Goal: Task Accomplishment & Management: Complete application form

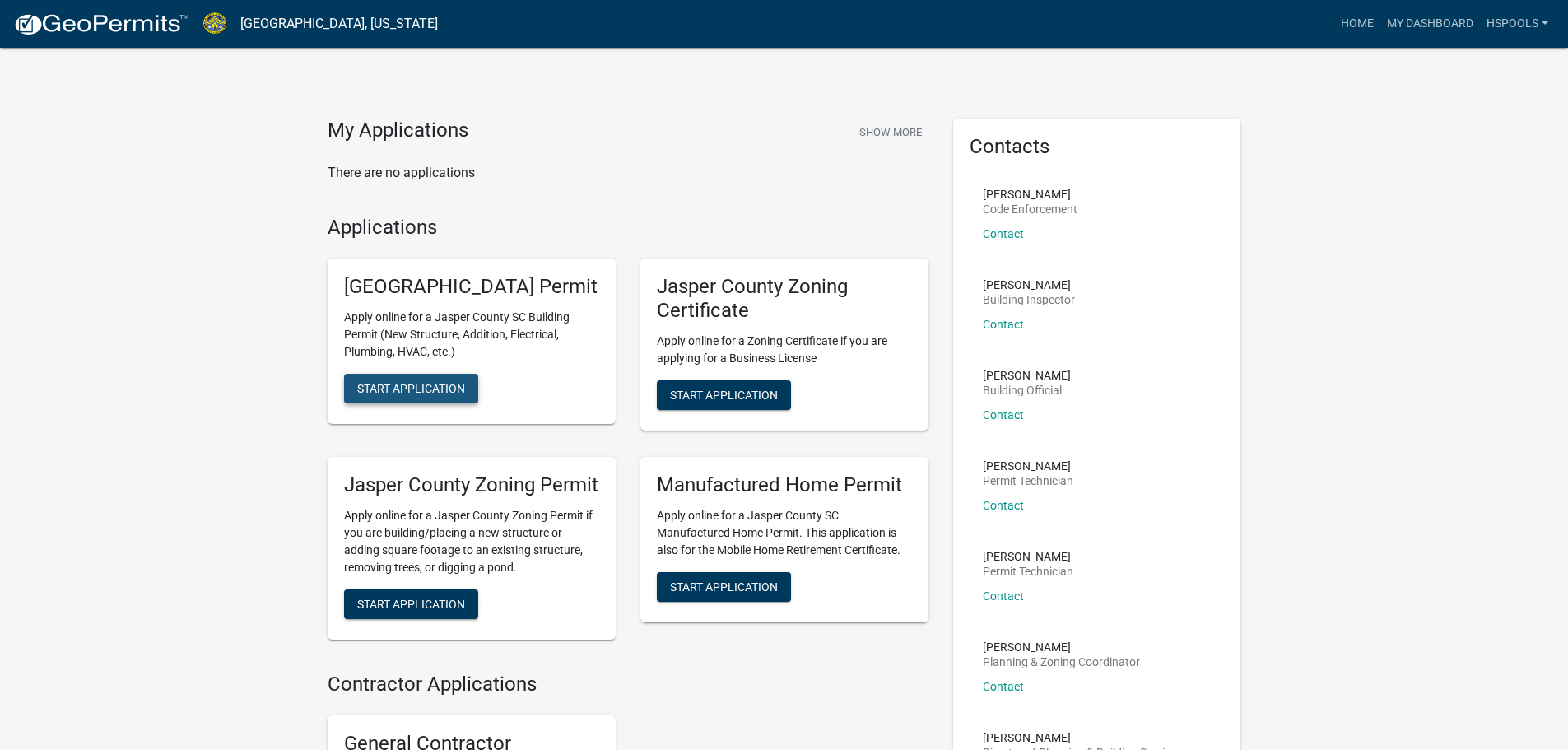
click at [414, 395] on span "Start Application" at bounding box center [410, 389] width 108 height 13
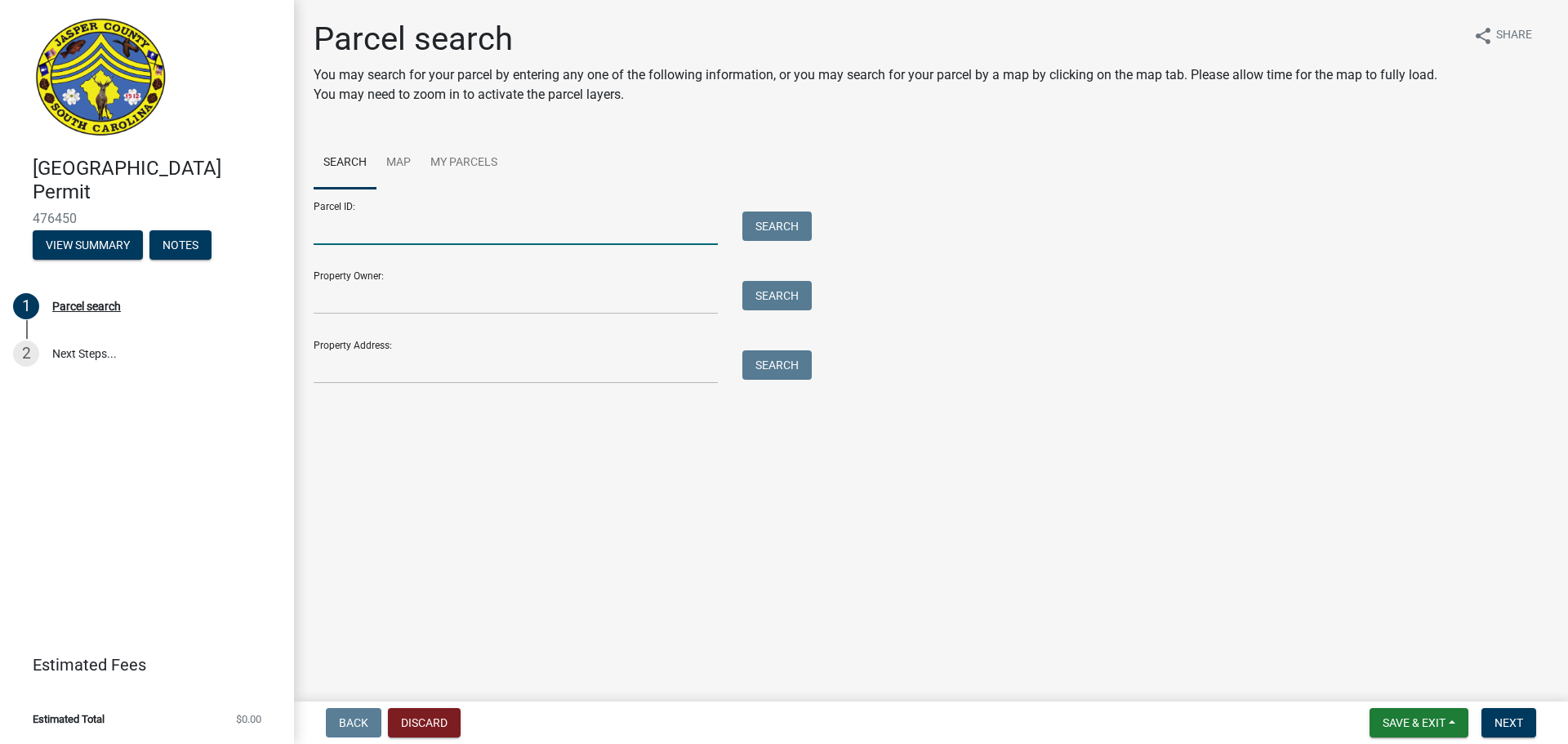
click at [330, 223] on input "Parcel ID:" at bounding box center [515, 228] width 405 height 33
click at [343, 358] on input "Property Address:" at bounding box center [515, 367] width 405 height 33
type input "6 leatherback ln"
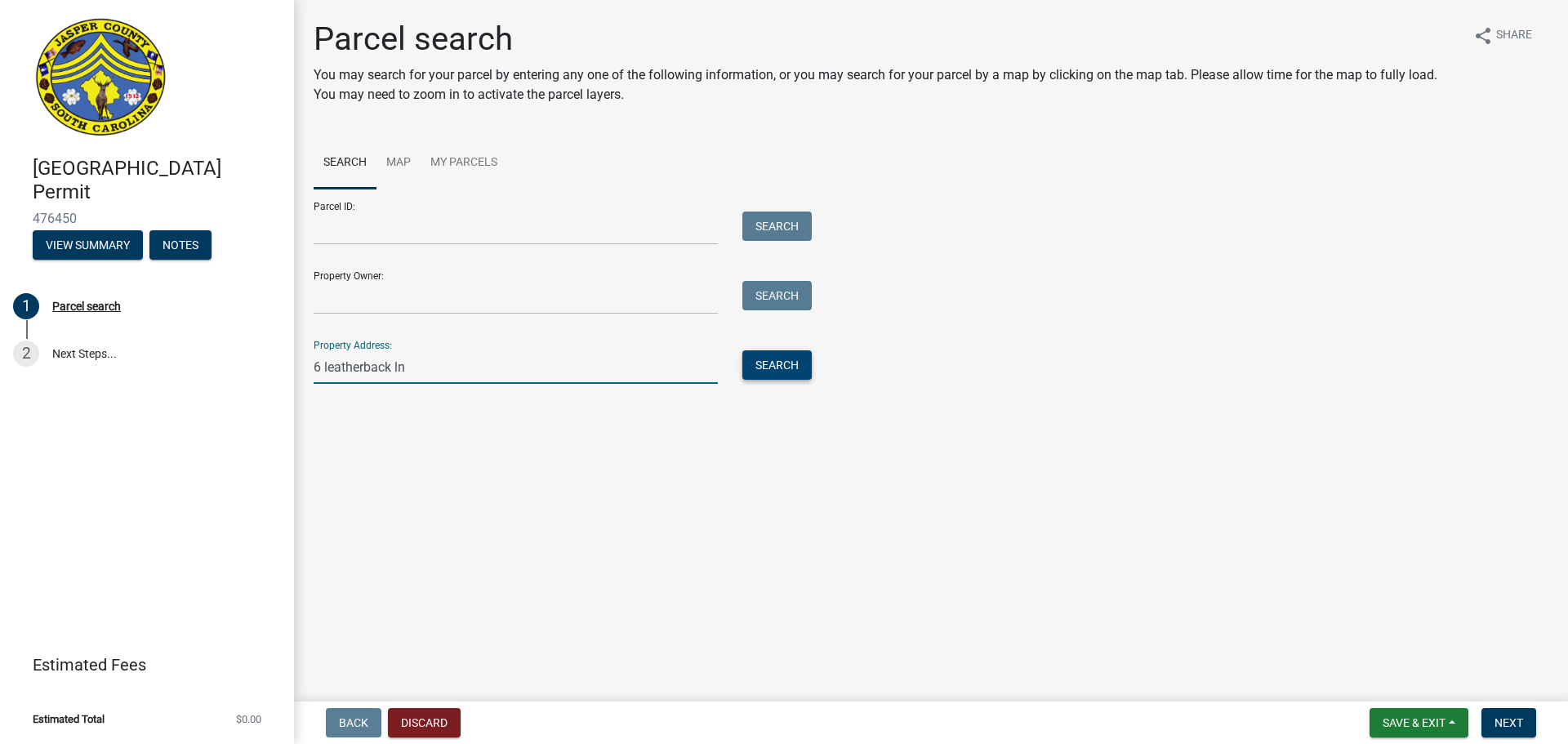
click at [784, 363] on button "Search" at bounding box center [777, 365] width 70 height 30
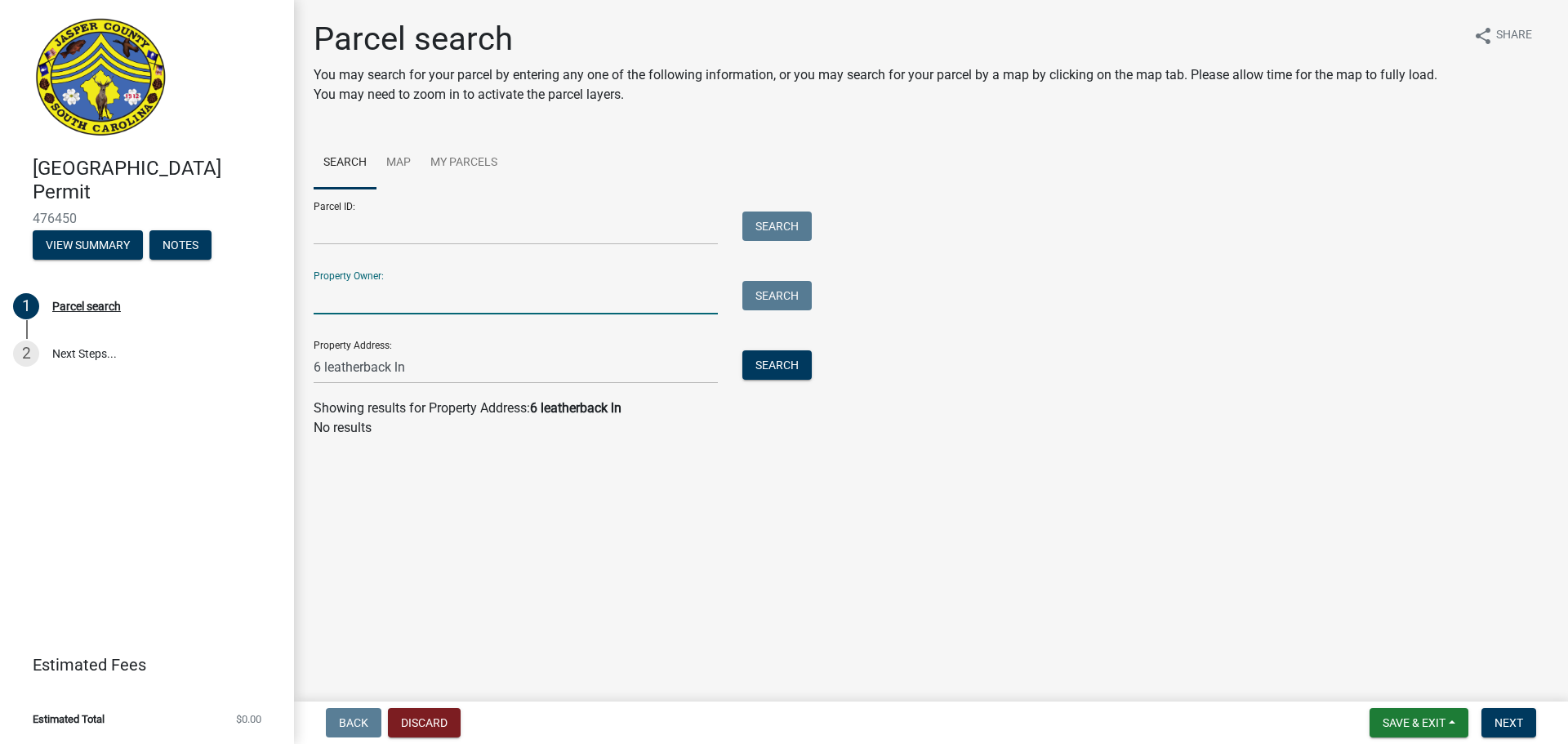
click at [349, 297] on input "Property Owner:" at bounding box center [515, 298] width 405 height 33
type input "foxtail commons"
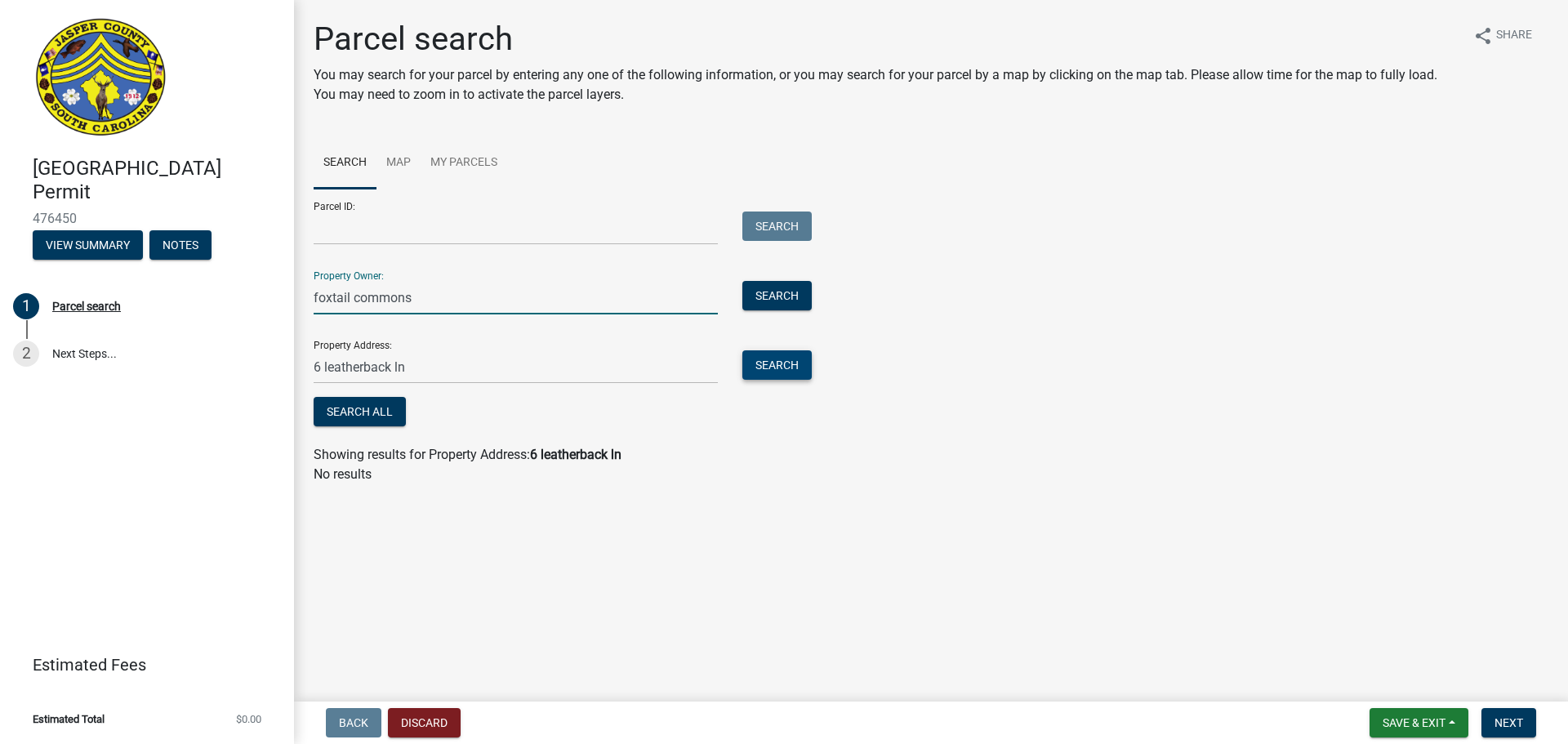
click at [776, 365] on button "Search" at bounding box center [777, 365] width 70 height 30
click at [775, 295] on button "Search" at bounding box center [777, 296] width 70 height 30
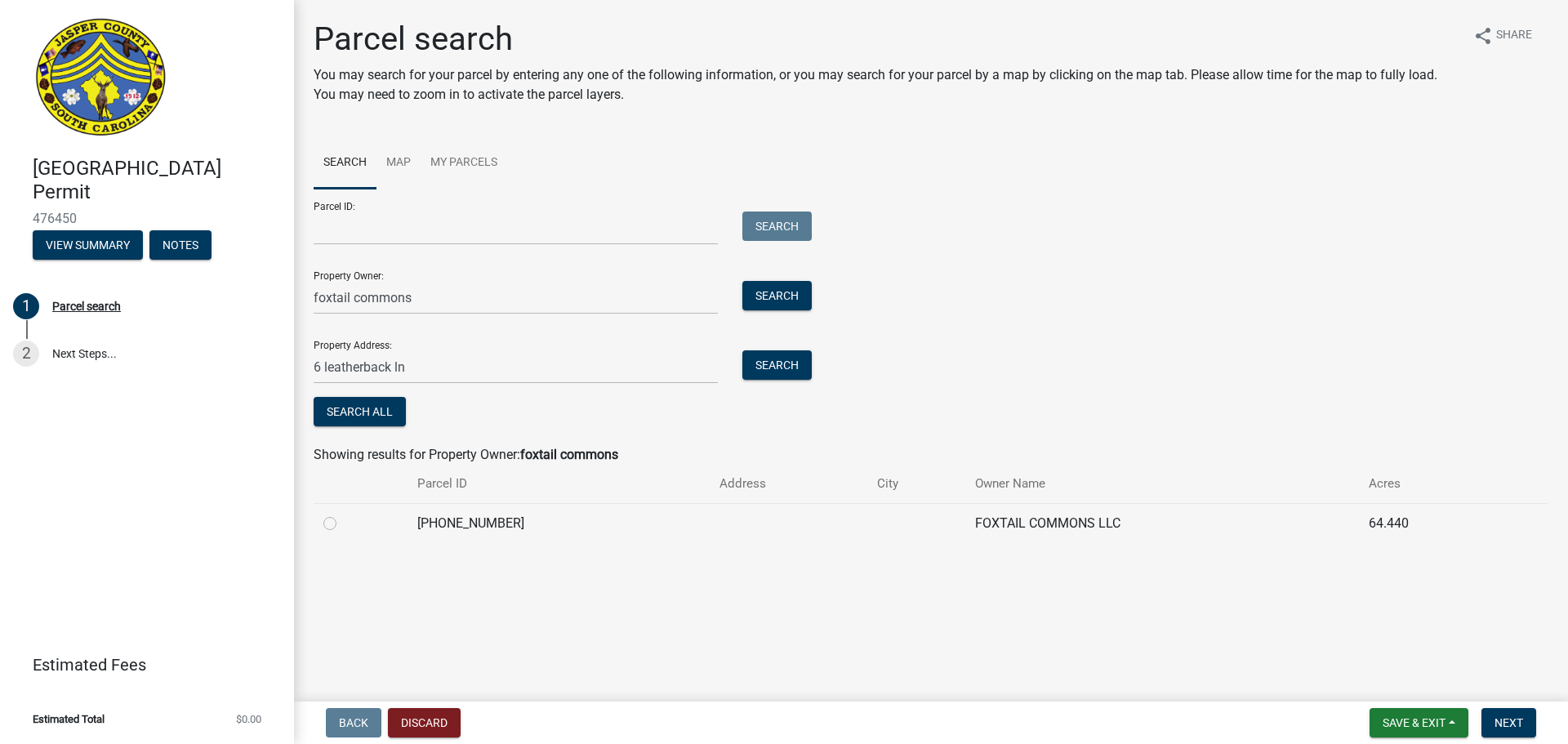
click at [343, 514] on label at bounding box center [343, 514] width 0 height 0
click at [343, 521] on input "radio" at bounding box center [348, 519] width 11 height 11
radio input "true"
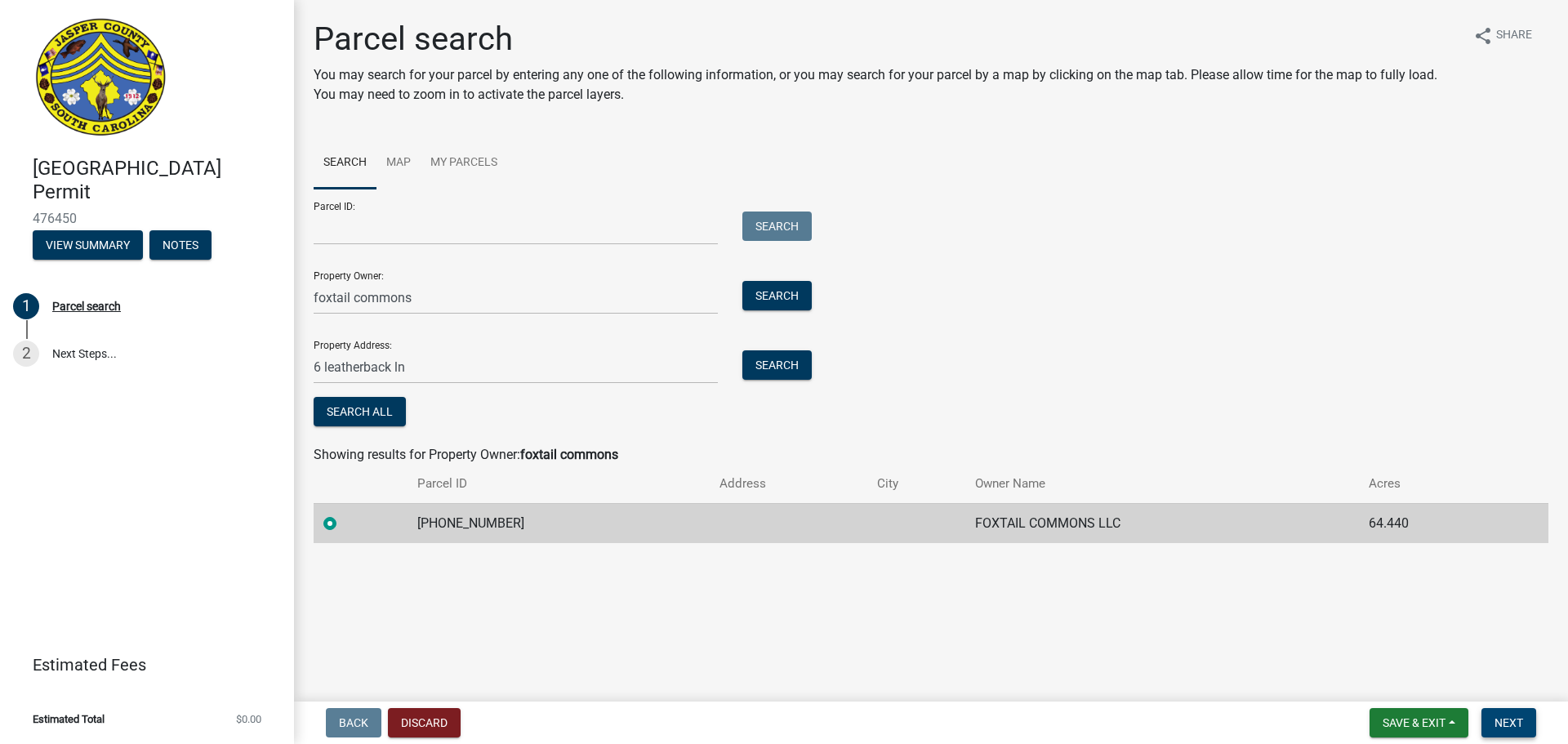
click at [1508, 718] on span "Next" at bounding box center [1508, 723] width 29 height 13
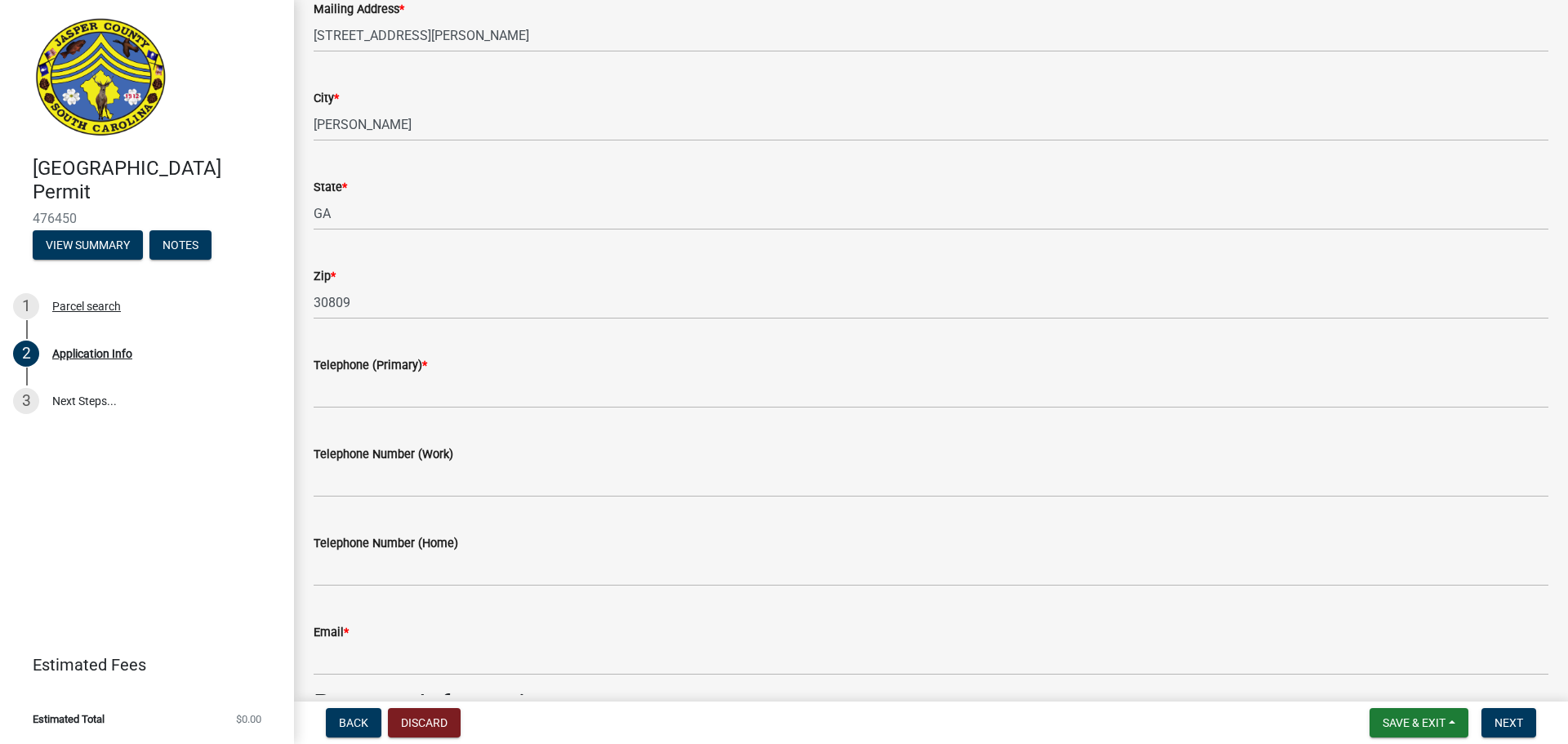
scroll to position [490, 0]
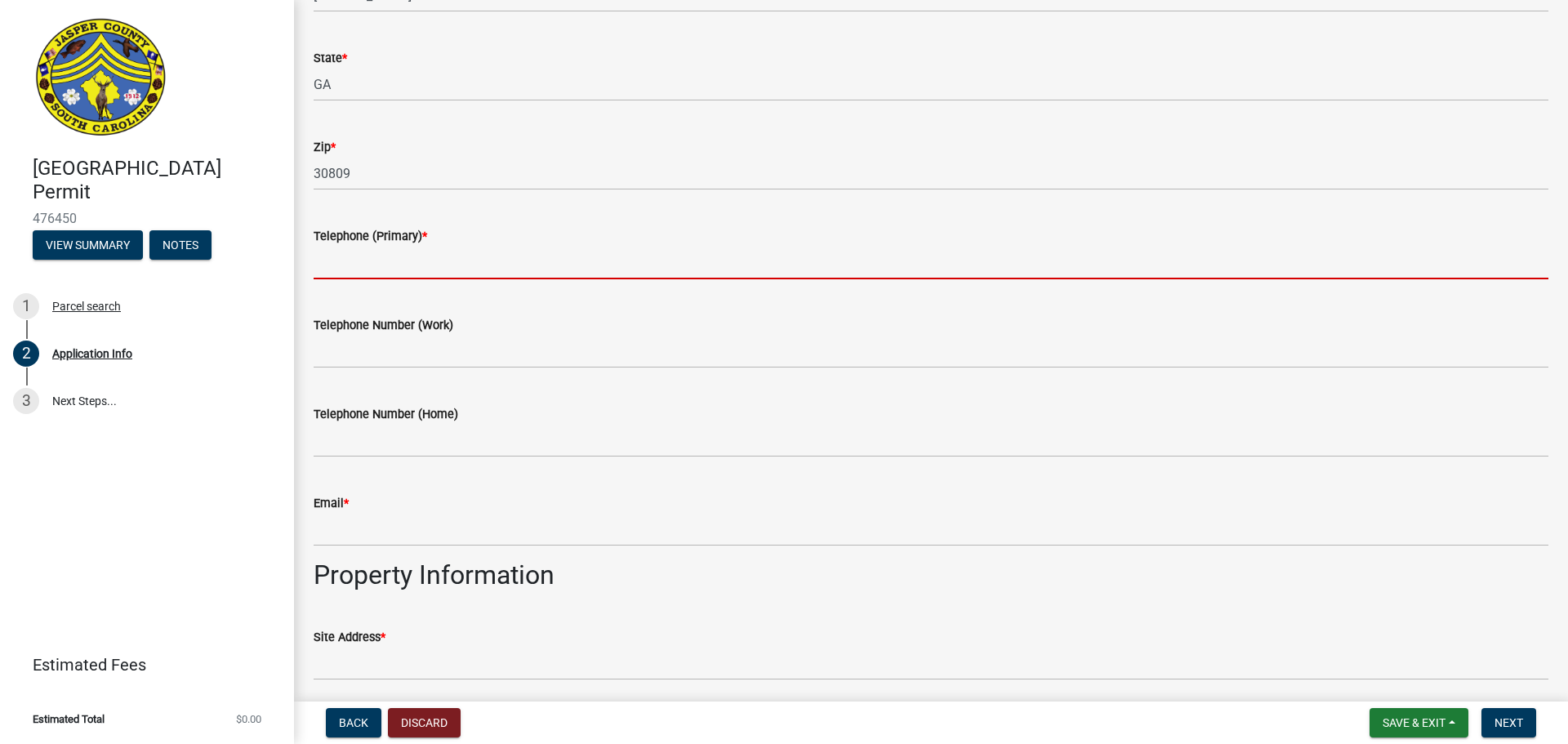
click at [365, 269] on input "Telephone (Primary) *" at bounding box center [931, 262] width 1235 height 33
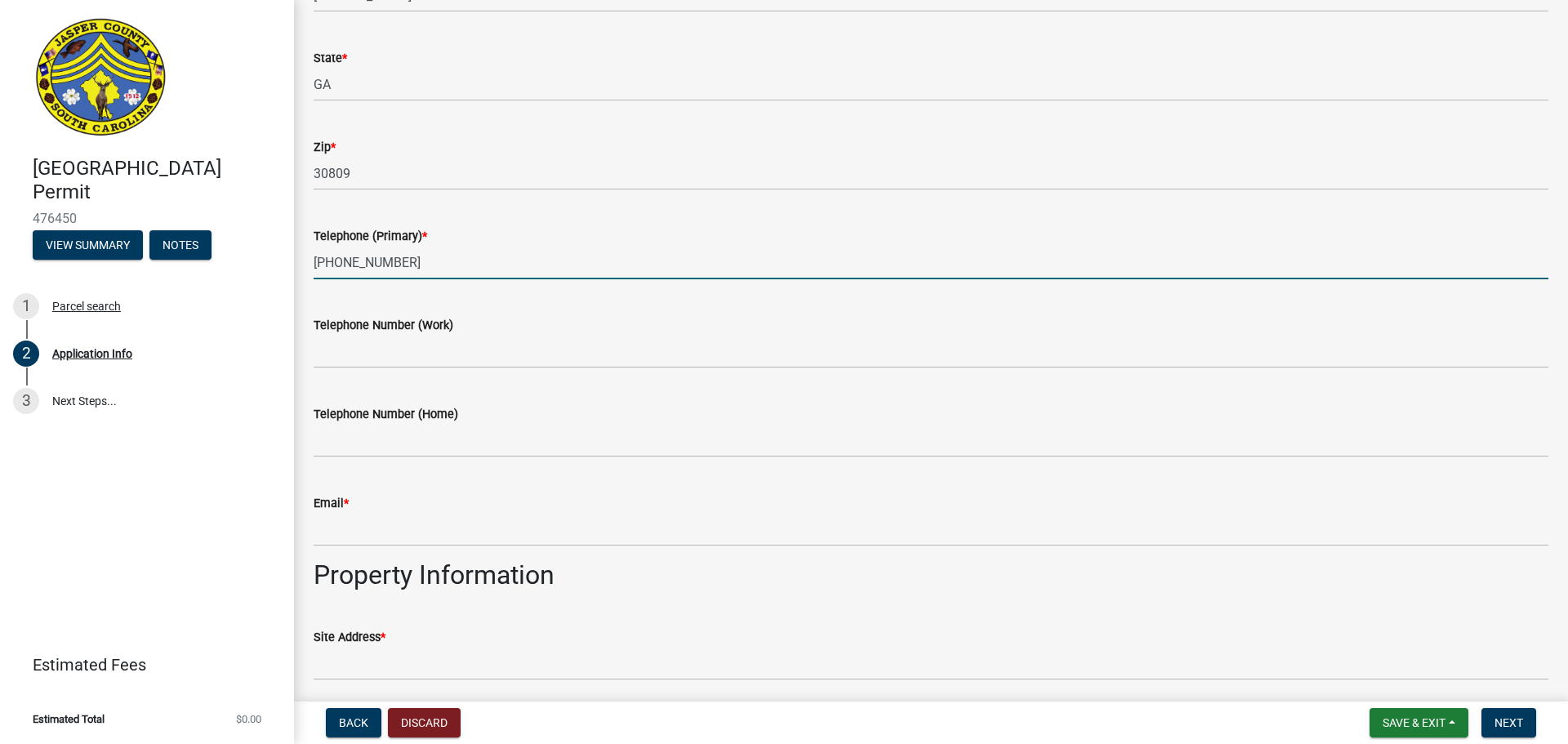
type input "[PHONE_NUMBER]"
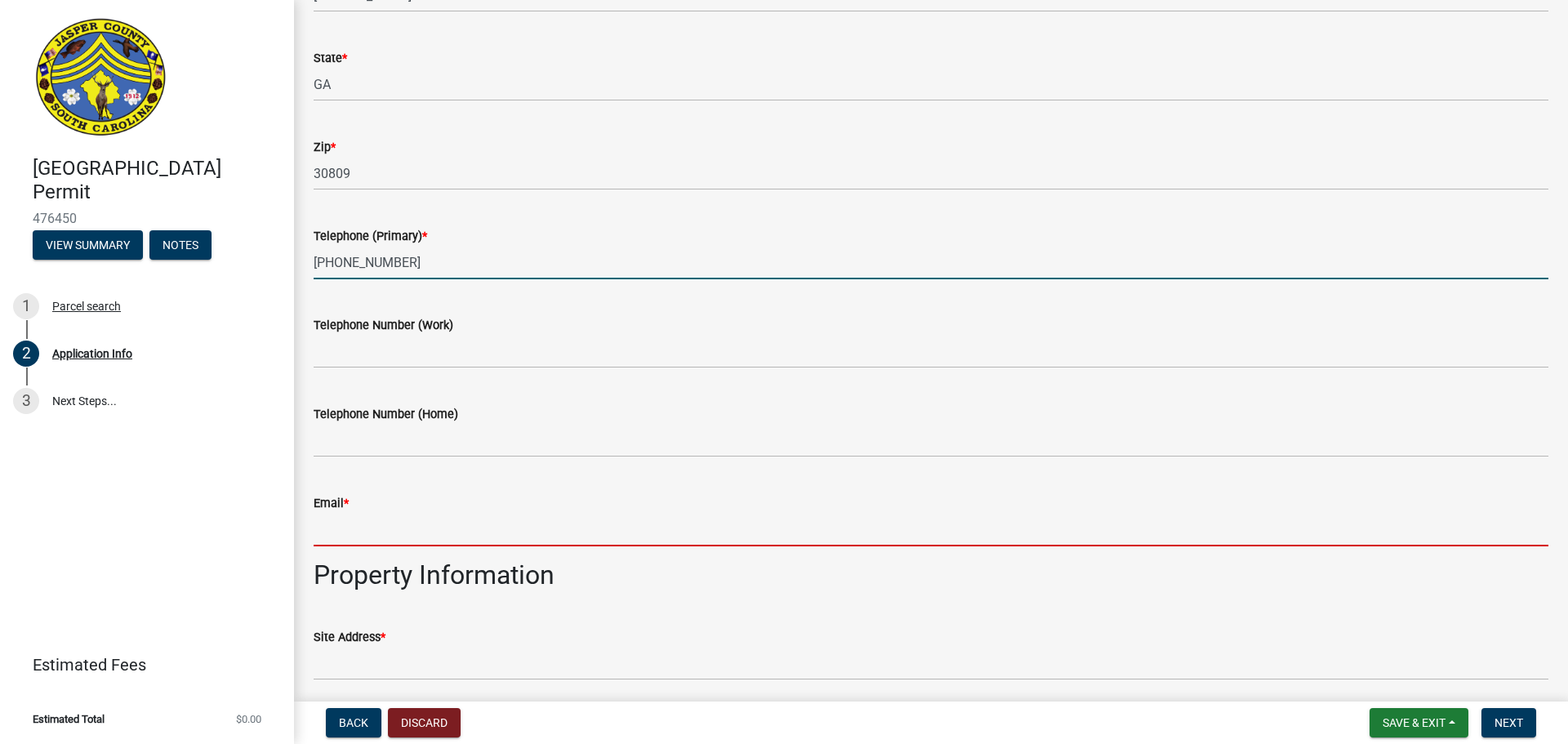
click at [369, 524] on input "Email *" at bounding box center [931, 530] width 1235 height 33
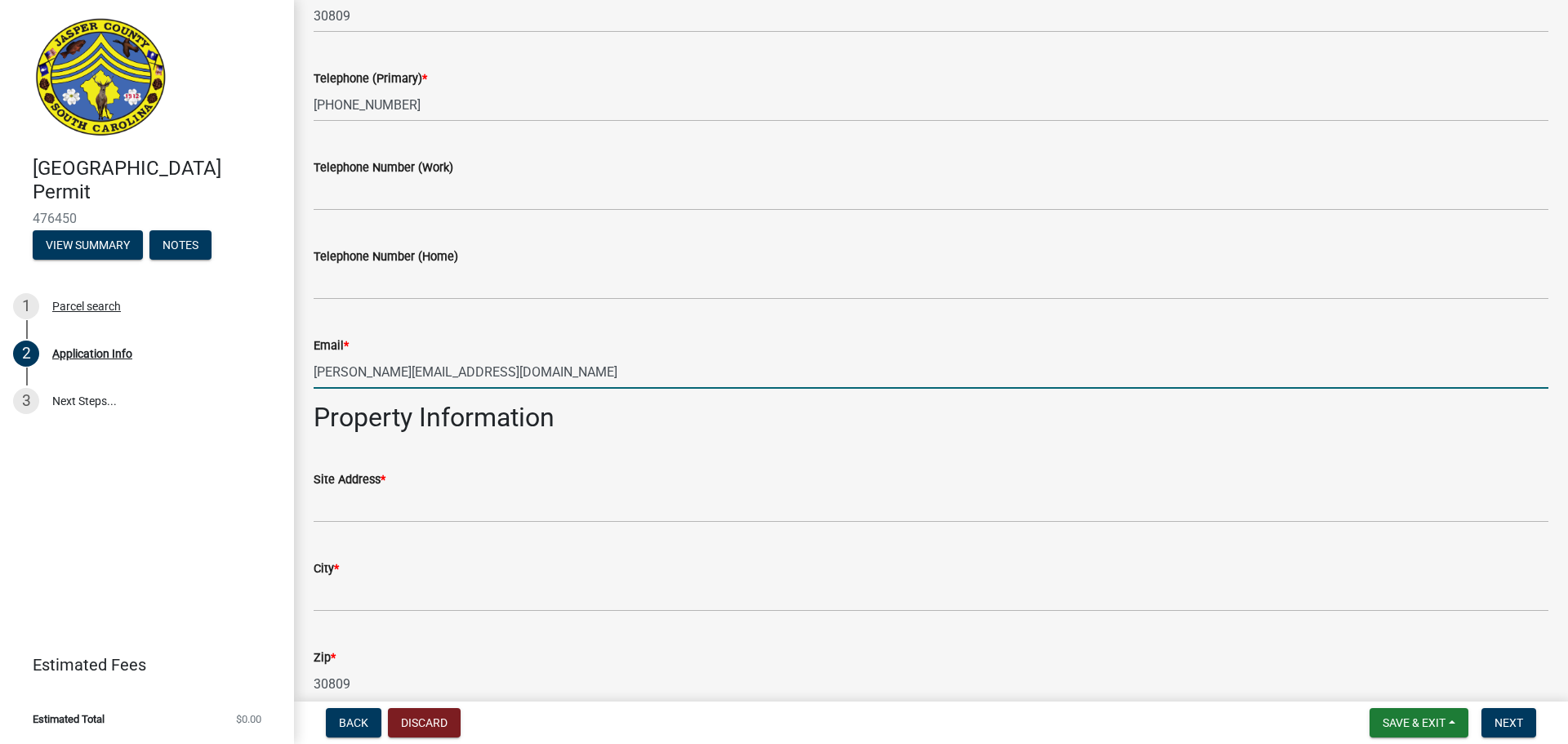
scroll to position [654, 0]
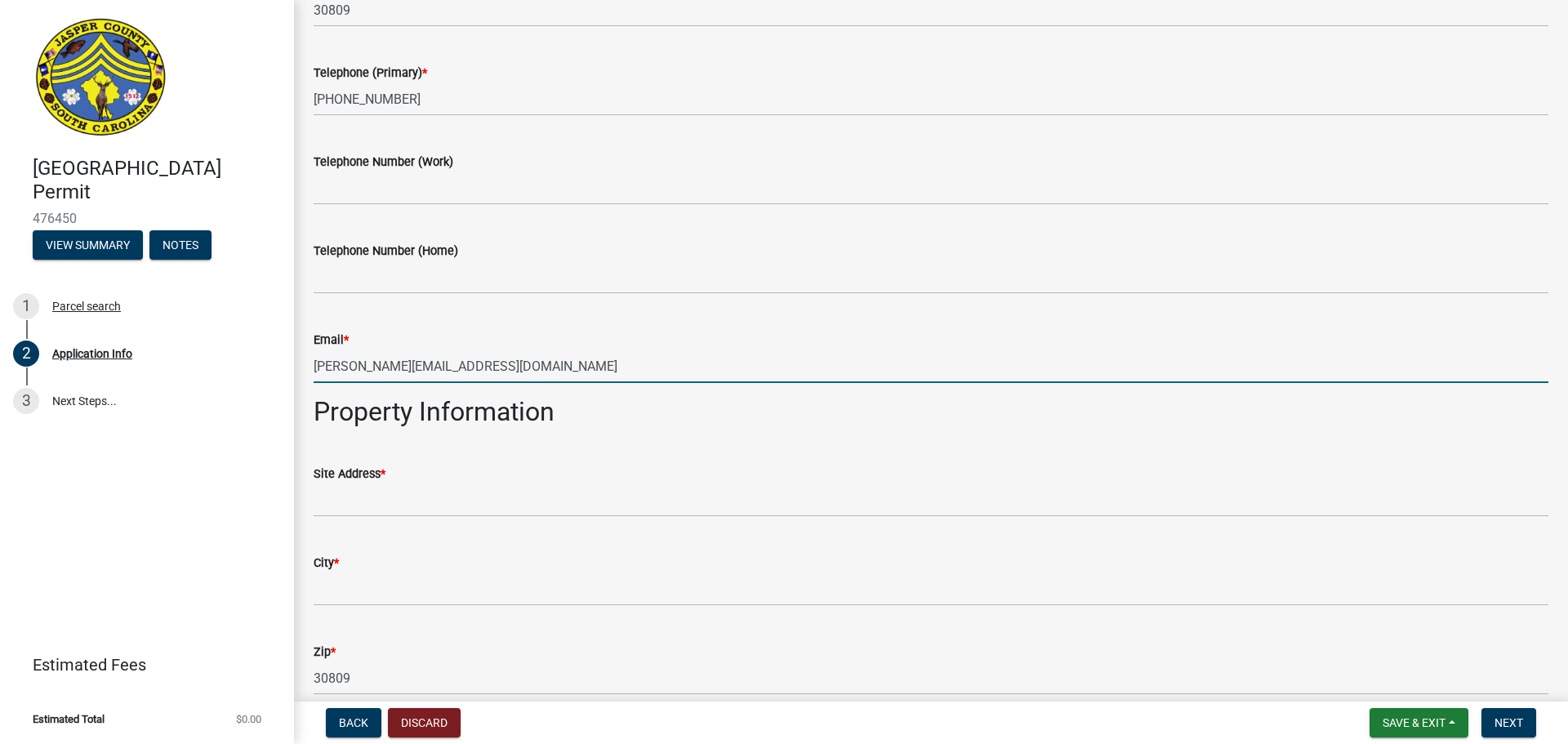
type input "[PERSON_NAME][EMAIL_ADDRESS][DOMAIN_NAME]"
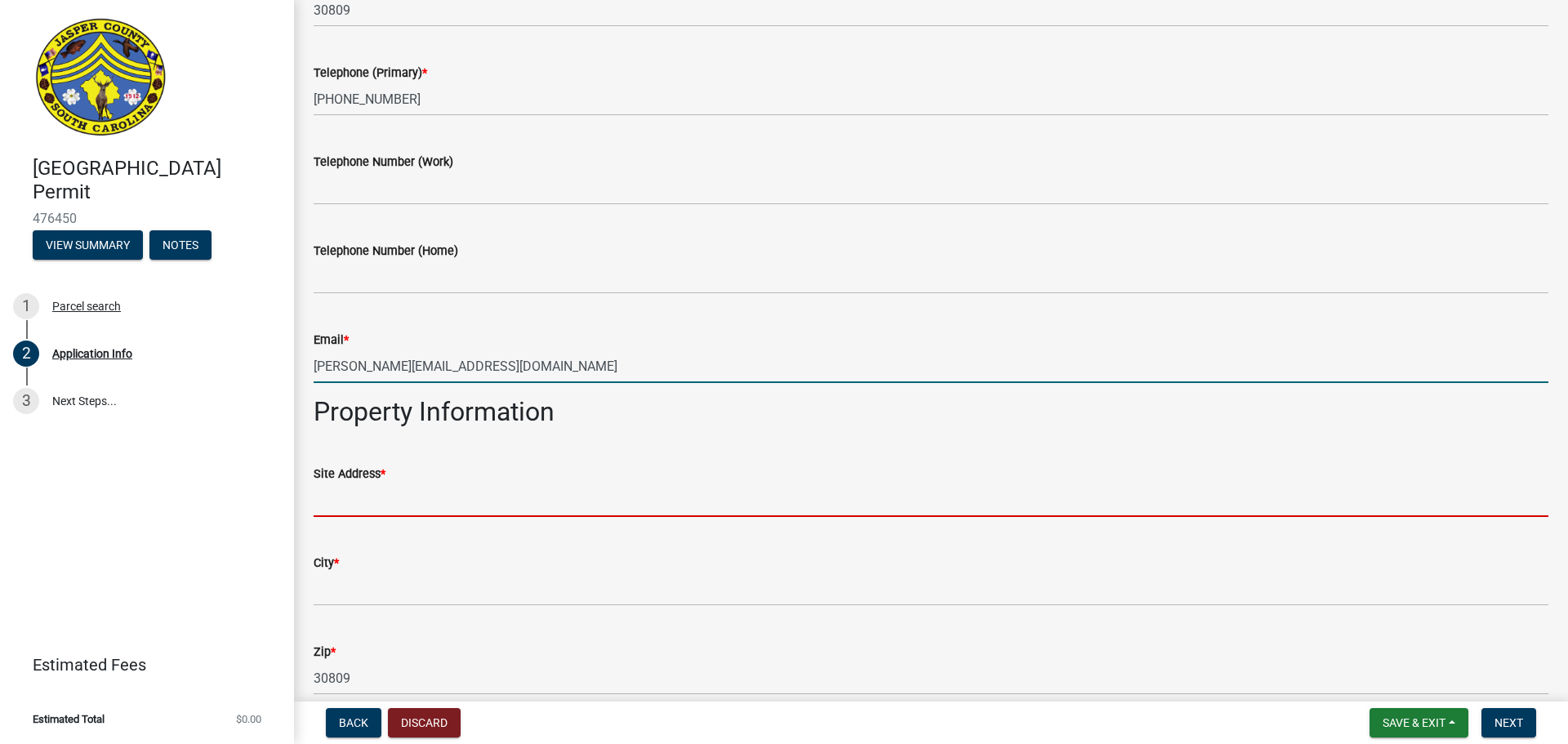
click at [353, 500] on form "Site Address *" at bounding box center [931, 491] width 1235 height 53
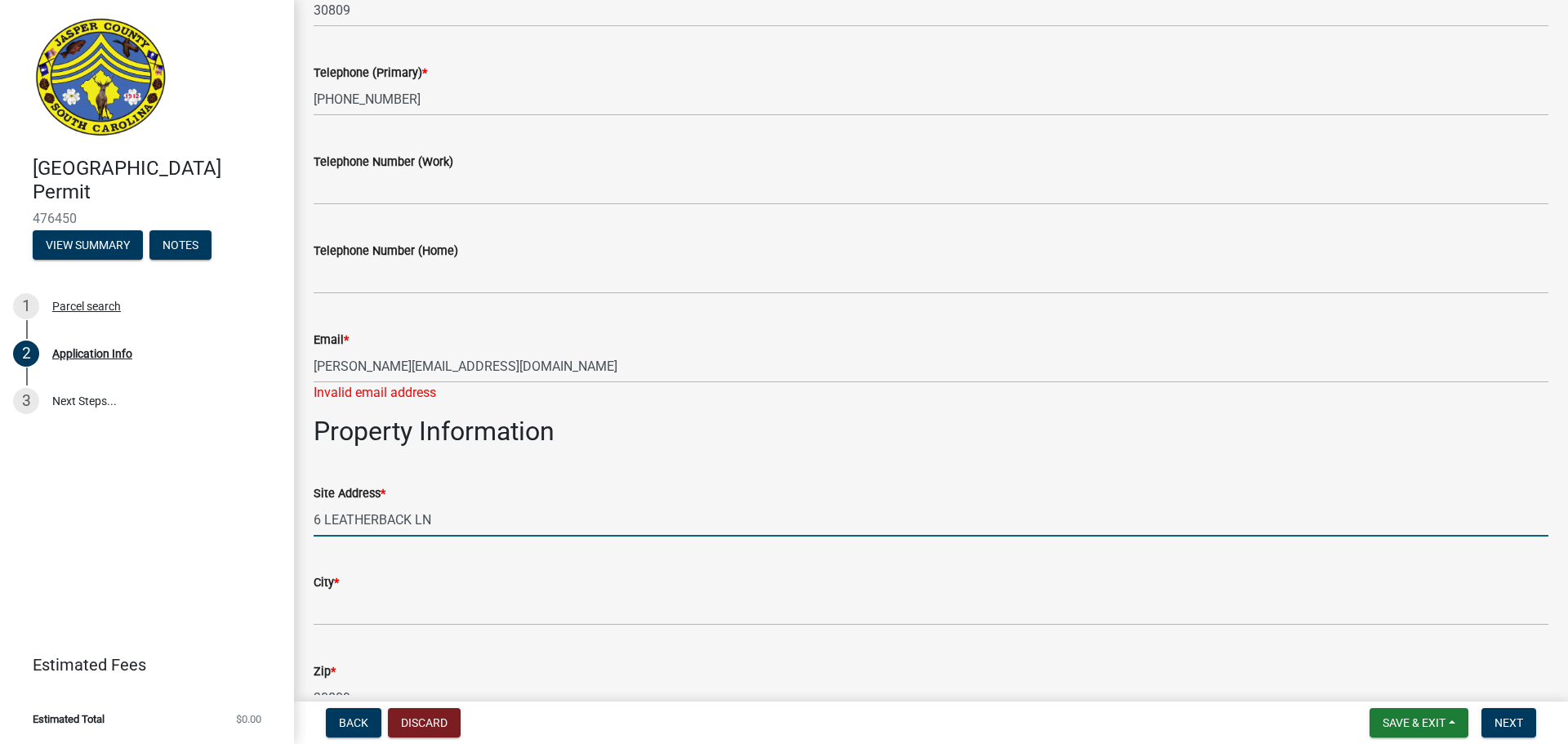
type input "6 LEATHERBACK LN"
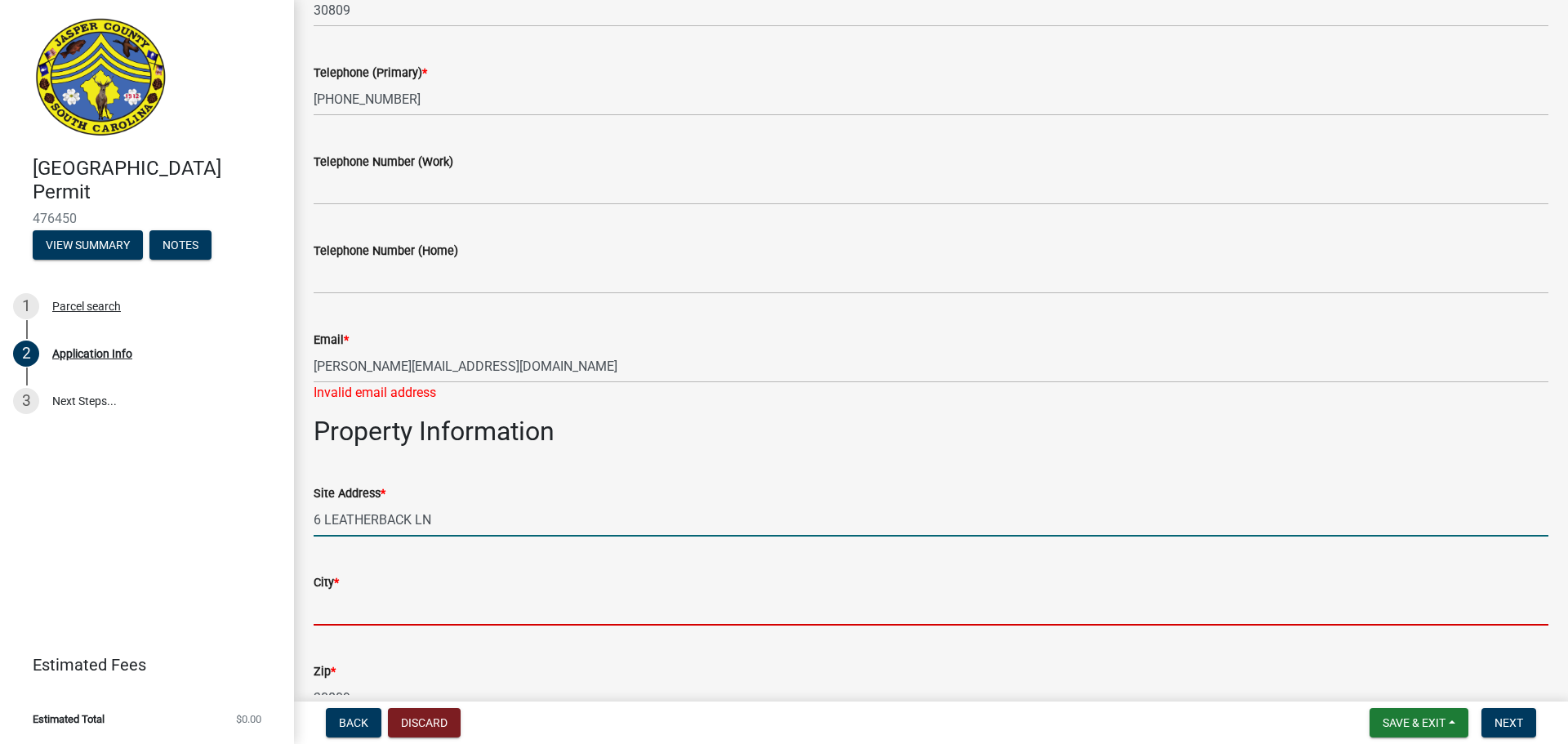
click at [363, 601] on input "City *" at bounding box center [931, 609] width 1235 height 33
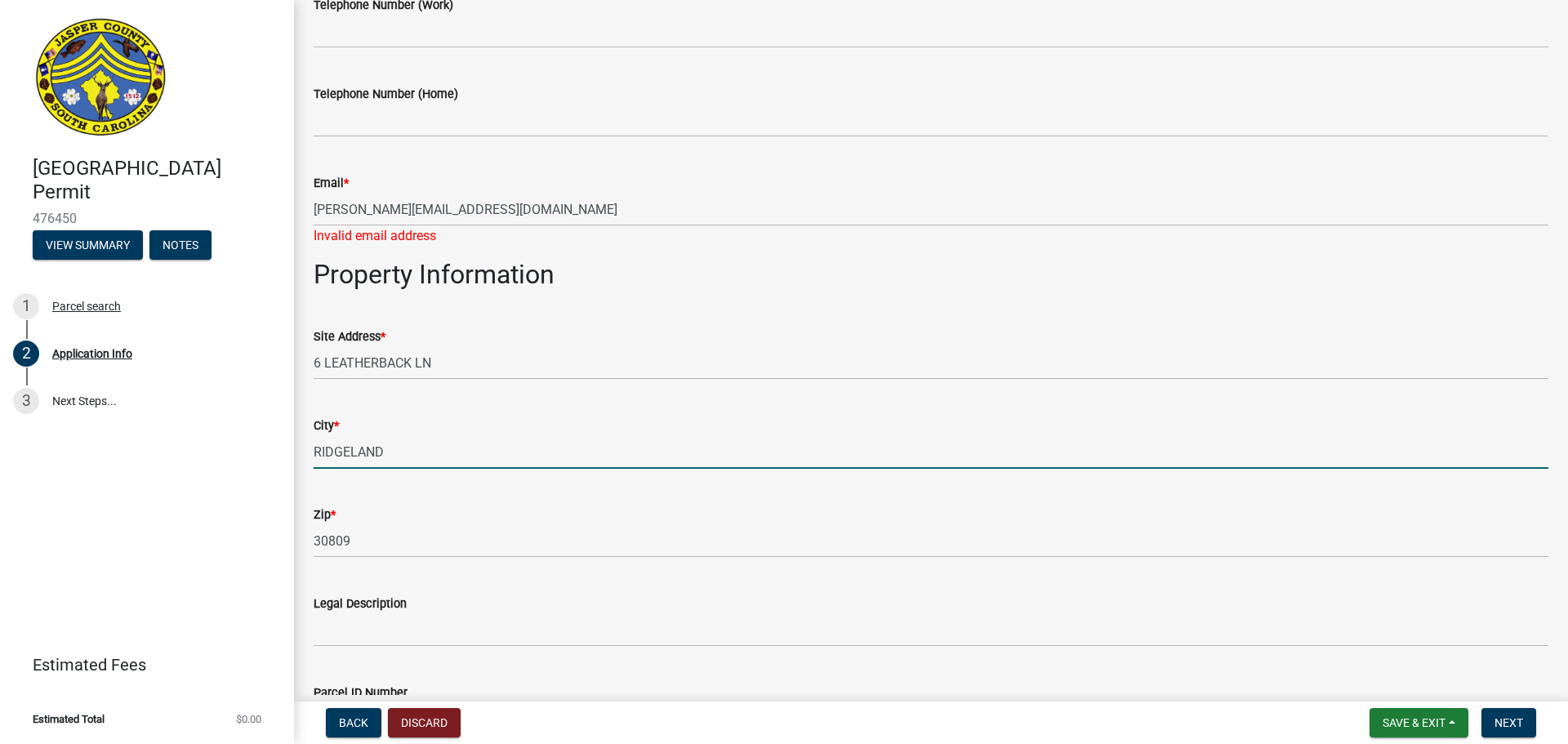
scroll to position [817, 0]
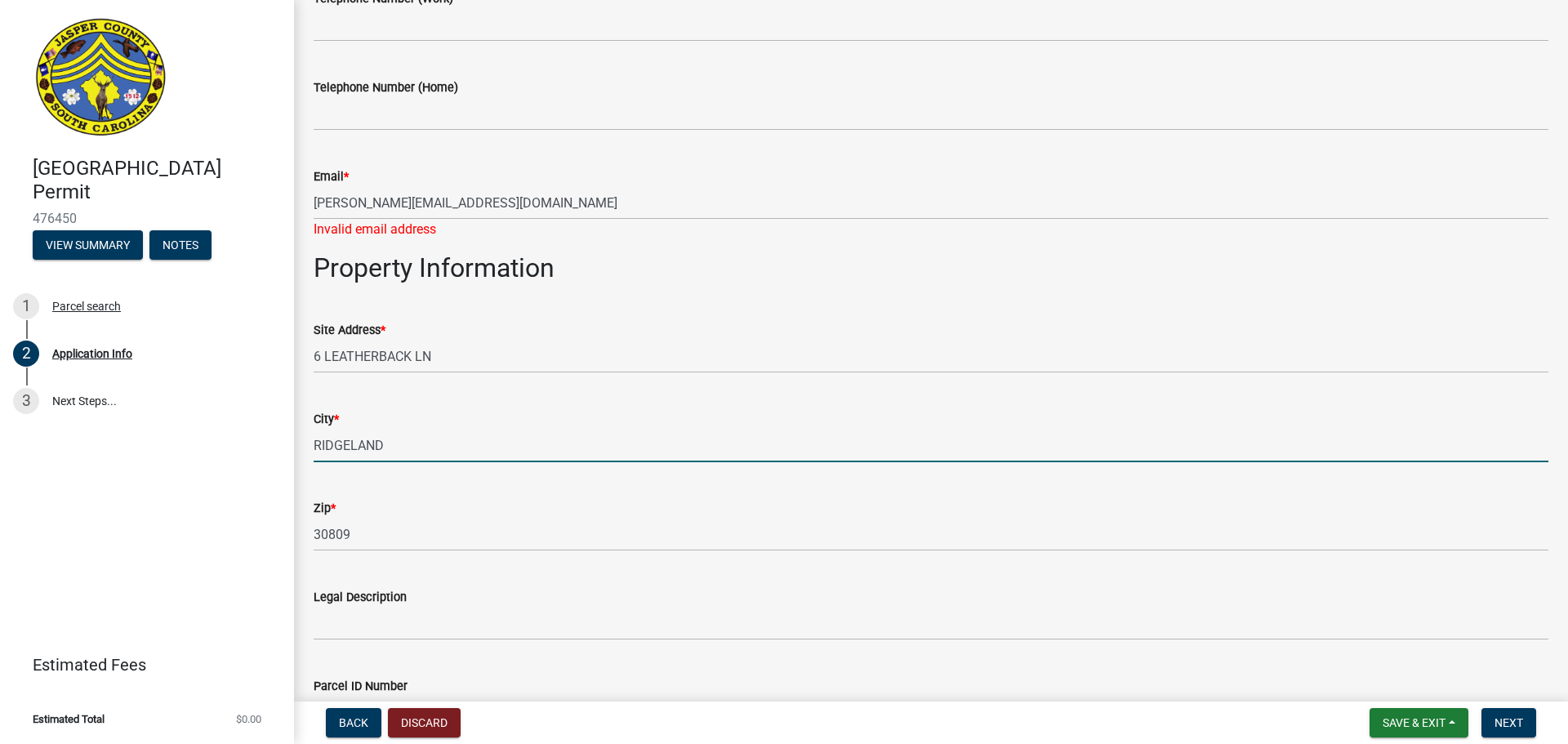
type input "RIDGELAND"
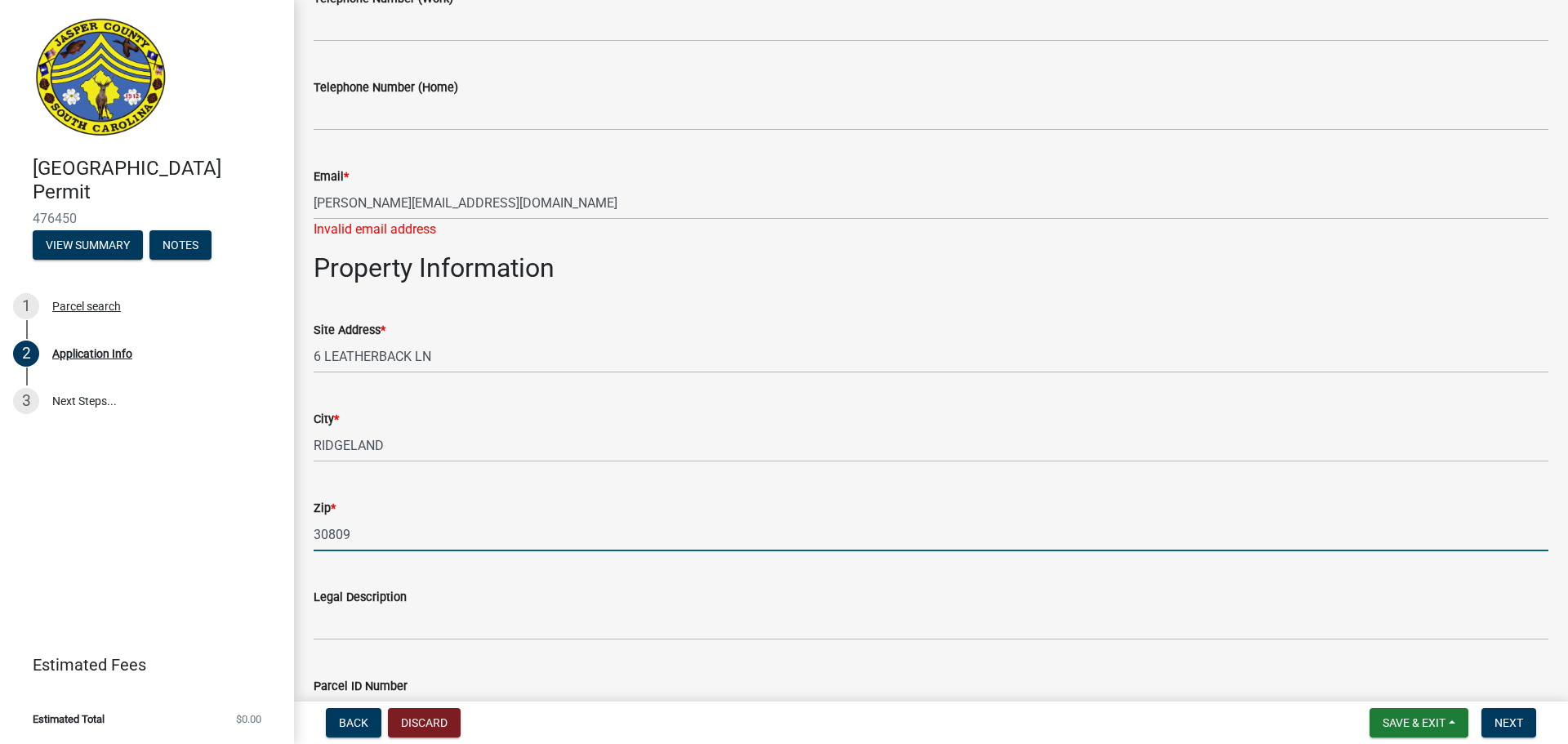
drag, startPoint x: 380, startPoint y: 530, endPoint x: 263, endPoint y: 530, distance: 117.0
click at [263, 530] on div "[GEOGRAPHIC_DATA] Permit 476450 View Summary Notes 1 Parcel search 2 Applicatio…" at bounding box center [784, 372] width 1568 height 744
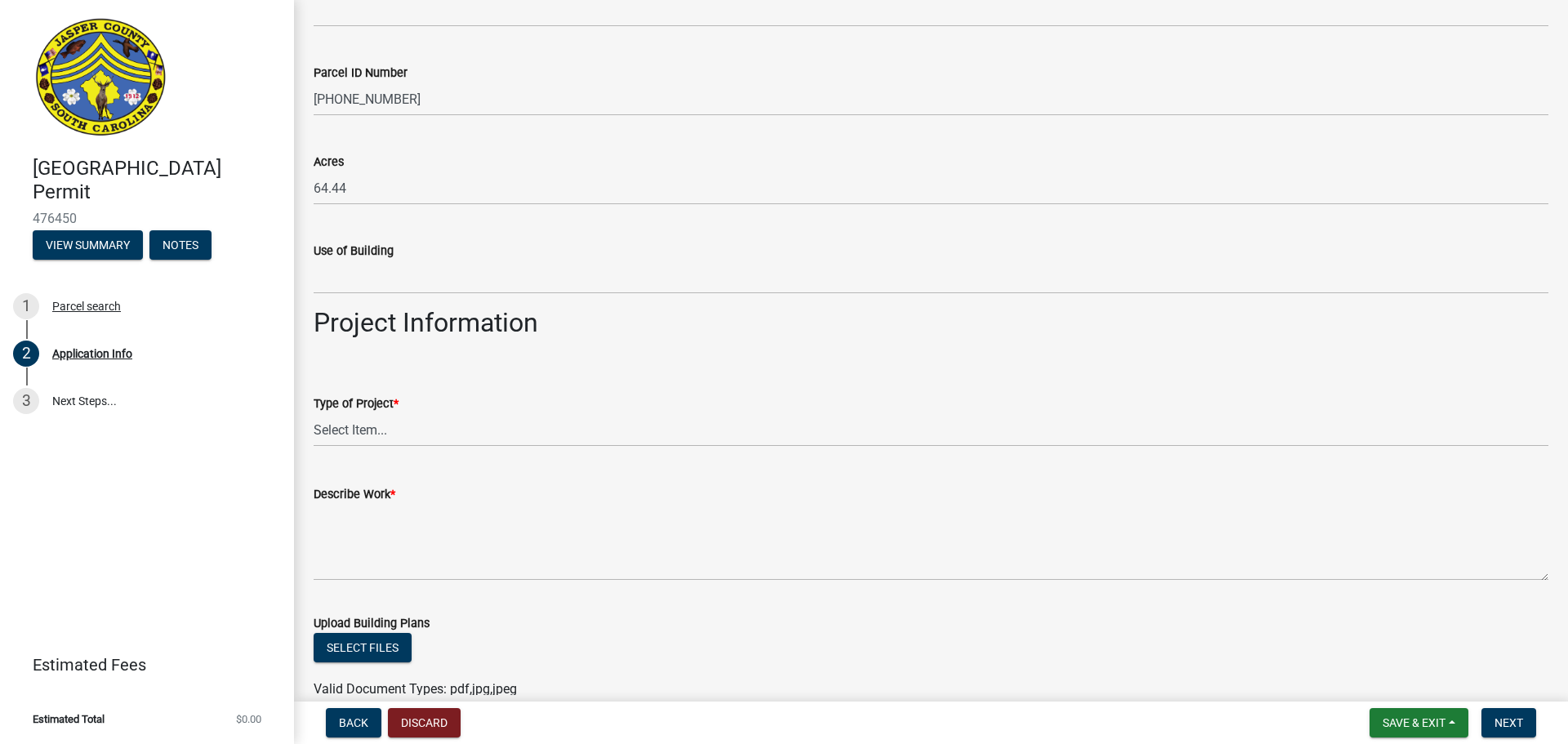
scroll to position [1470, 0]
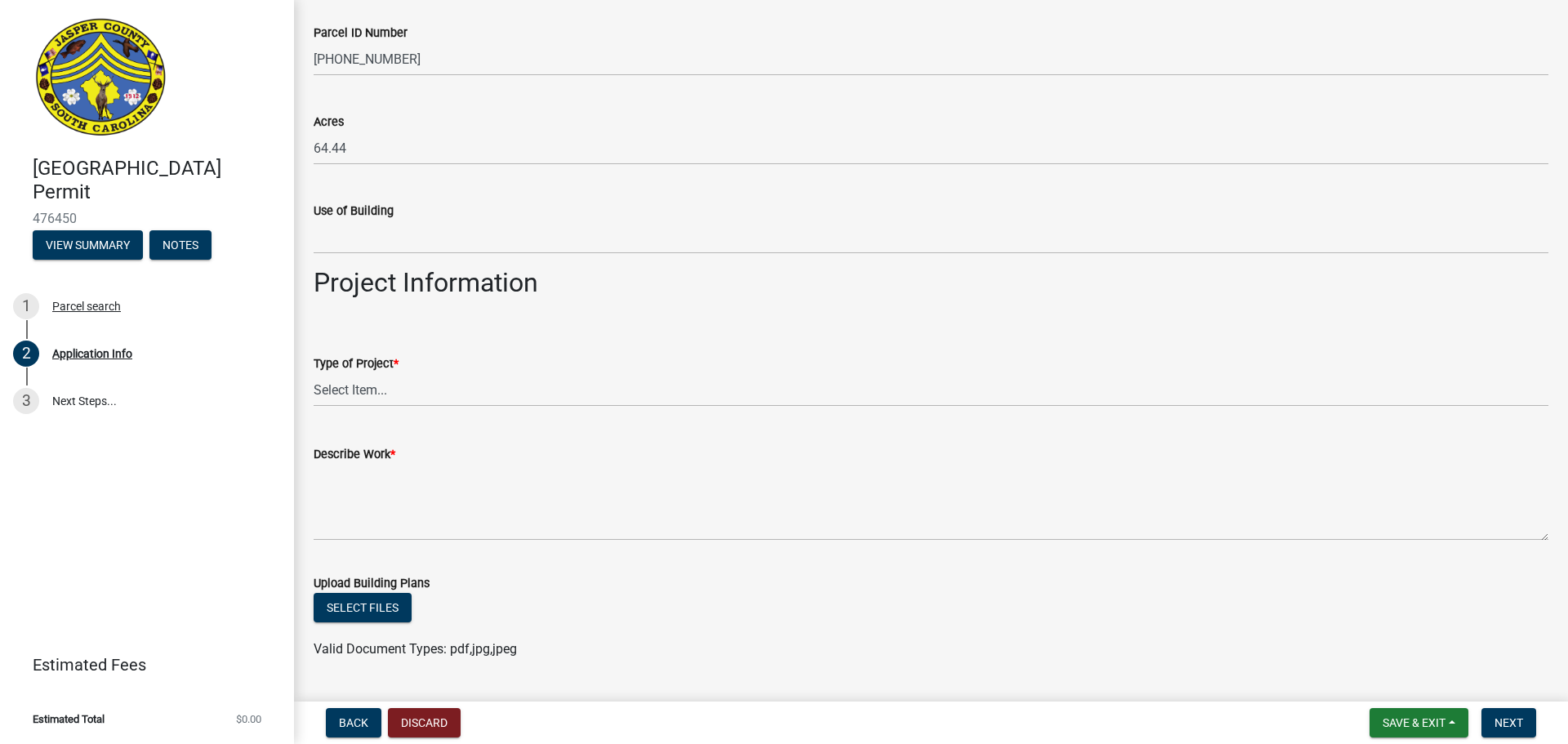
type input "29936"
click at [409, 391] on select "Select Item... Construction Trailer/Shipping Container Residential Demolition C…" at bounding box center [931, 390] width 1235 height 33
click at [314, 373] on select "Select Item... Construction Trailer/Shipping Container Residential Demolition C…" at bounding box center [931, 390] width 1235 height 33
select select "11c75861-9ec4-4c30-88de-90992eda9933"
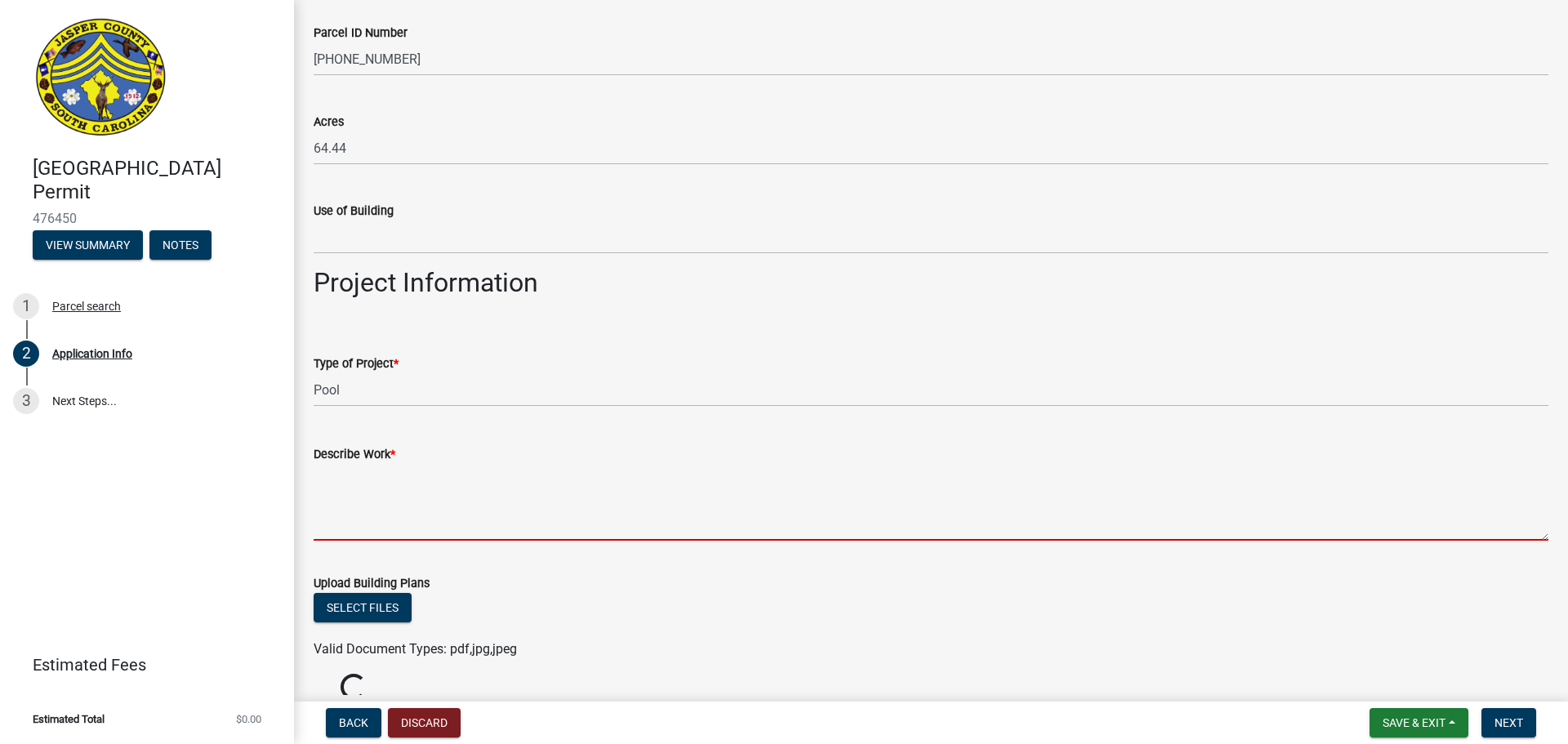
click at [352, 526] on textarea "Describe Work *" at bounding box center [931, 502] width 1235 height 77
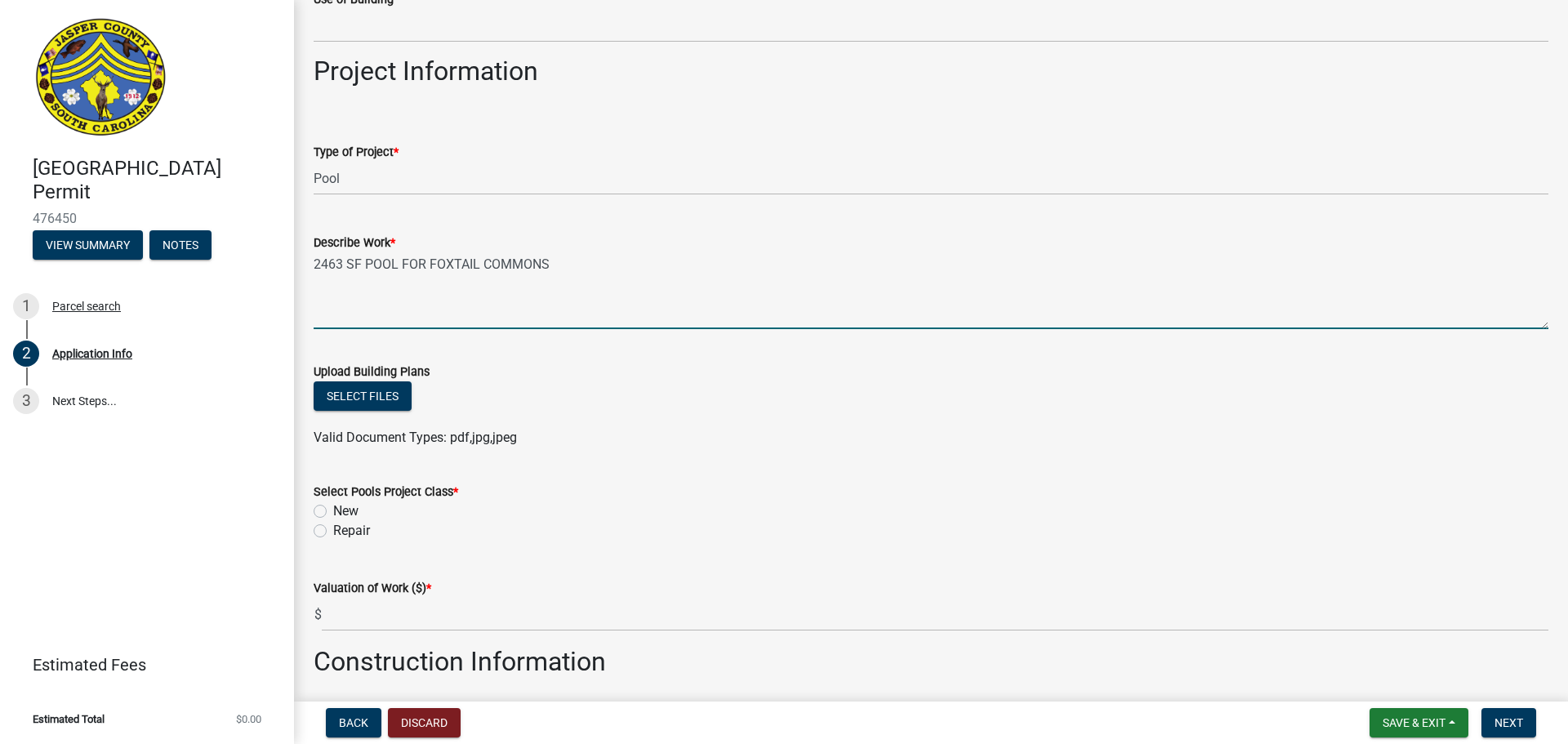
scroll to position [1716, 0]
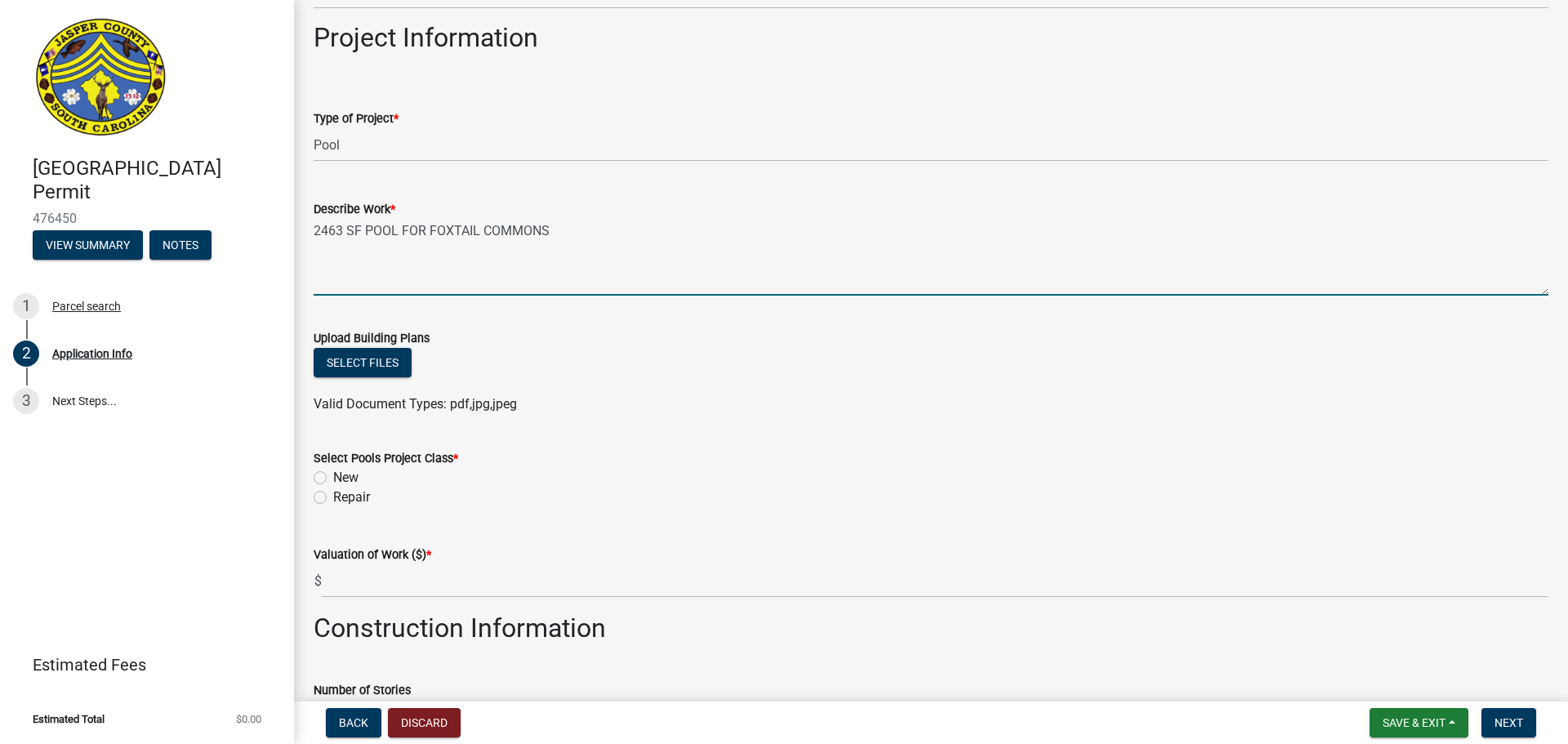
type textarea "2463 SF POOL FOR FOXTAIL COMMONS"
click at [333, 478] on label "New" at bounding box center [346, 478] width 26 height 20
click at [333, 478] on input "New" at bounding box center [338, 473] width 11 height 11
radio input "true"
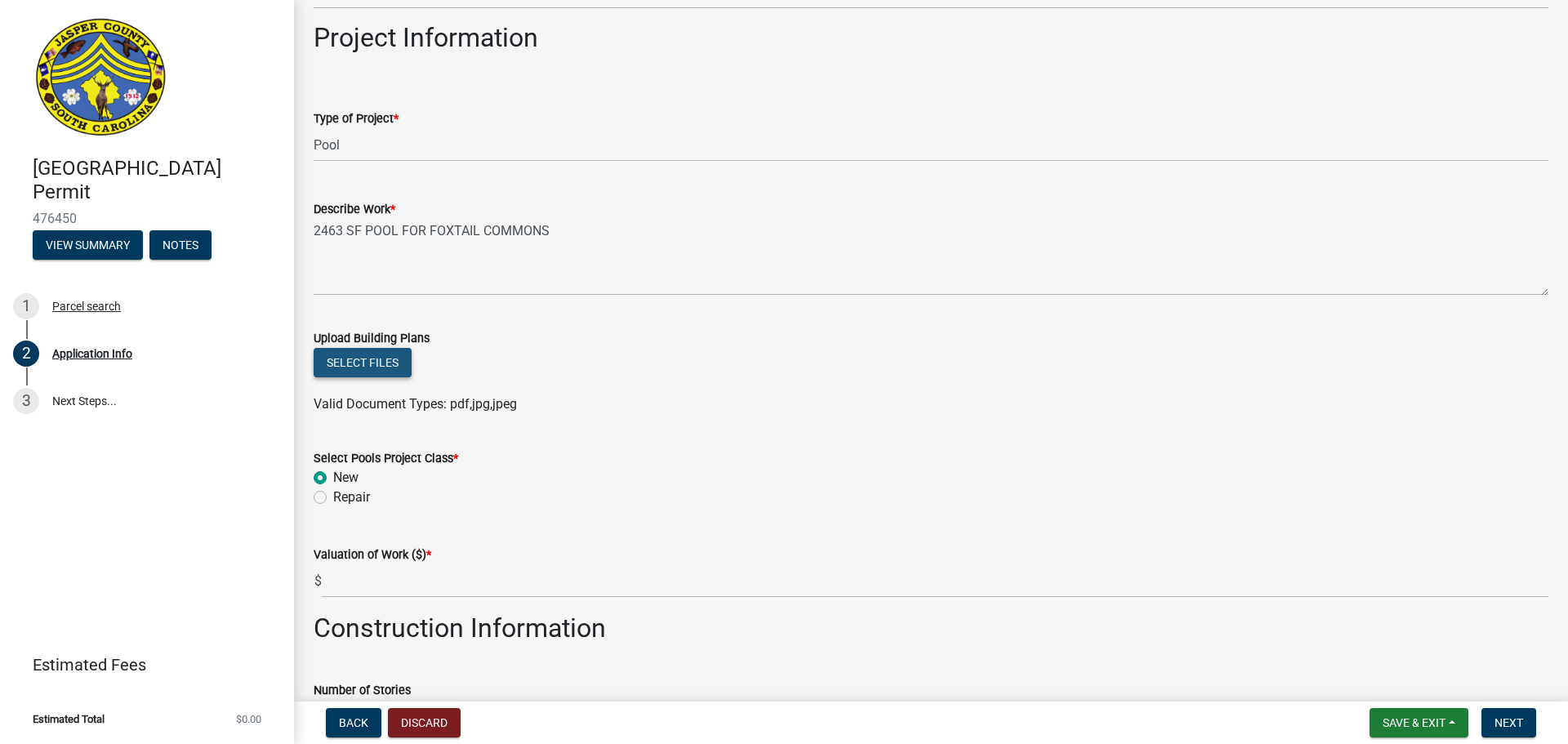
click at [375, 359] on button "Select files" at bounding box center [362, 362] width 98 height 30
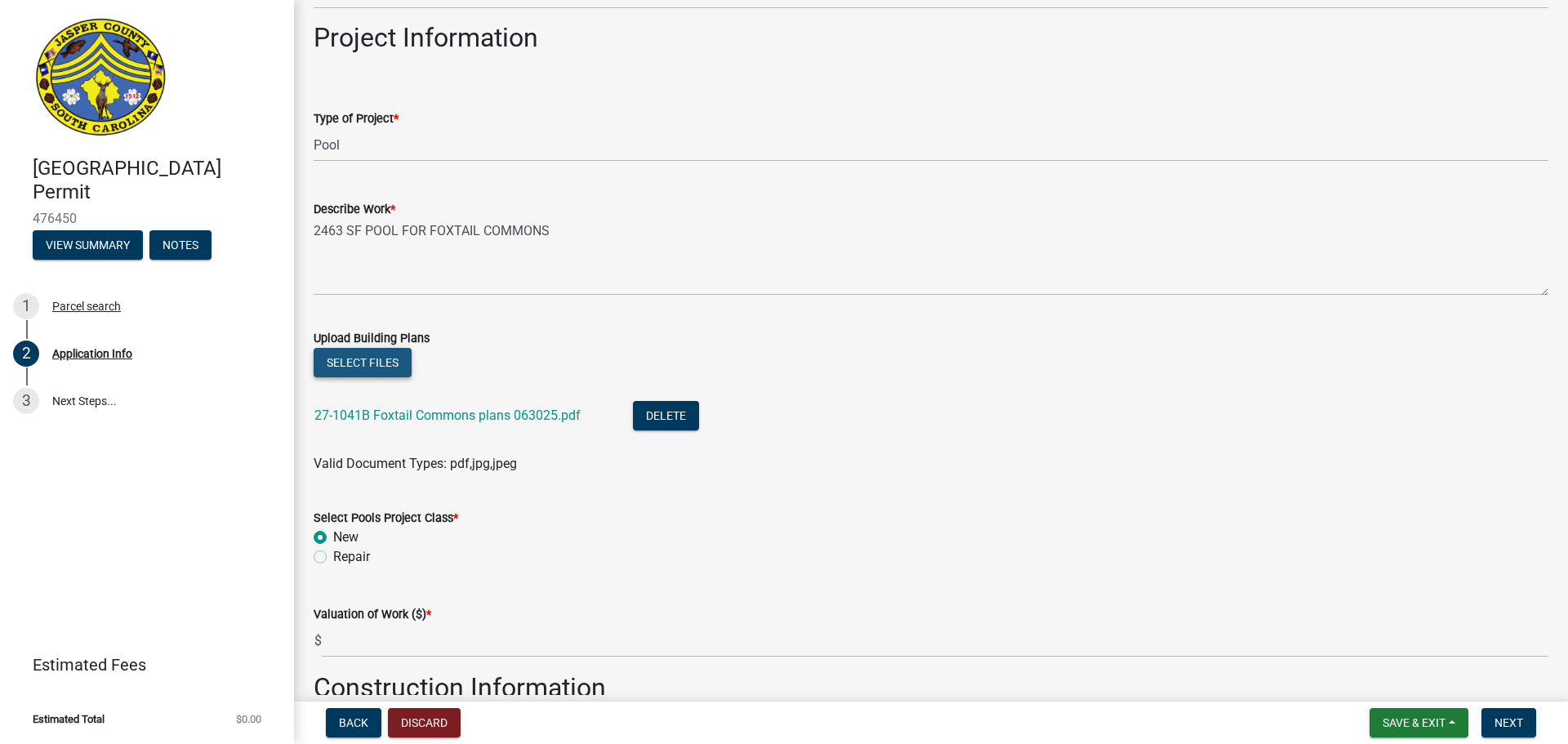
click at [367, 362] on button "Select files" at bounding box center [362, 362] width 98 height 30
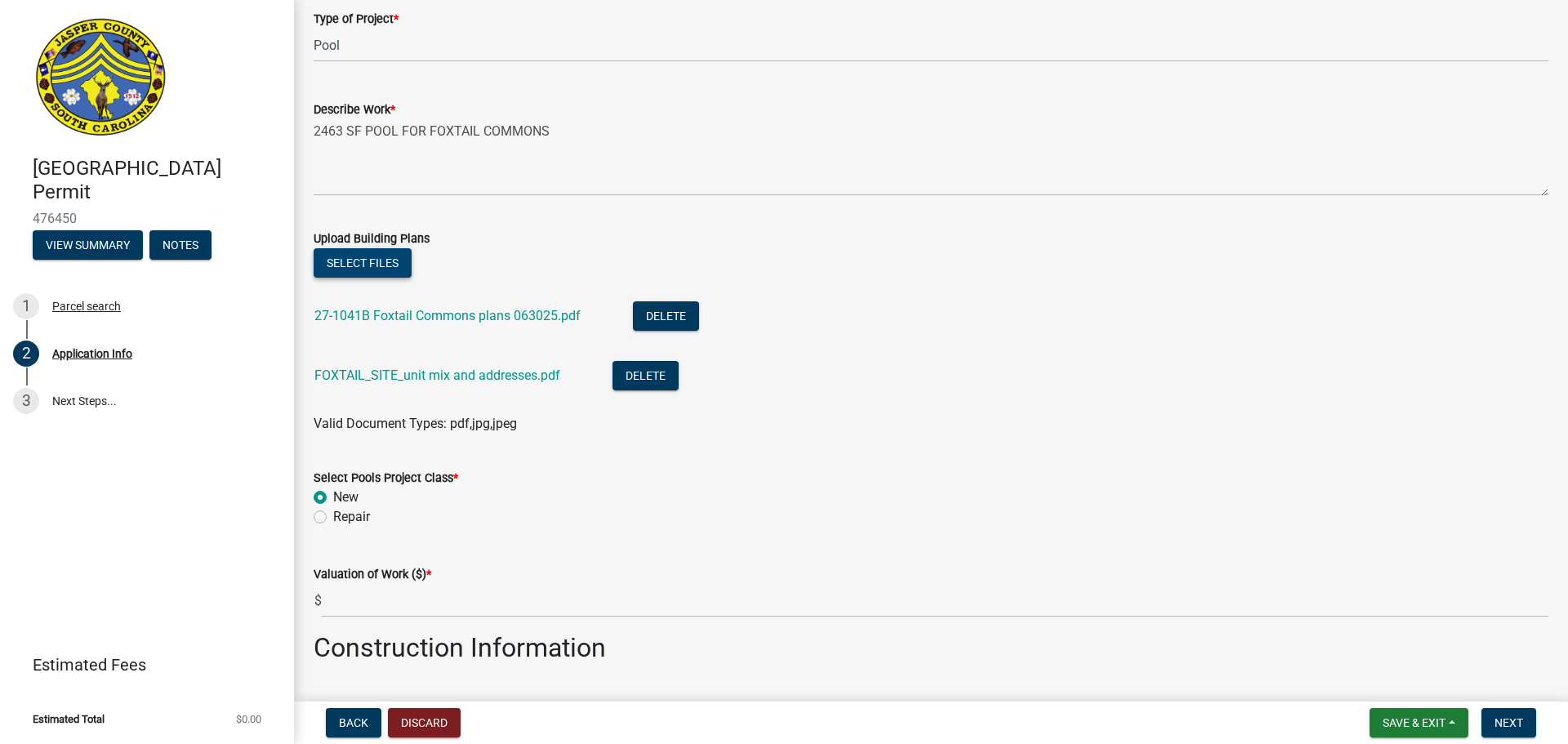
scroll to position [1961, 0]
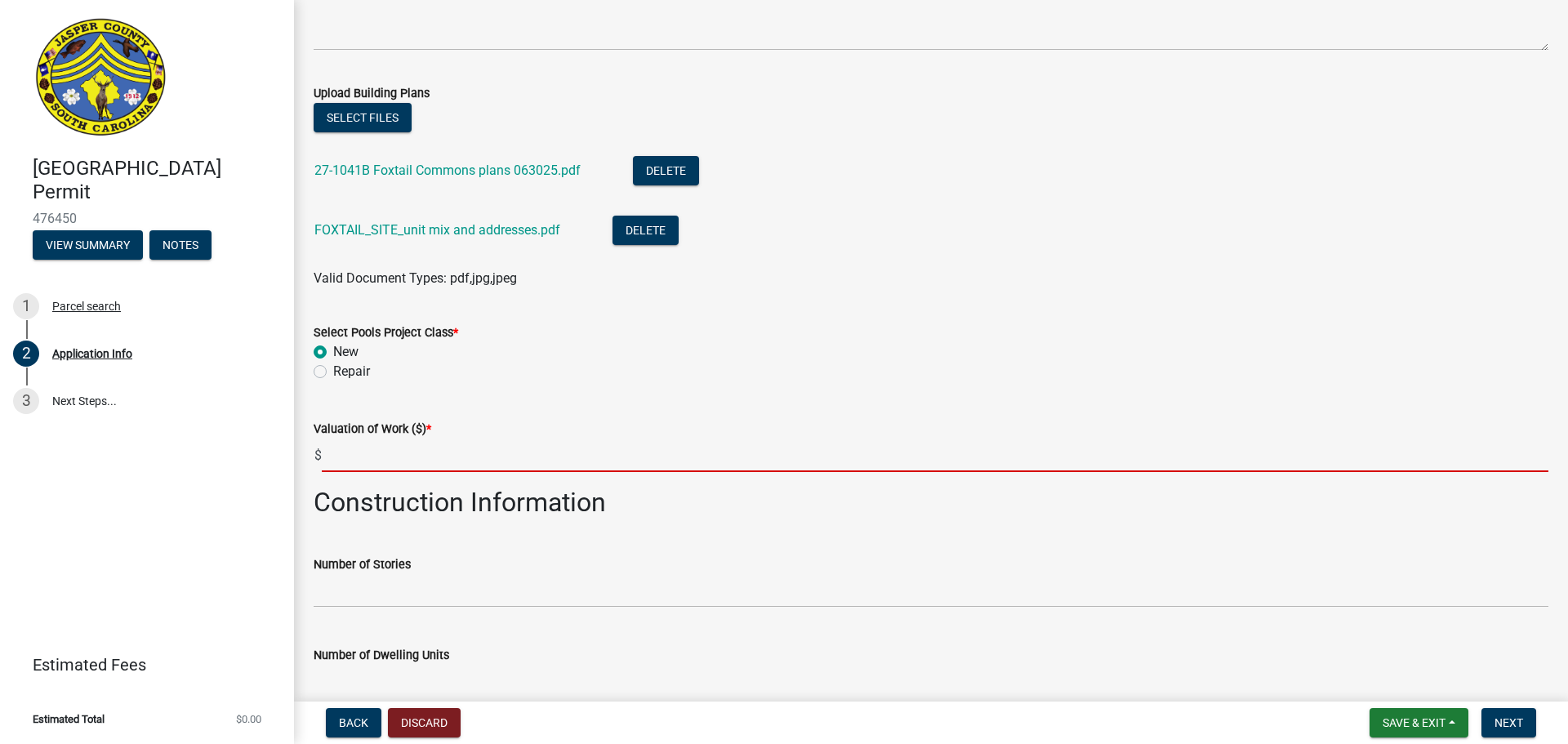
click at [343, 457] on input "text" at bounding box center [935, 455] width 1226 height 33
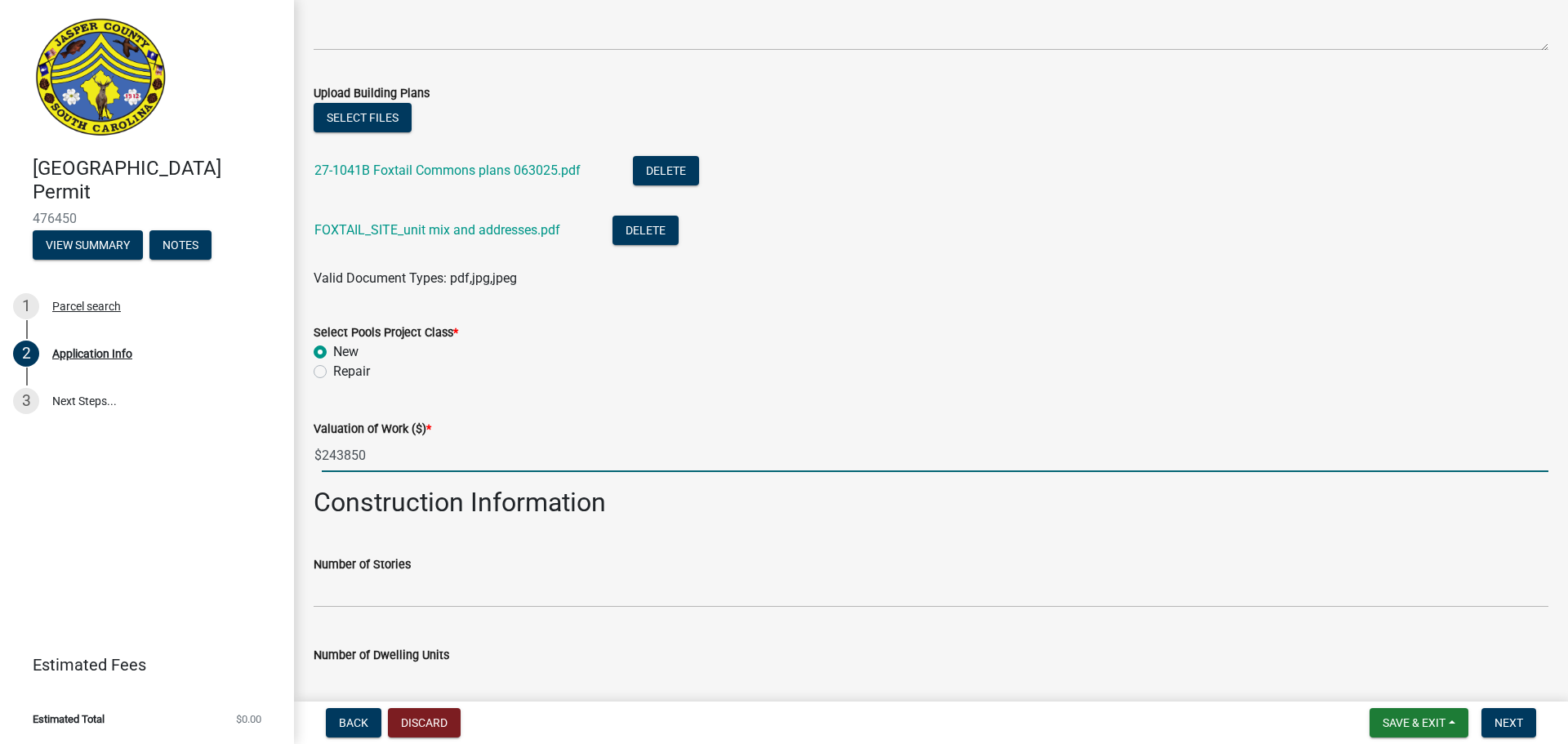
click at [345, 454] on input "243850" at bounding box center [935, 455] width 1226 height 33
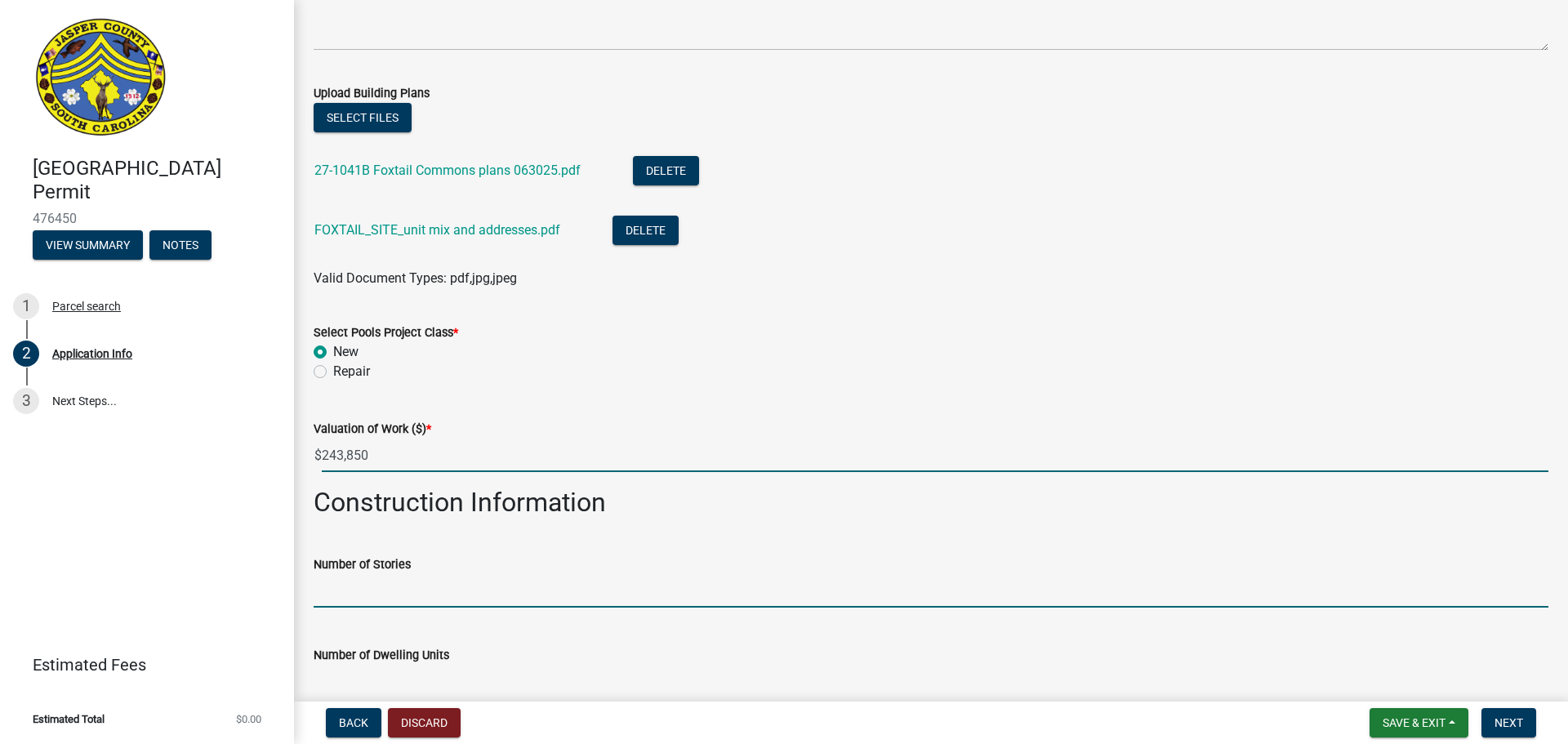
type input "243850"
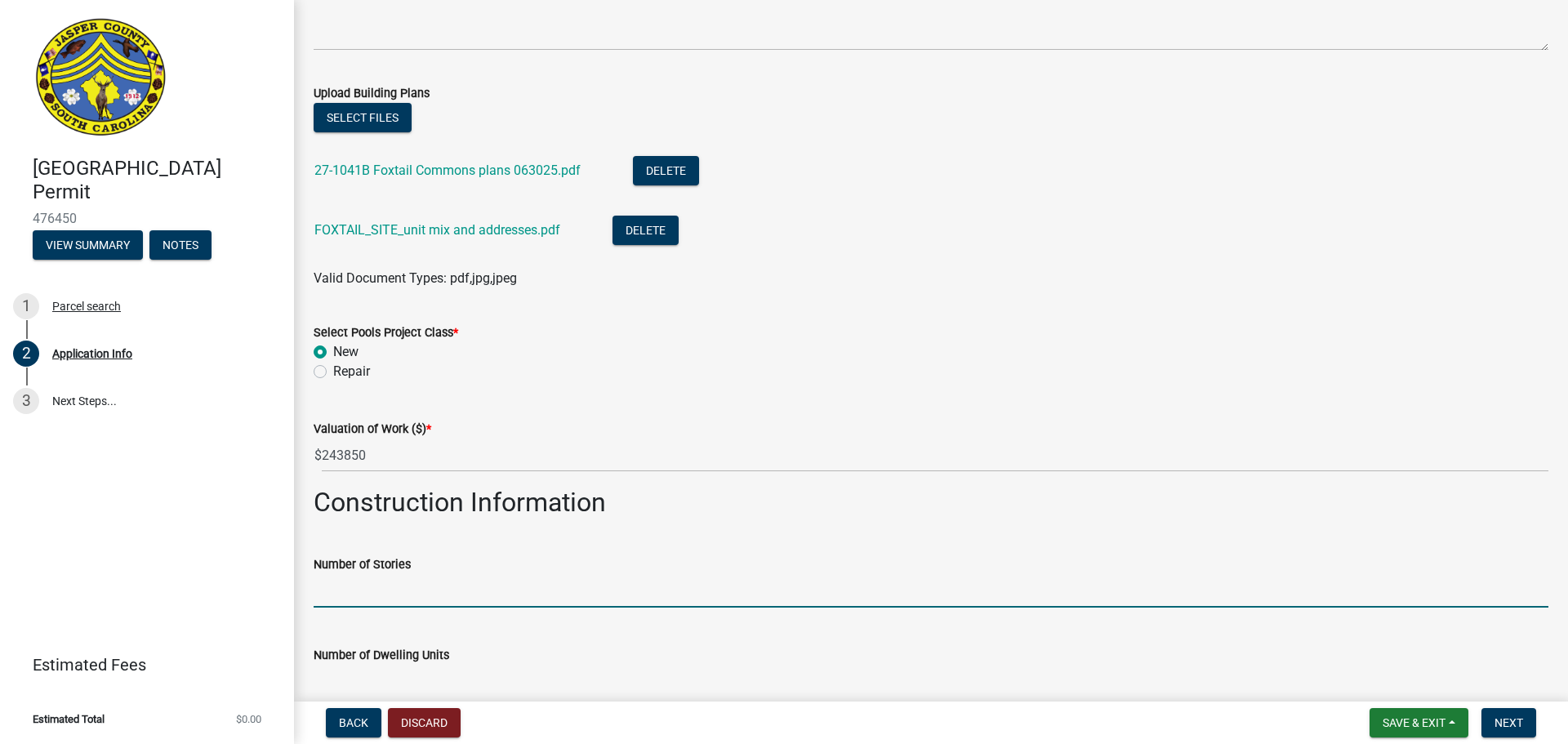
click at [349, 593] on input "text" at bounding box center [931, 591] width 1235 height 33
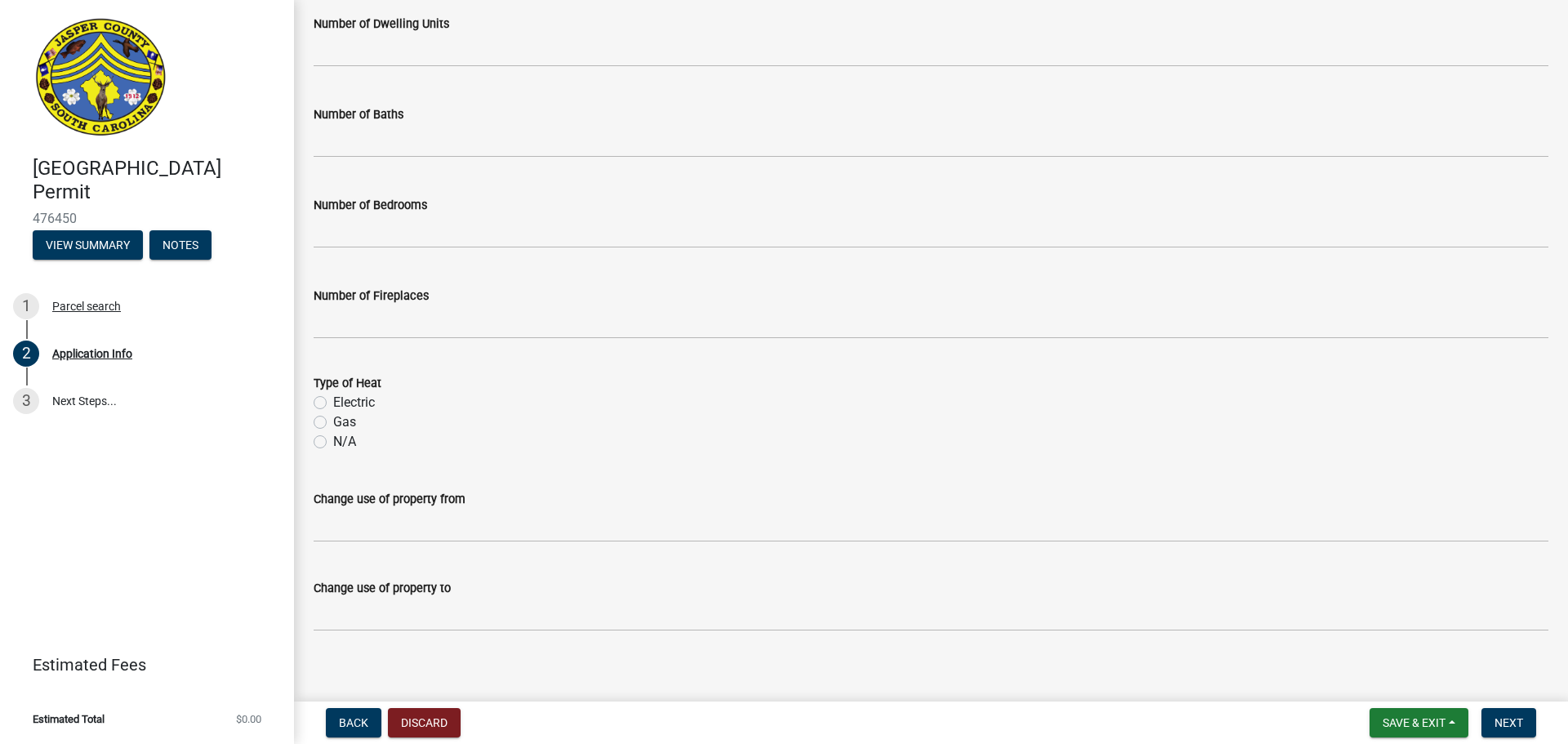
scroll to position [2604, 0]
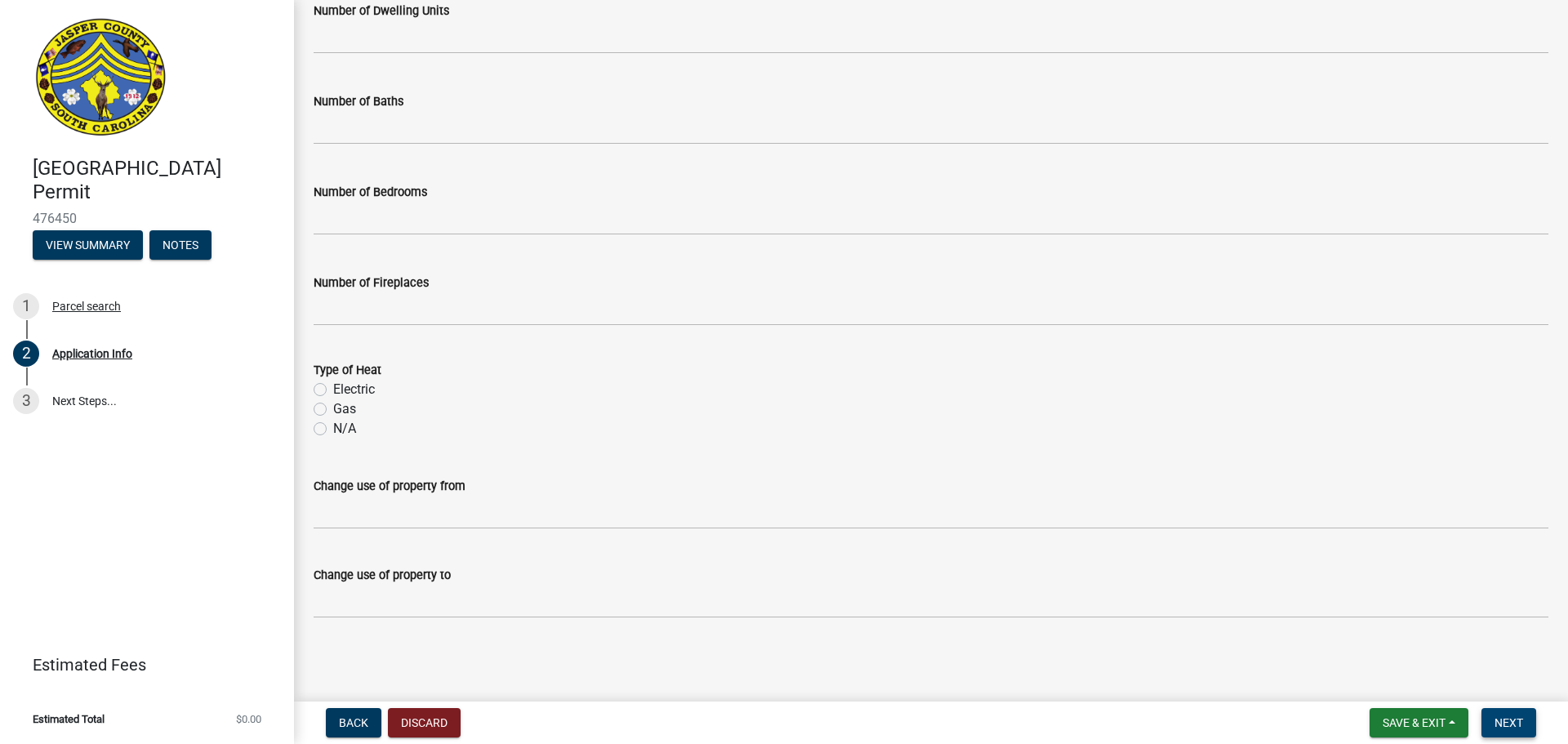
click at [1522, 723] on span "Next" at bounding box center [1508, 723] width 29 height 13
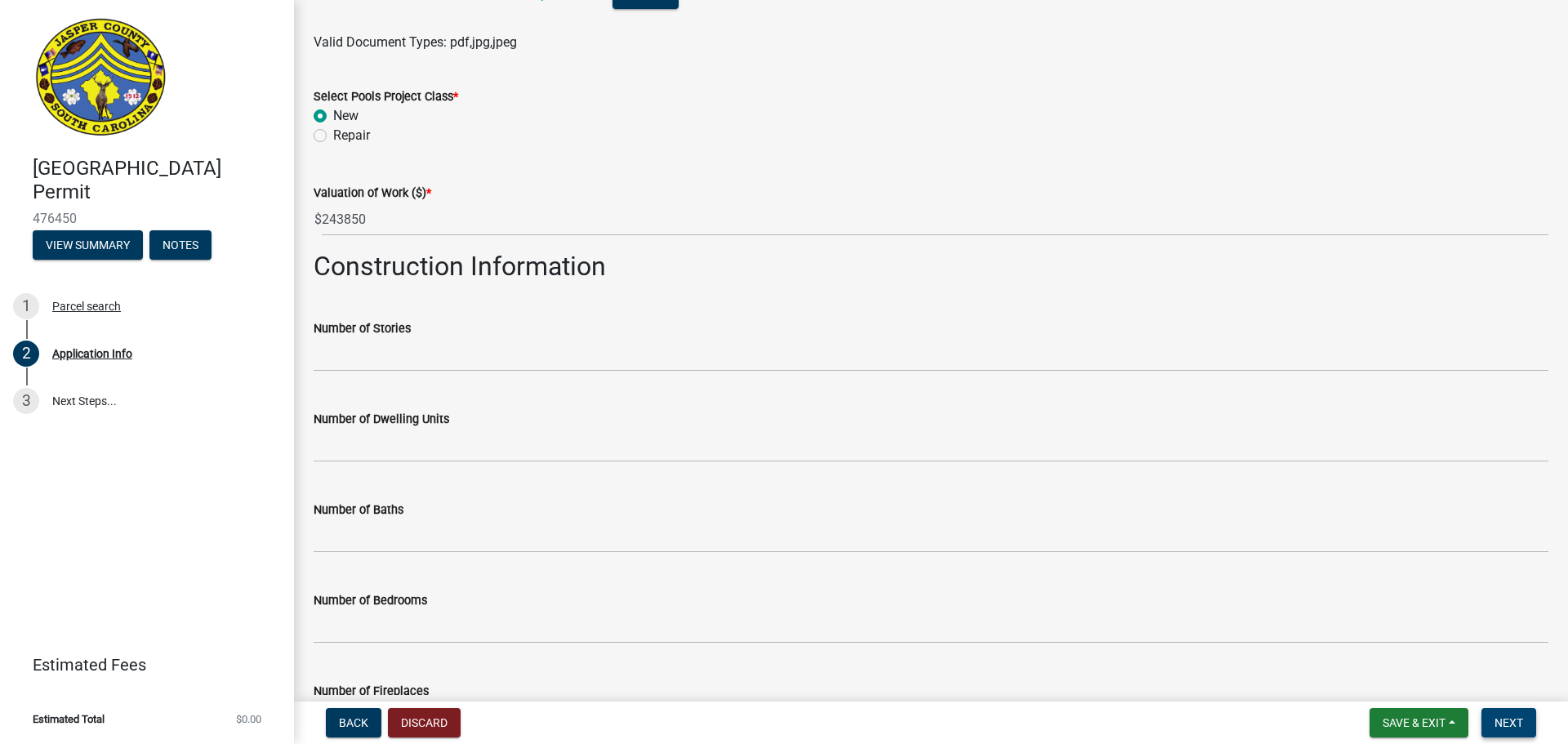
scroll to position [2638, 0]
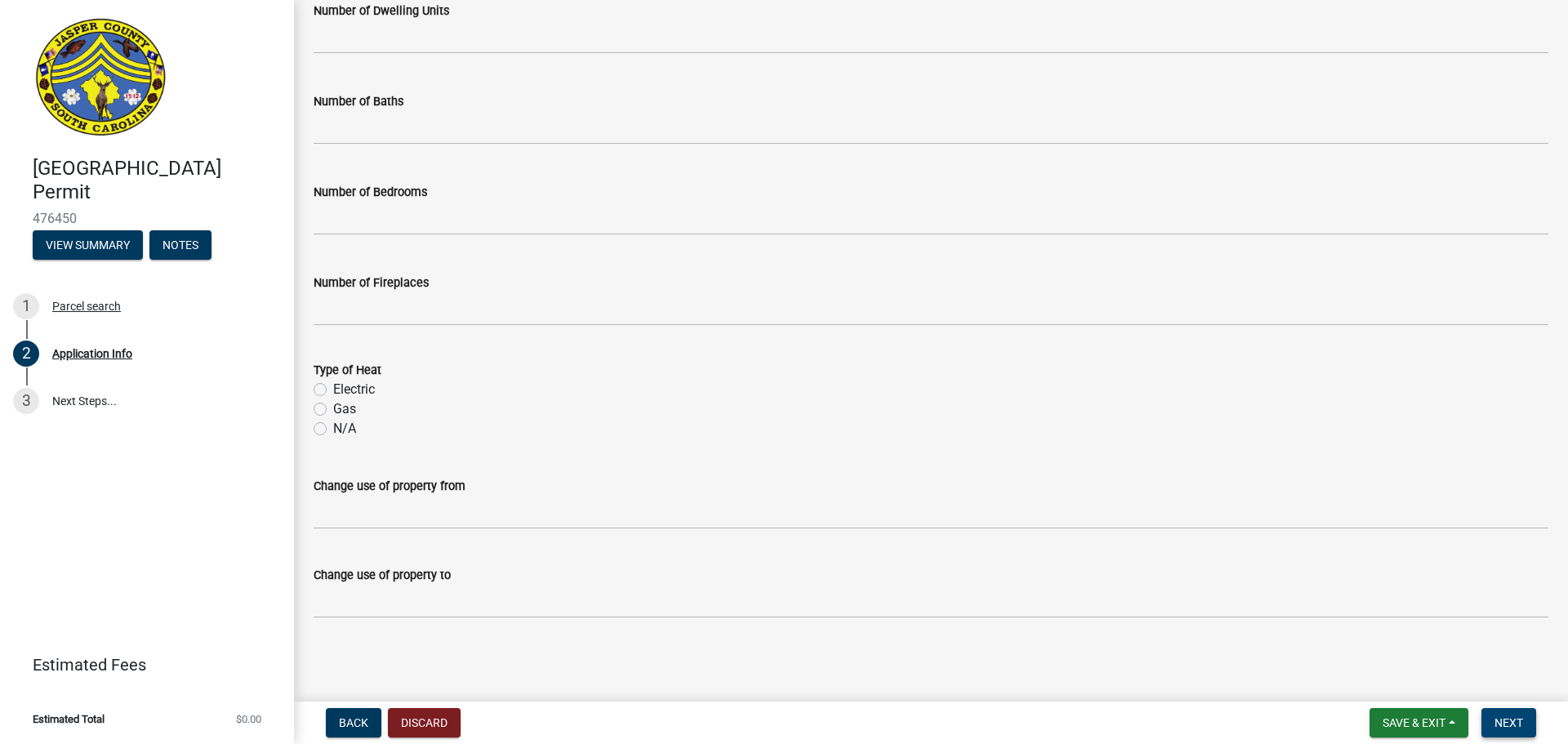
click at [1500, 717] on span "Next" at bounding box center [1508, 723] width 29 height 13
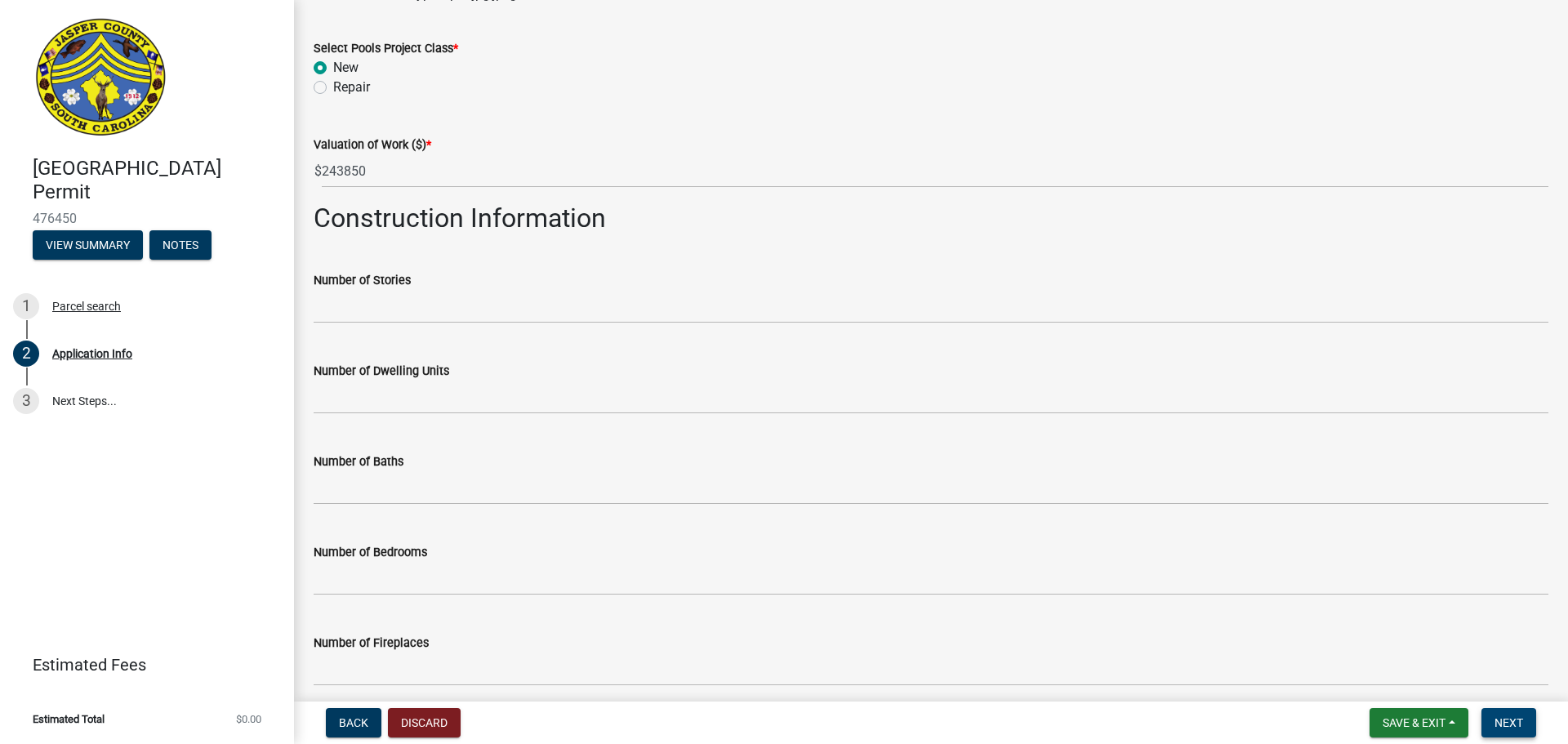
scroll to position [2311, 0]
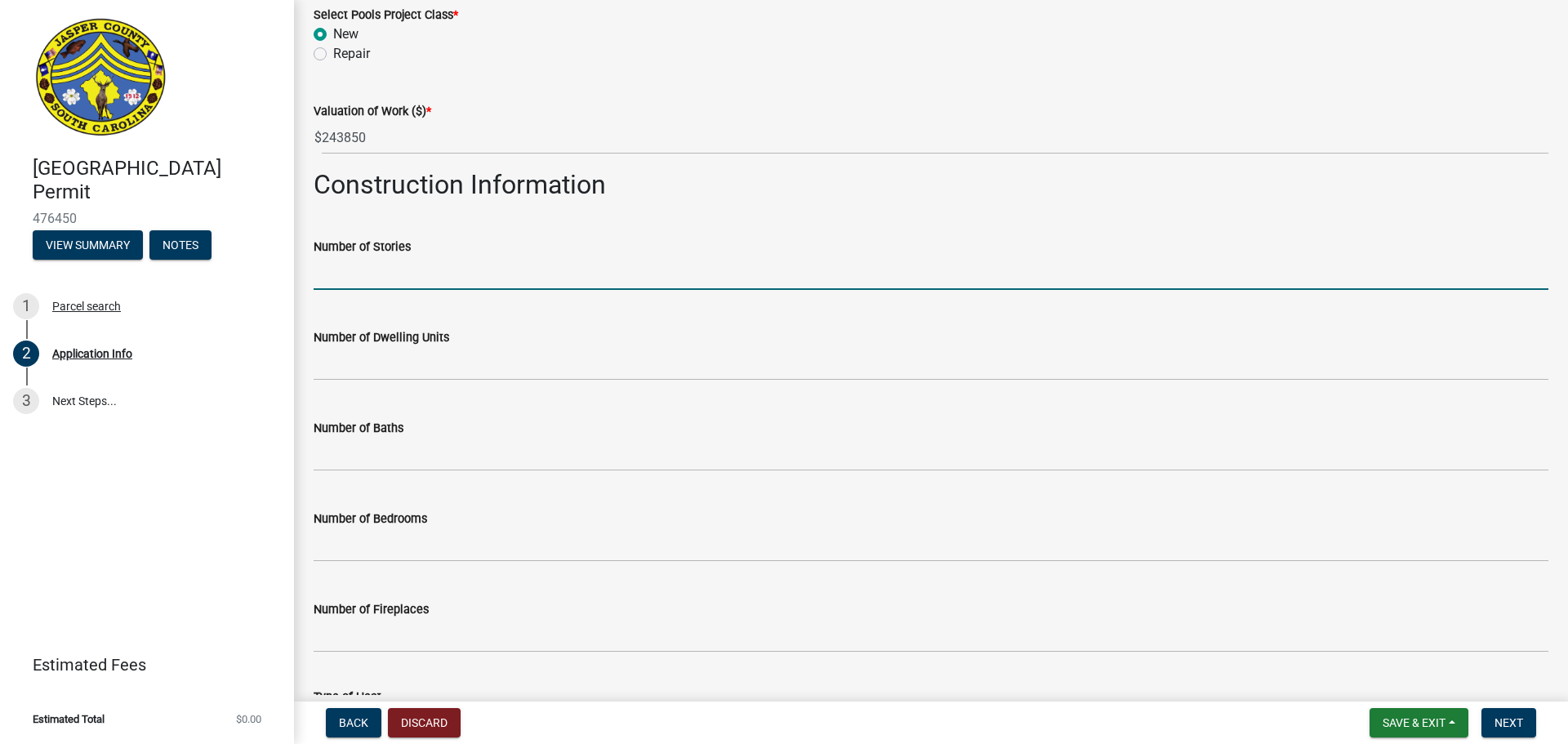
click at [362, 280] on input "text" at bounding box center [931, 273] width 1235 height 33
type input "0"
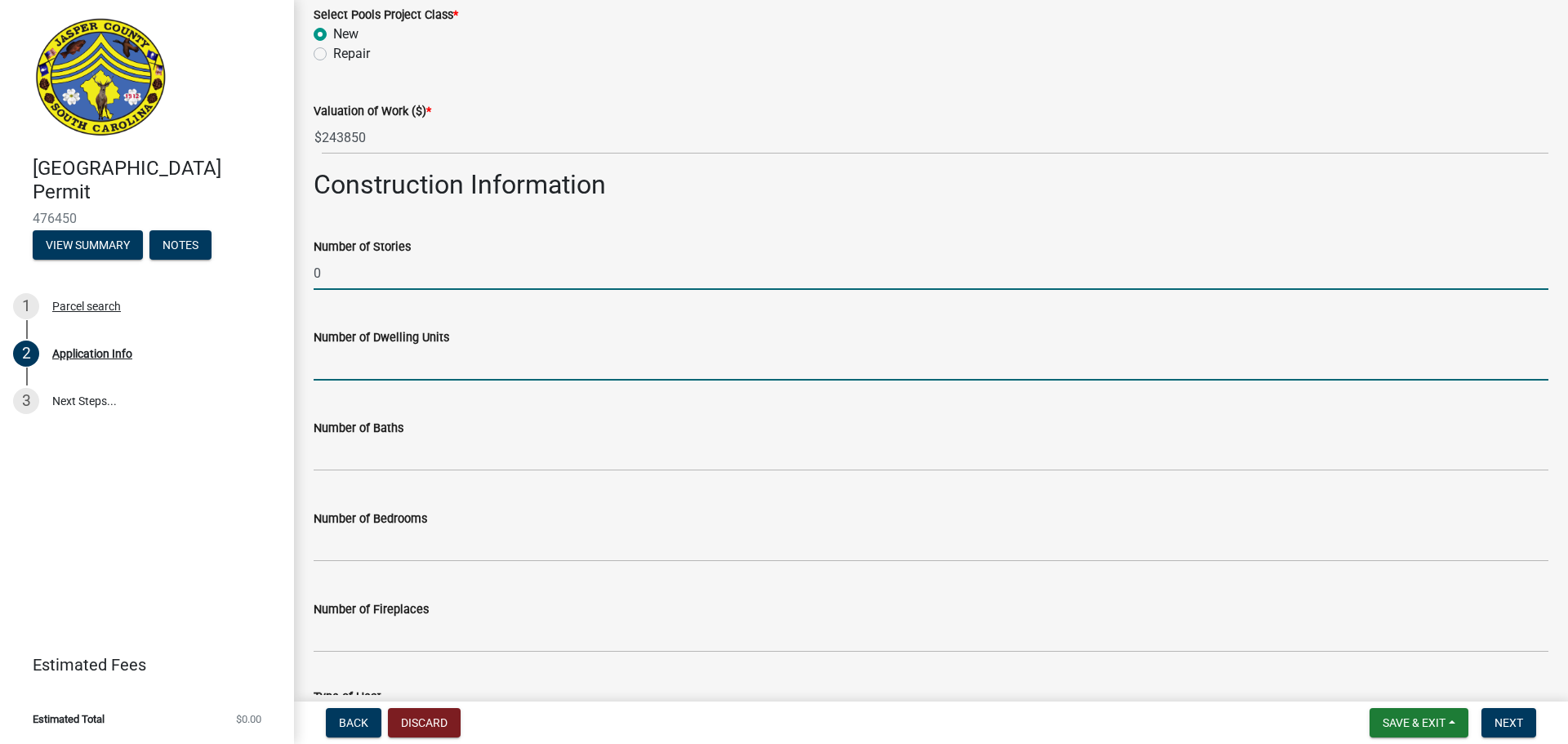
click at [391, 365] on input "text" at bounding box center [931, 363] width 1235 height 33
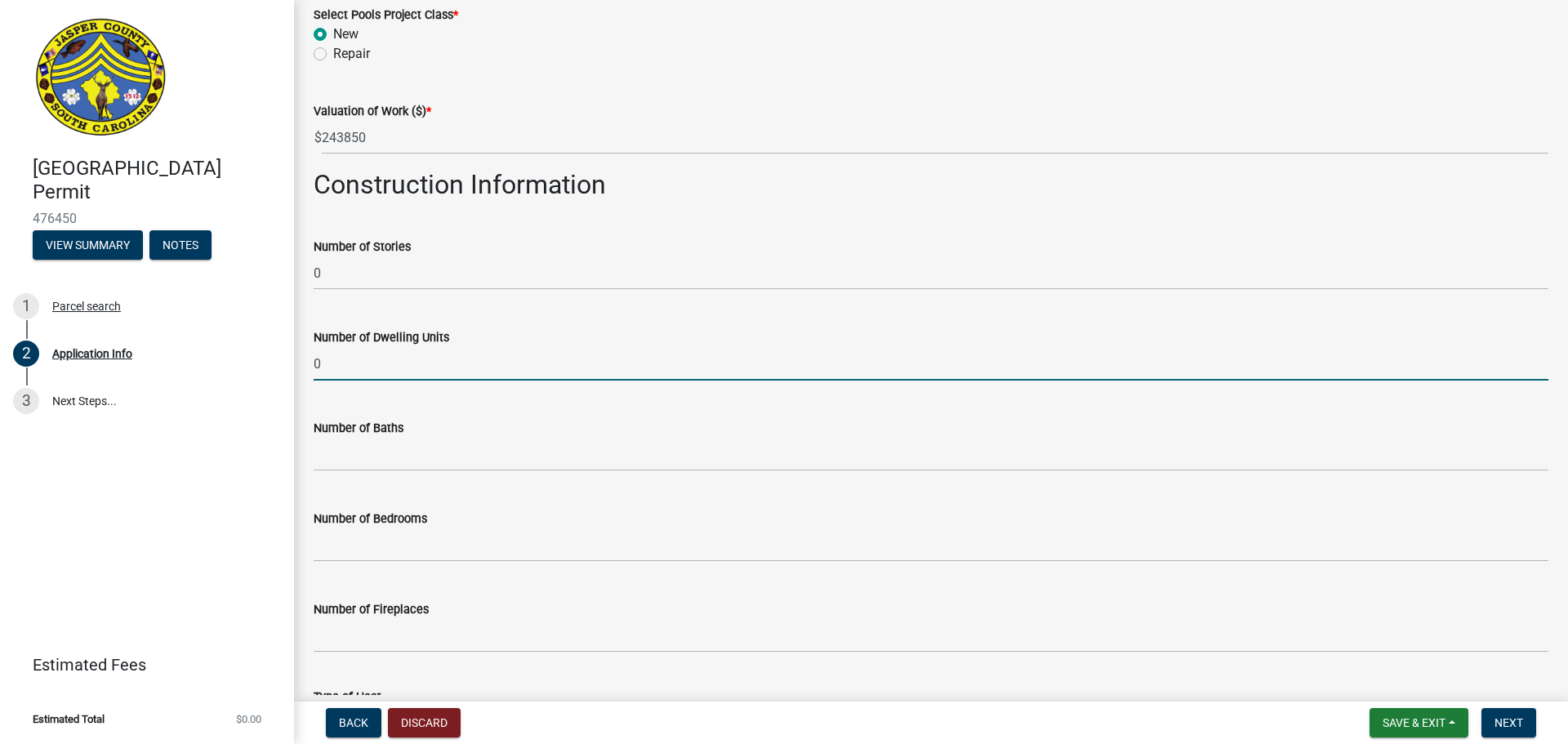
type input "0"
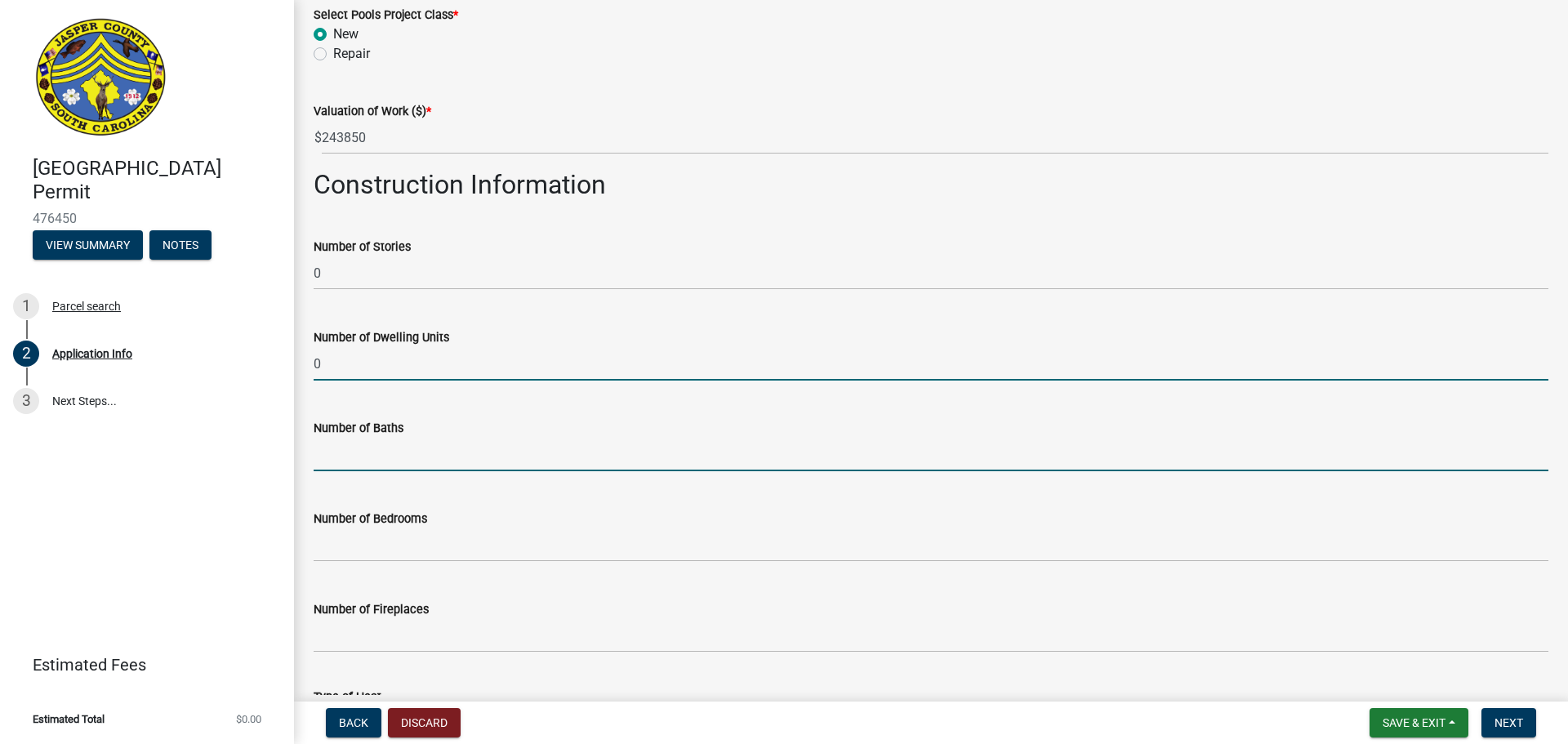
click at [395, 454] on input "text" at bounding box center [931, 454] width 1235 height 33
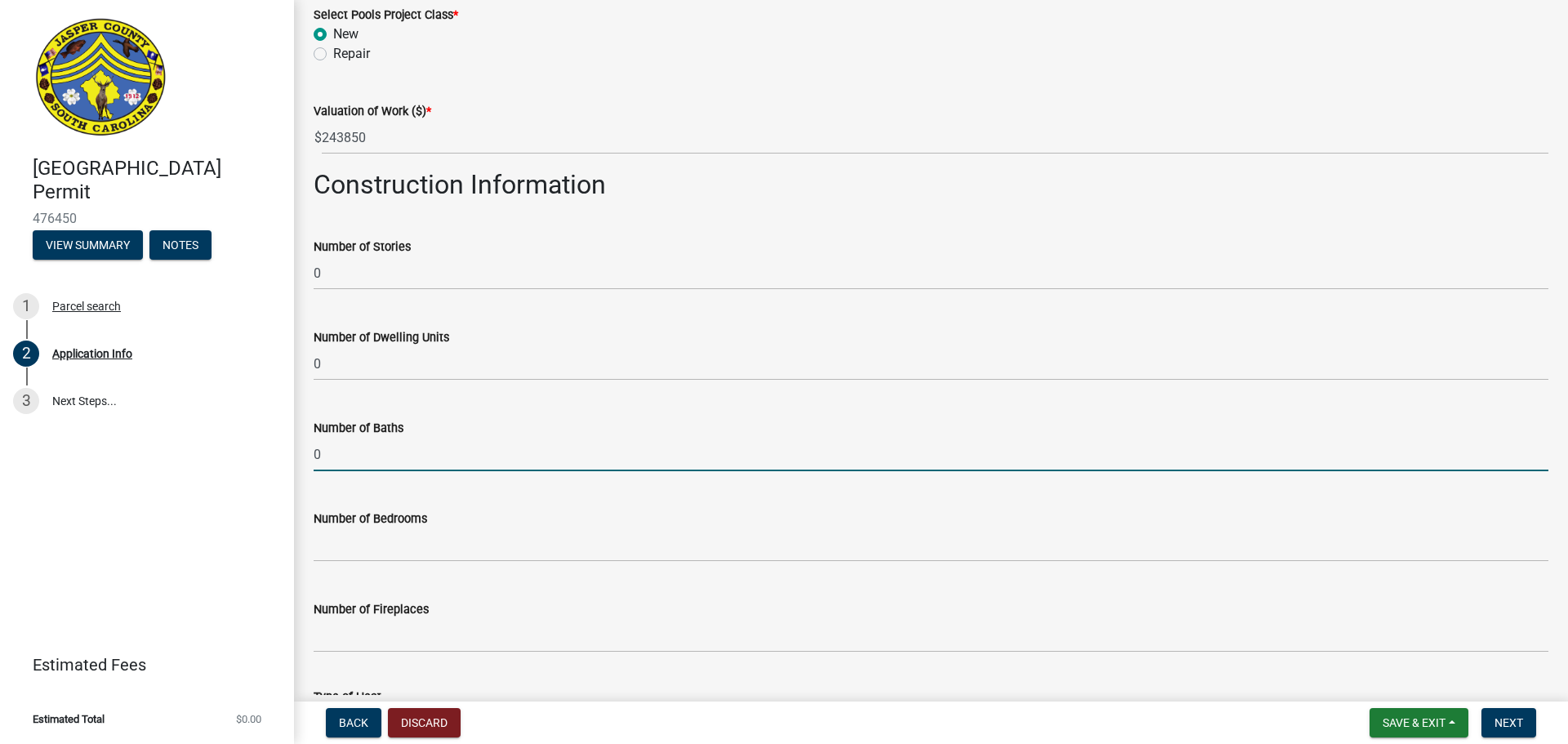
type input "0"
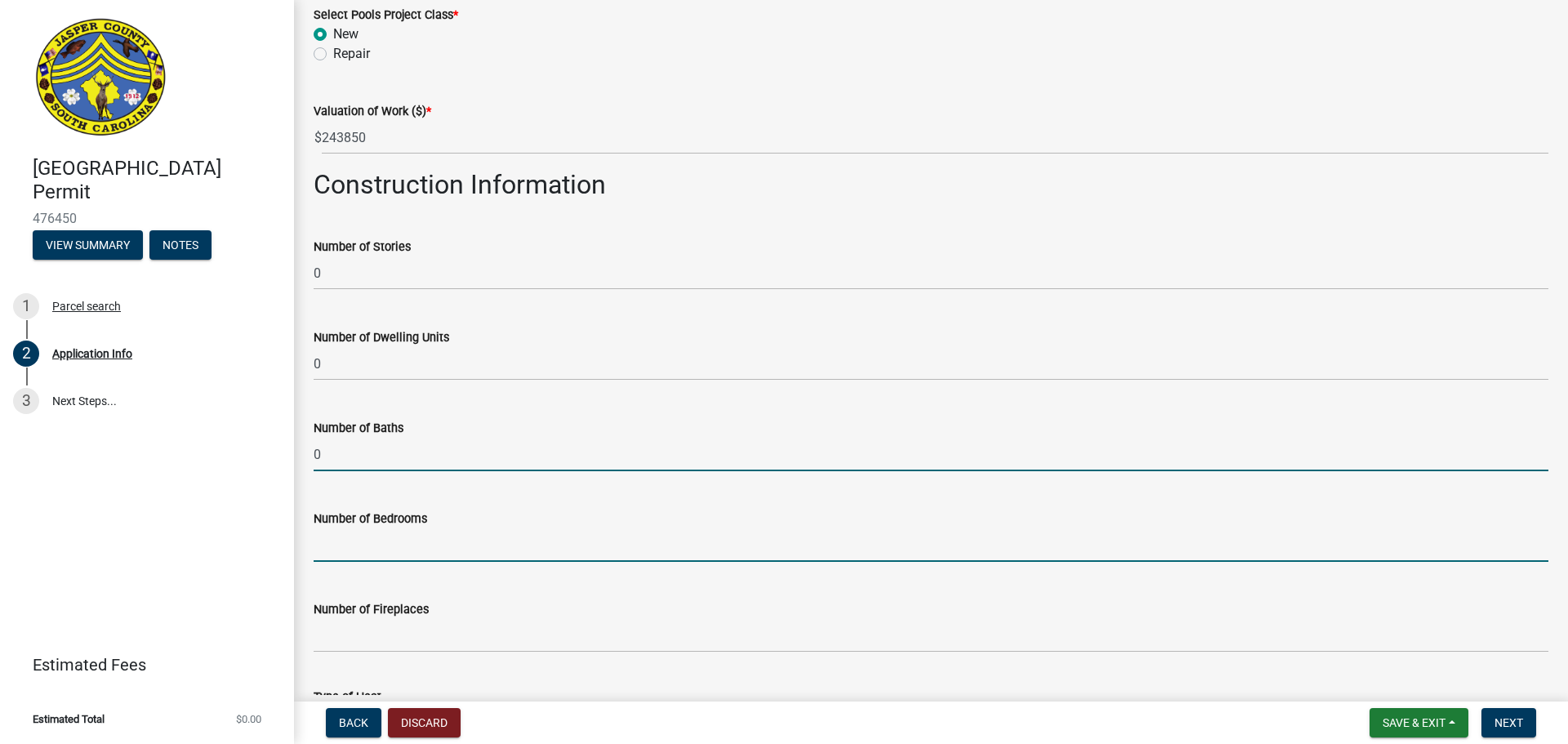
click at [421, 550] on input "text" at bounding box center [931, 545] width 1235 height 33
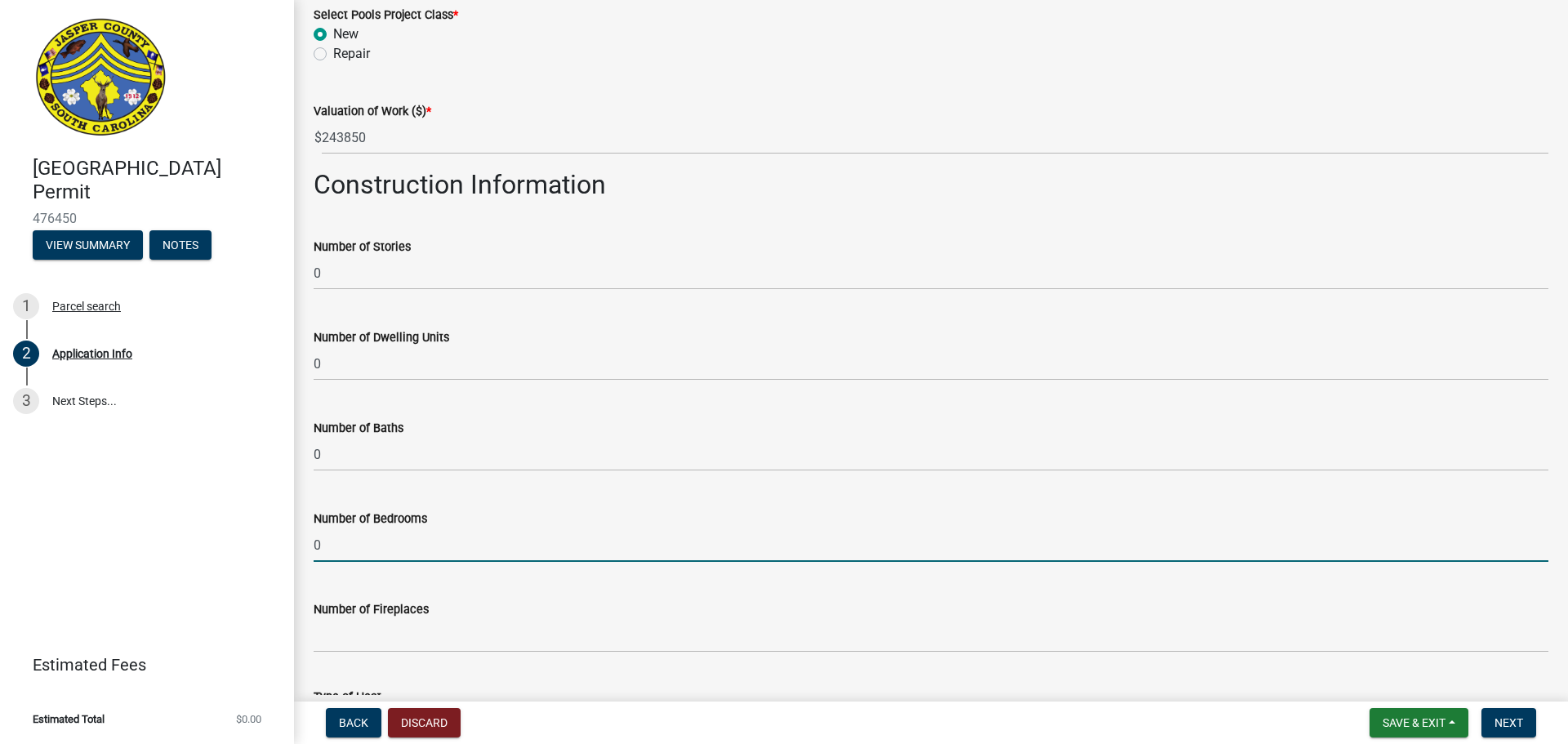
type input "0"
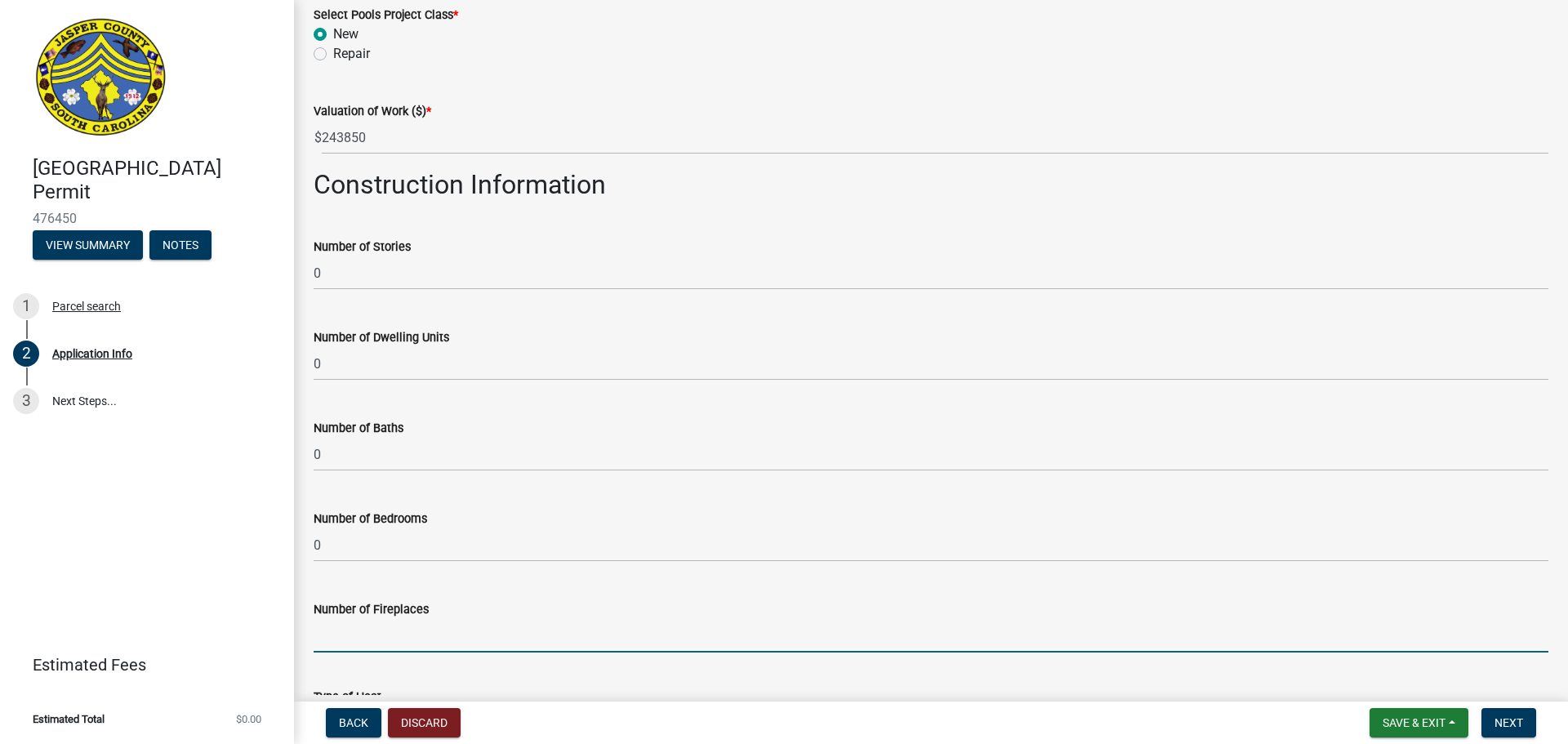
click at [393, 641] on input "text" at bounding box center [931, 636] width 1235 height 33
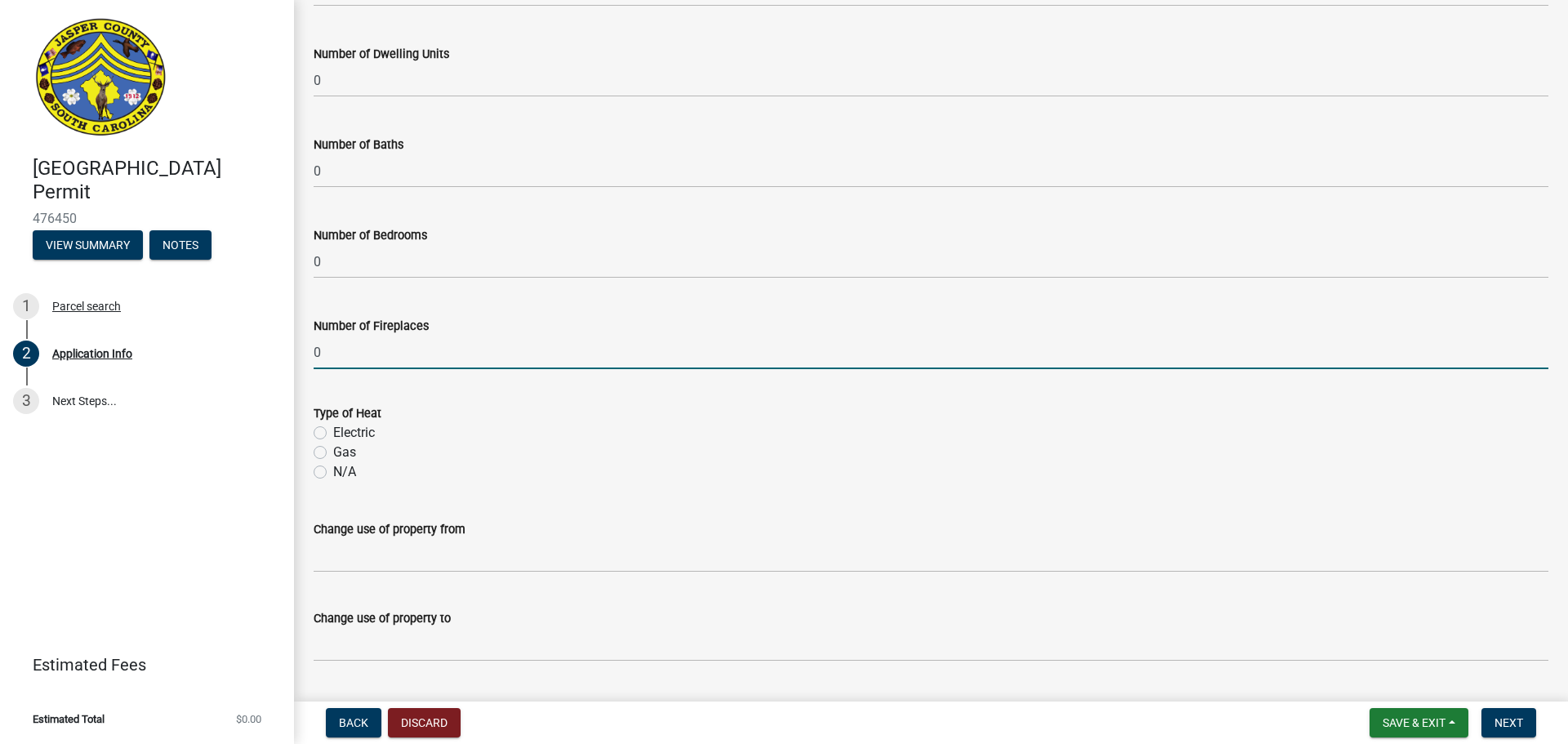
scroll to position [2638, 0]
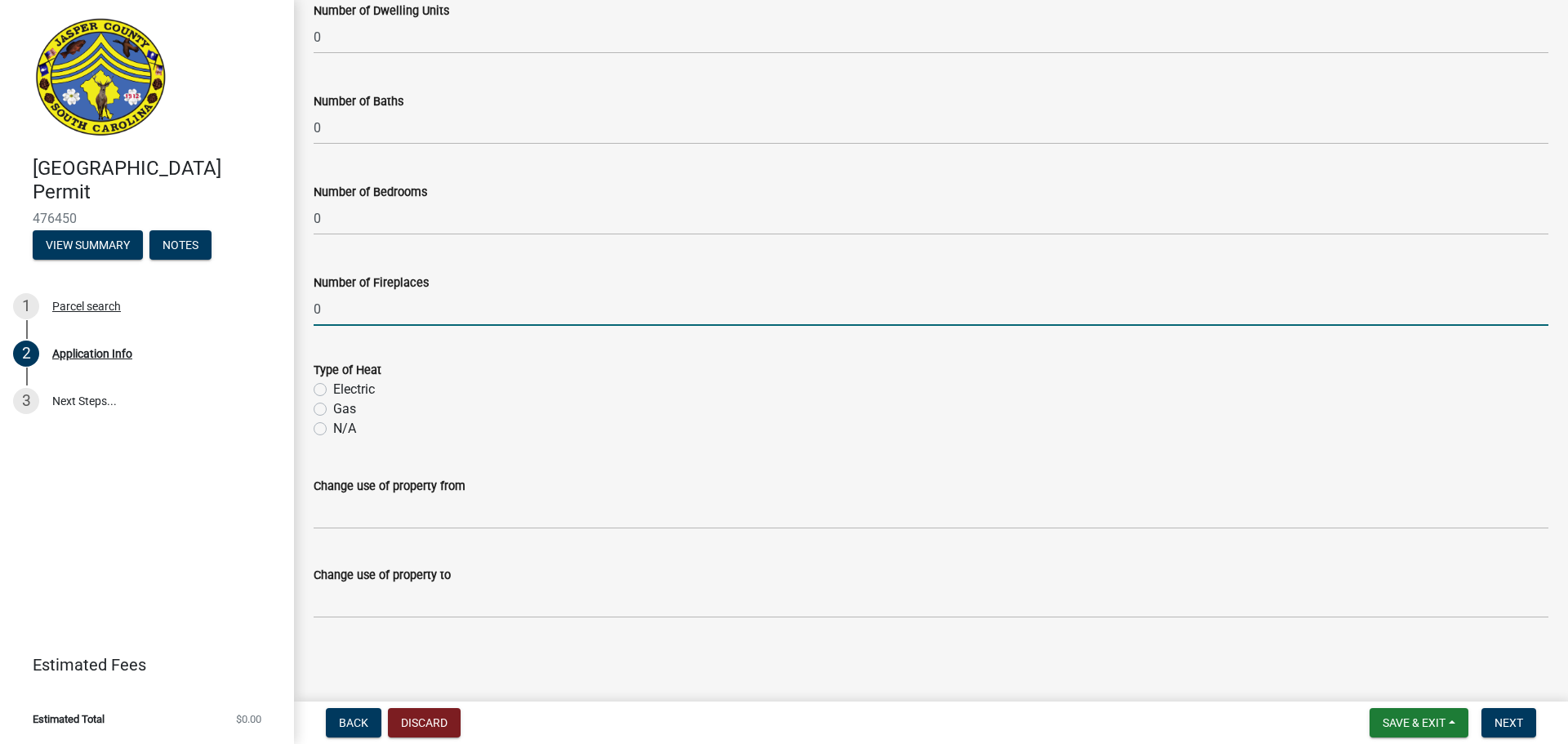
type input "0"
click at [333, 389] on label "Electric" at bounding box center [354, 390] width 41 height 20
click at [333, 389] on input "Electric" at bounding box center [338, 385] width 11 height 11
radio input "true"
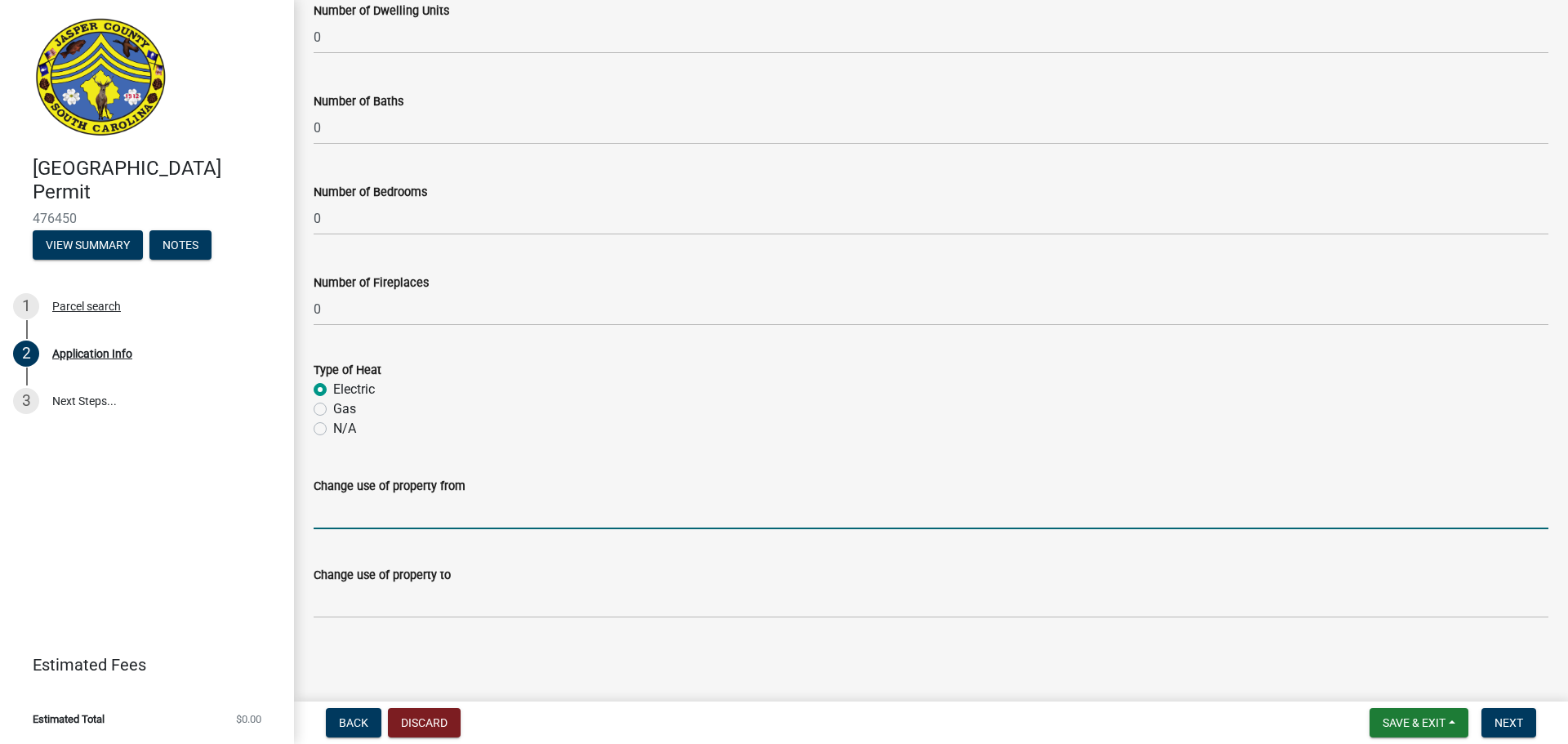
click at [386, 511] on input "Change use of property from" at bounding box center [931, 512] width 1235 height 33
type input "POOL"
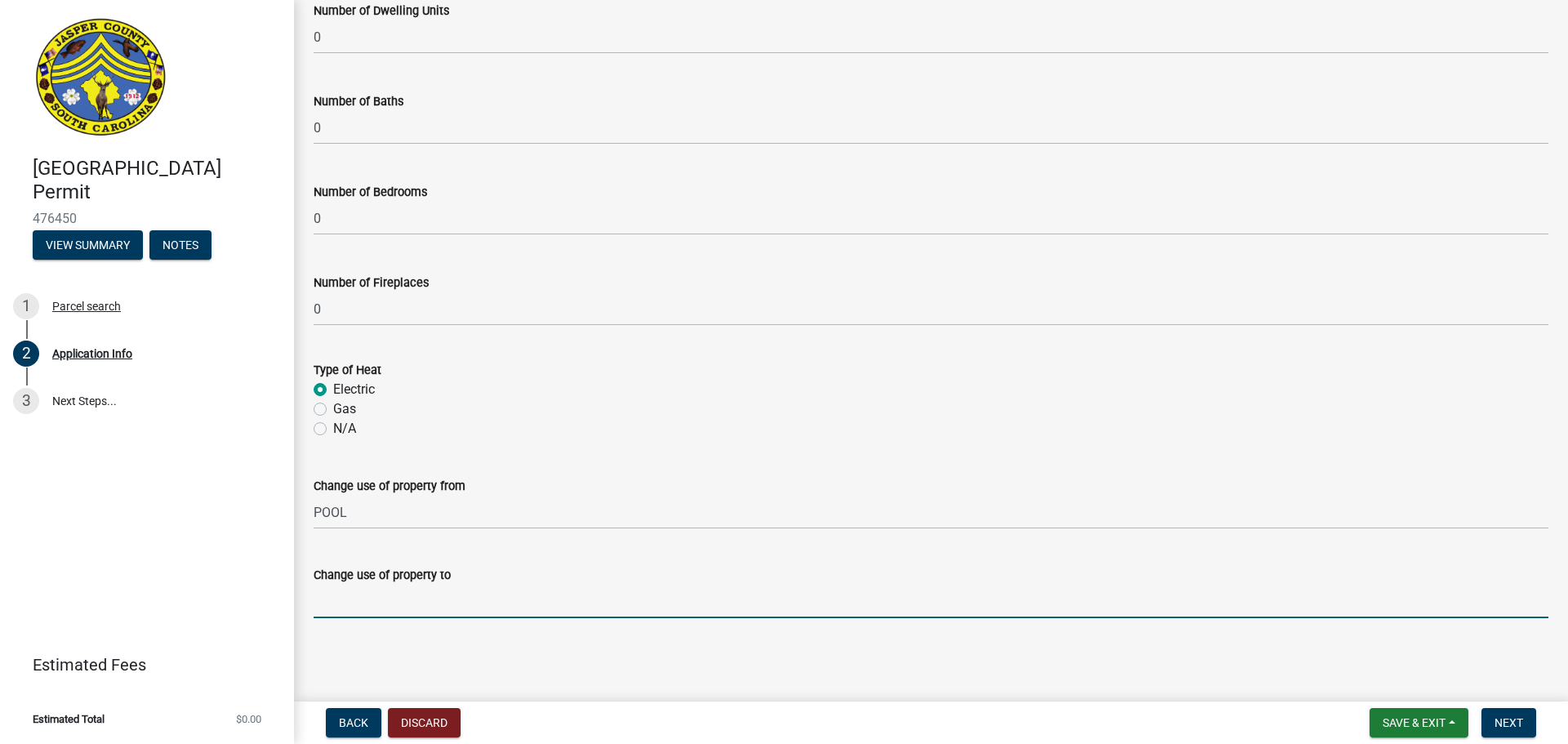
click at [381, 606] on input "Change use of property to" at bounding box center [931, 602] width 1235 height 33
type input "NA"
click at [1501, 717] on span "Next" at bounding box center [1508, 723] width 29 height 13
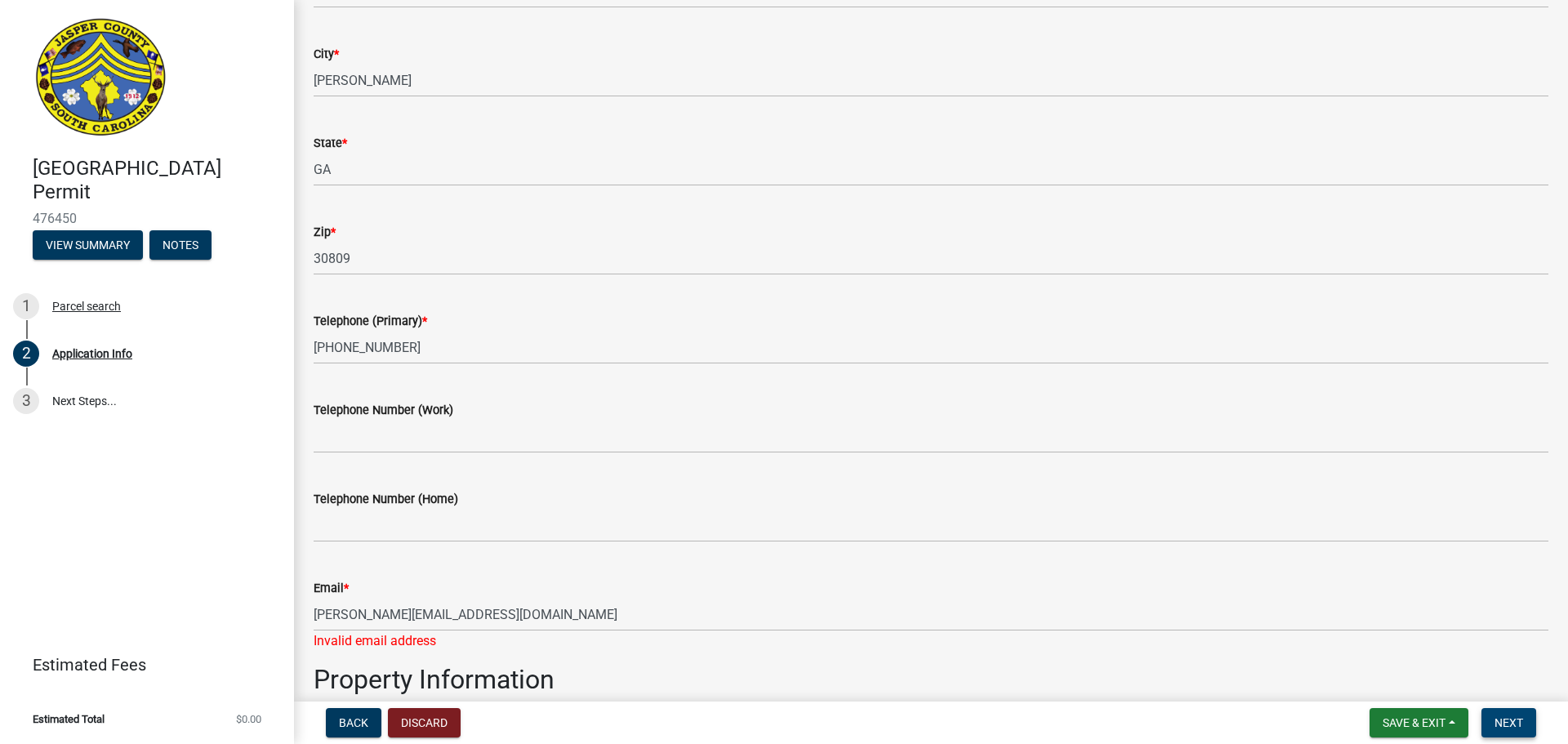
scroll to position [654, 0]
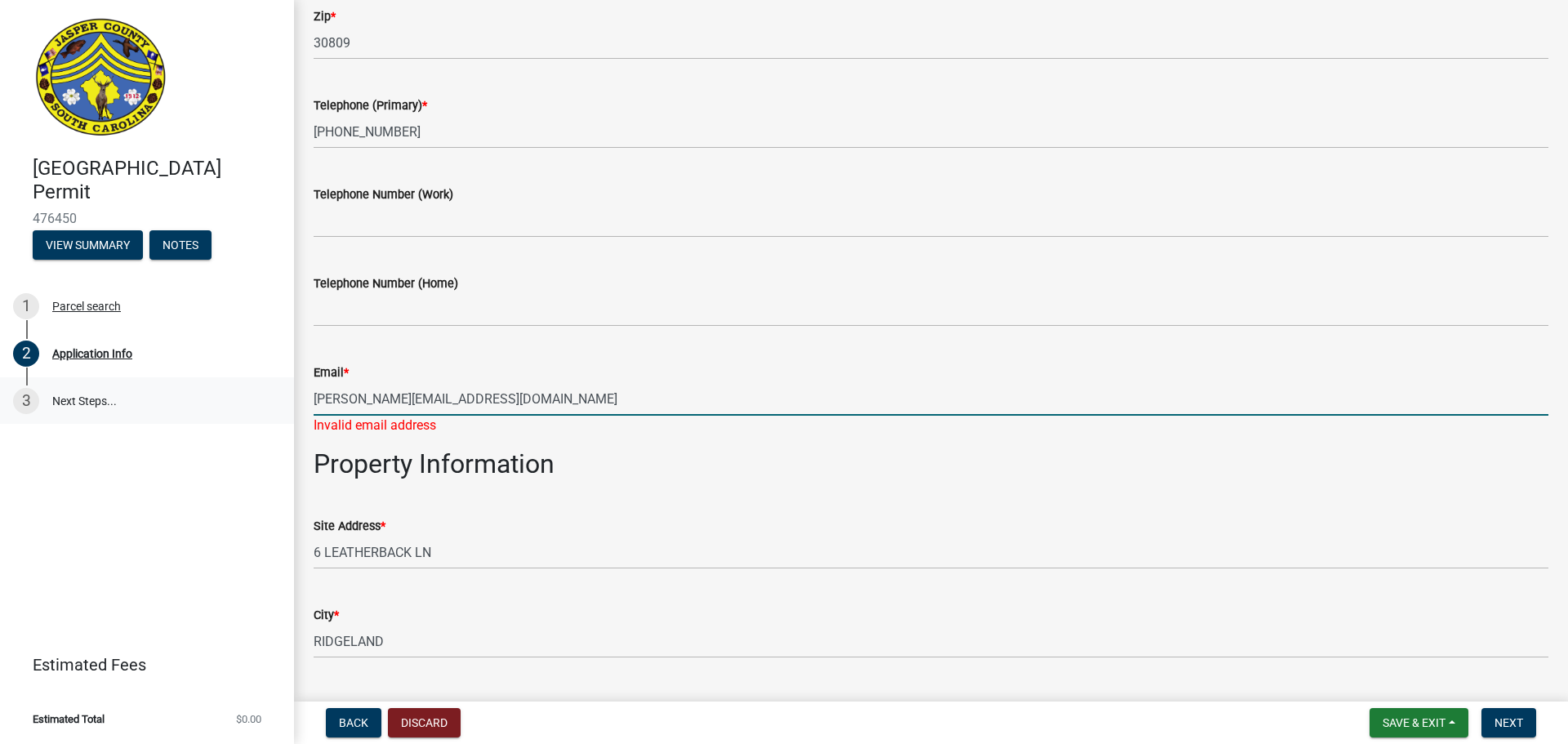
drag, startPoint x: 587, startPoint y: 392, endPoint x: 286, endPoint y: 394, distance: 301.0
click at [286, 394] on div "[GEOGRAPHIC_DATA] Permit 476450 View Summary Notes 1 Parcel search 2 Applicatio…" at bounding box center [784, 372] width 1568 height 744
type input "A"
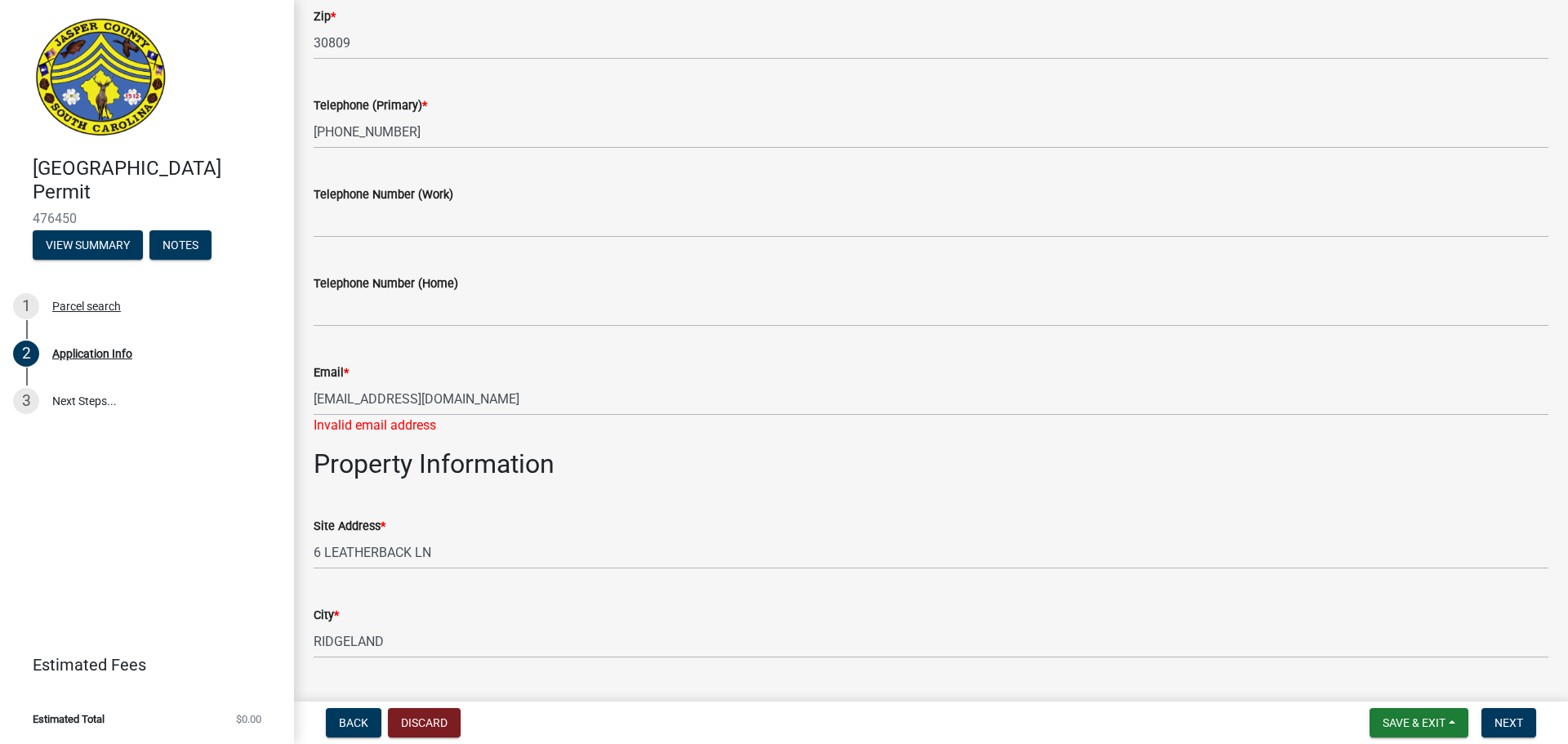
click at [564, 509] on div "Site Address * [STREET_ADDRESS]" at bounding box center [931, 531] width 1235 height 76
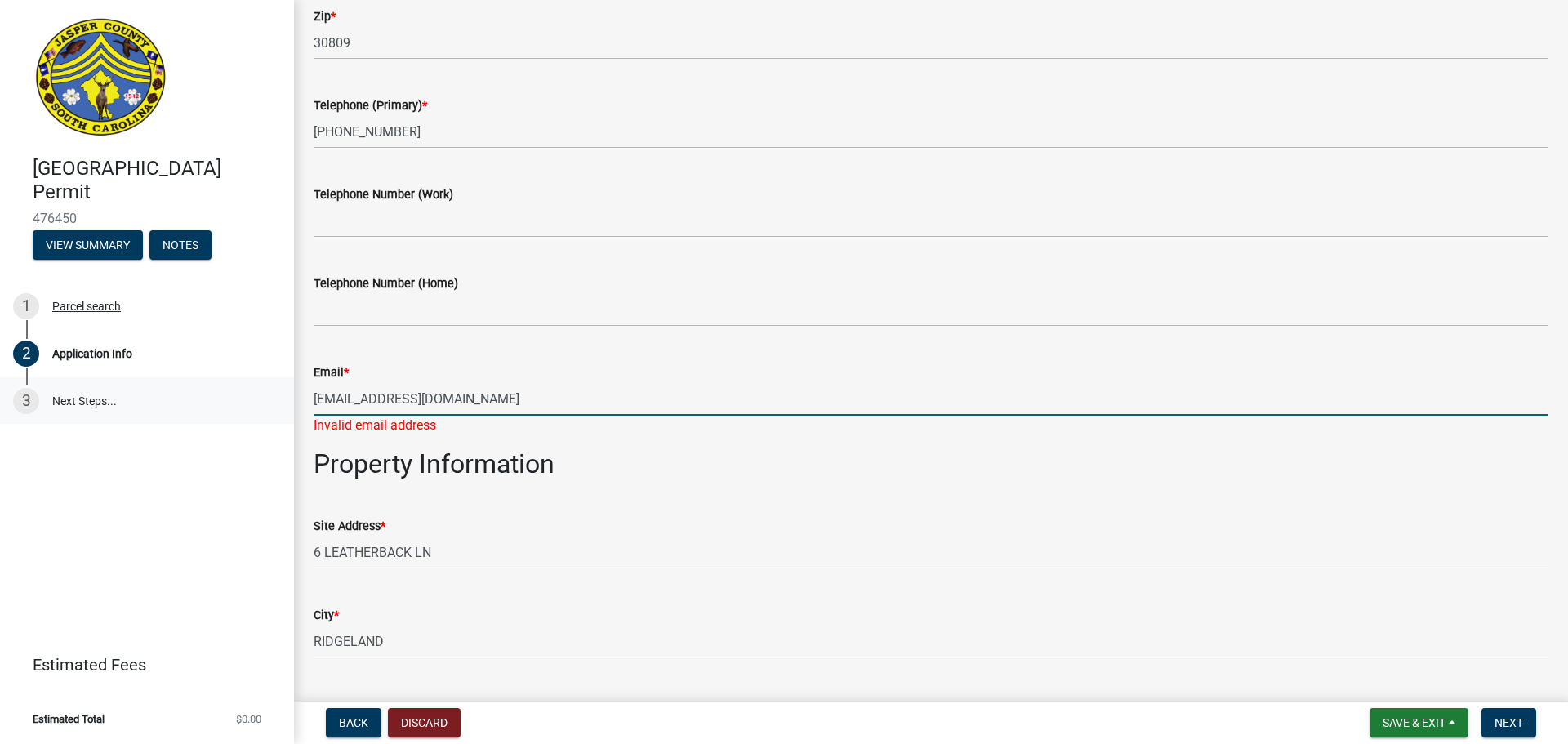
drag, startPoint x: 588, startPoint y: 403, endPoint x: 94, endPoint y: 415, distance: 494.1
click at [94, 415] on div "[GEOGRAPHIC_DATA] Permit 476450 View Summary Notes 1 Parcel search 2 Applicatio…" at bounding box center [784, 372] width 1568 height 744
type input "[EMAIL_ADDRESS][DOMAIN_NAME]"
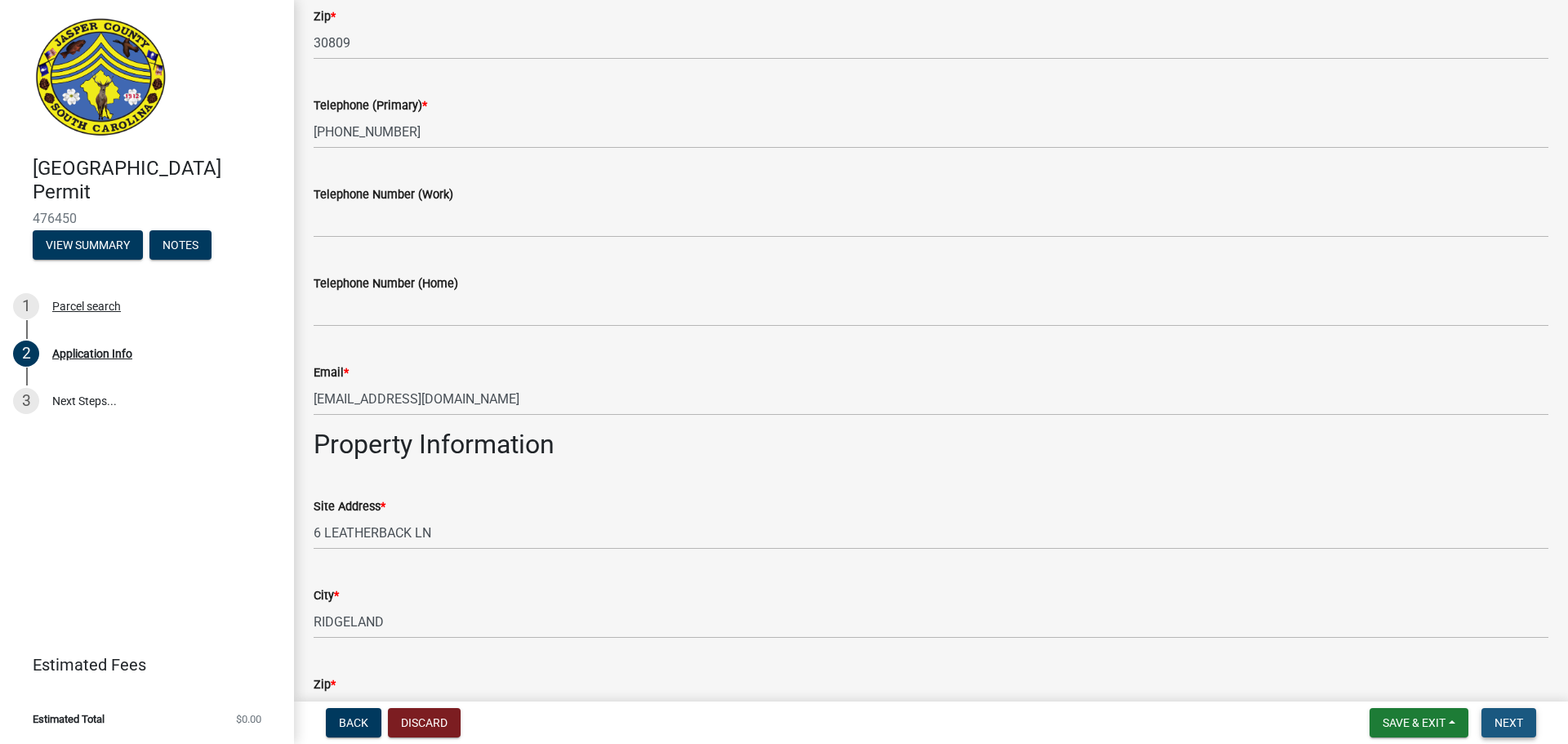
click at [1514, 722] on span "Next" at bounding box center [1508, 723] width 29 height 13
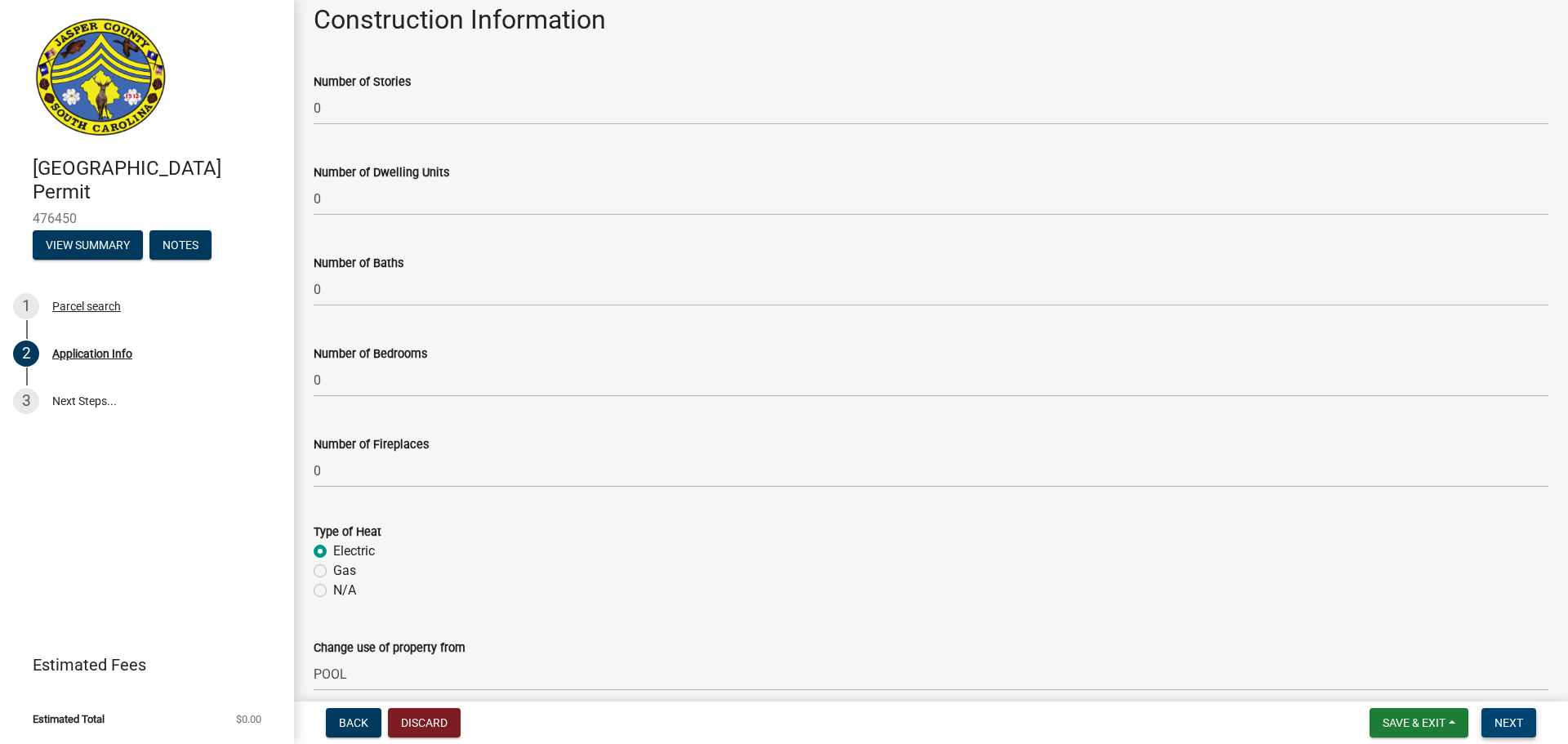
scroll to position [2618, 0]
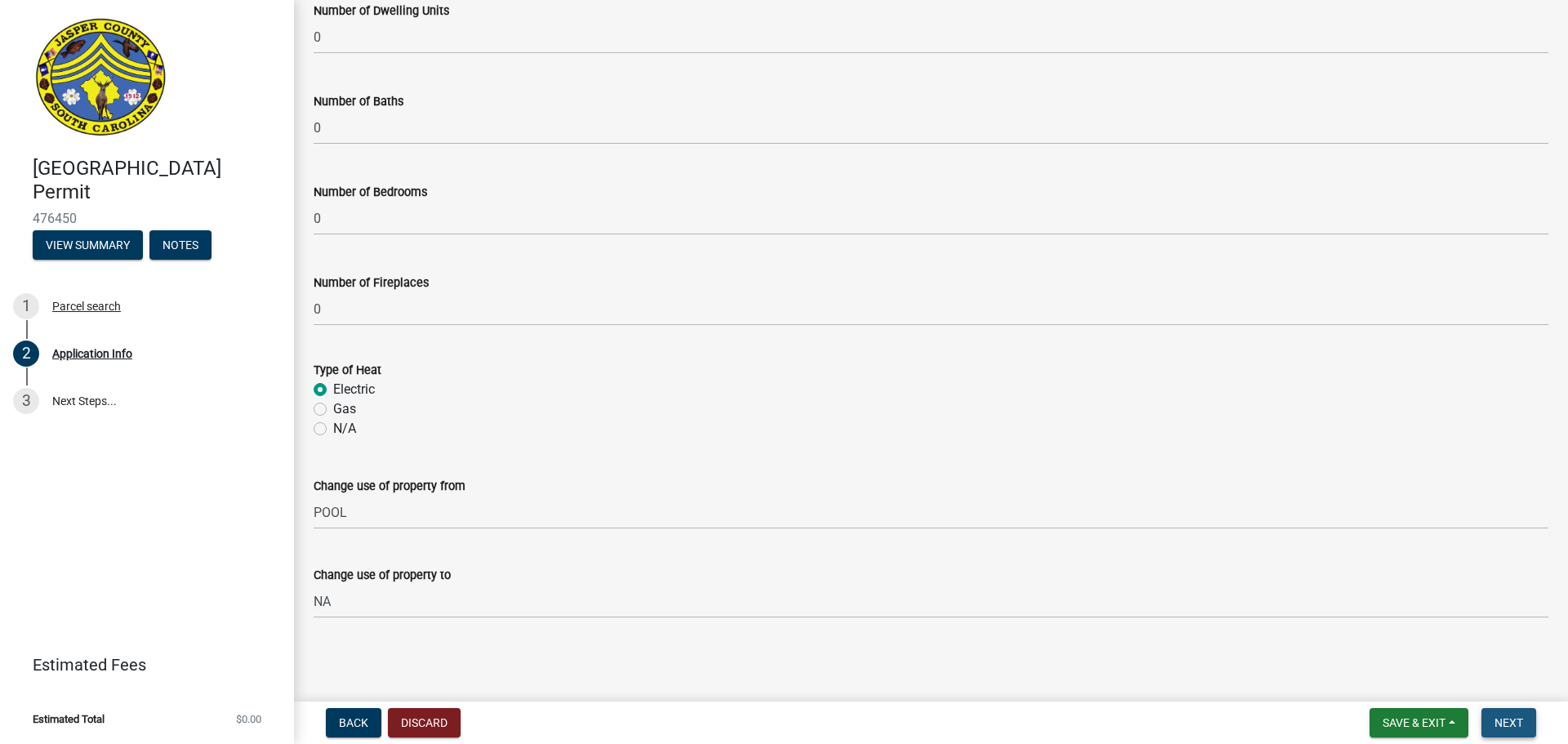
click at [1504, 719] on span "Next" at bounding box center [1508, 723] width 29 height 13
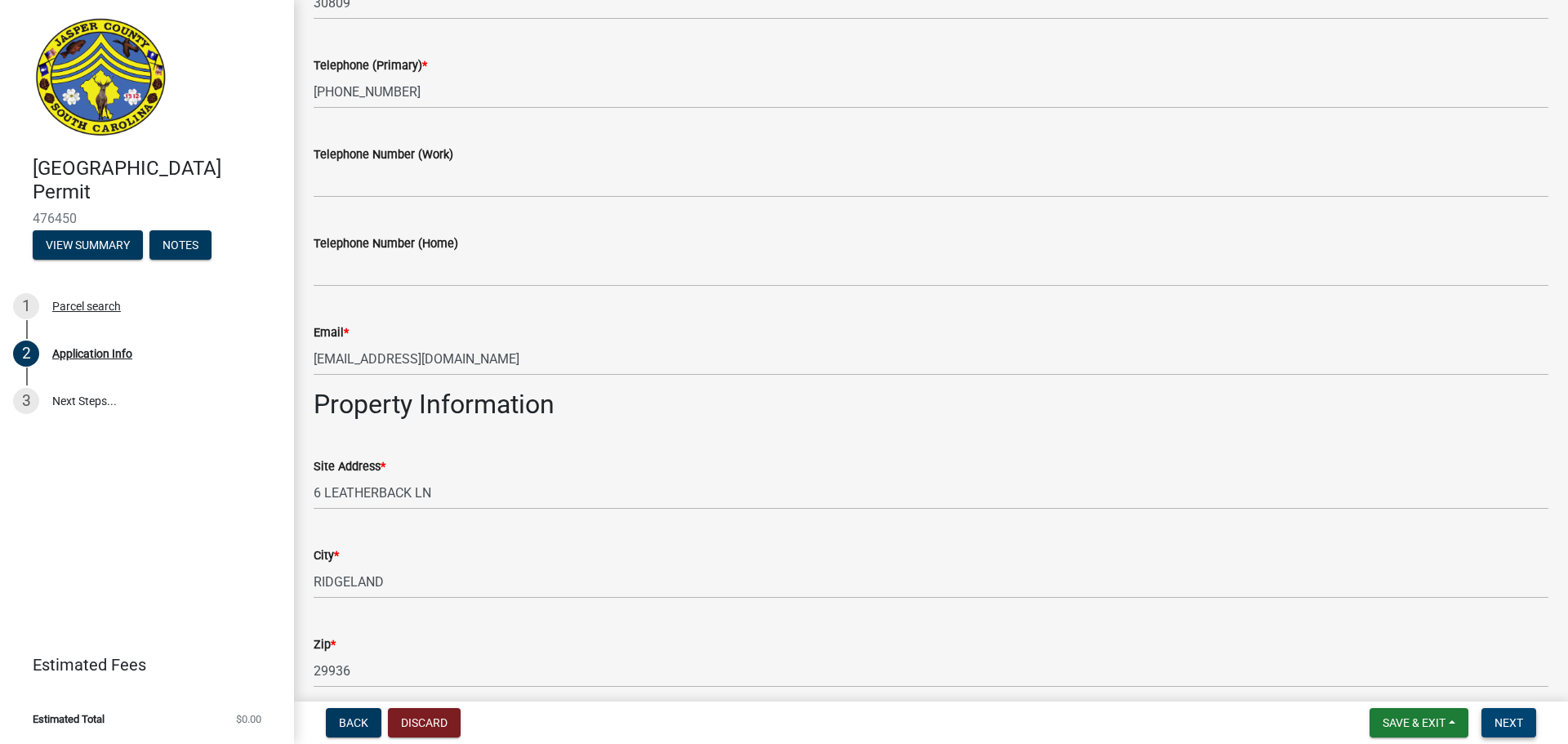
scroll to position [0, 0]
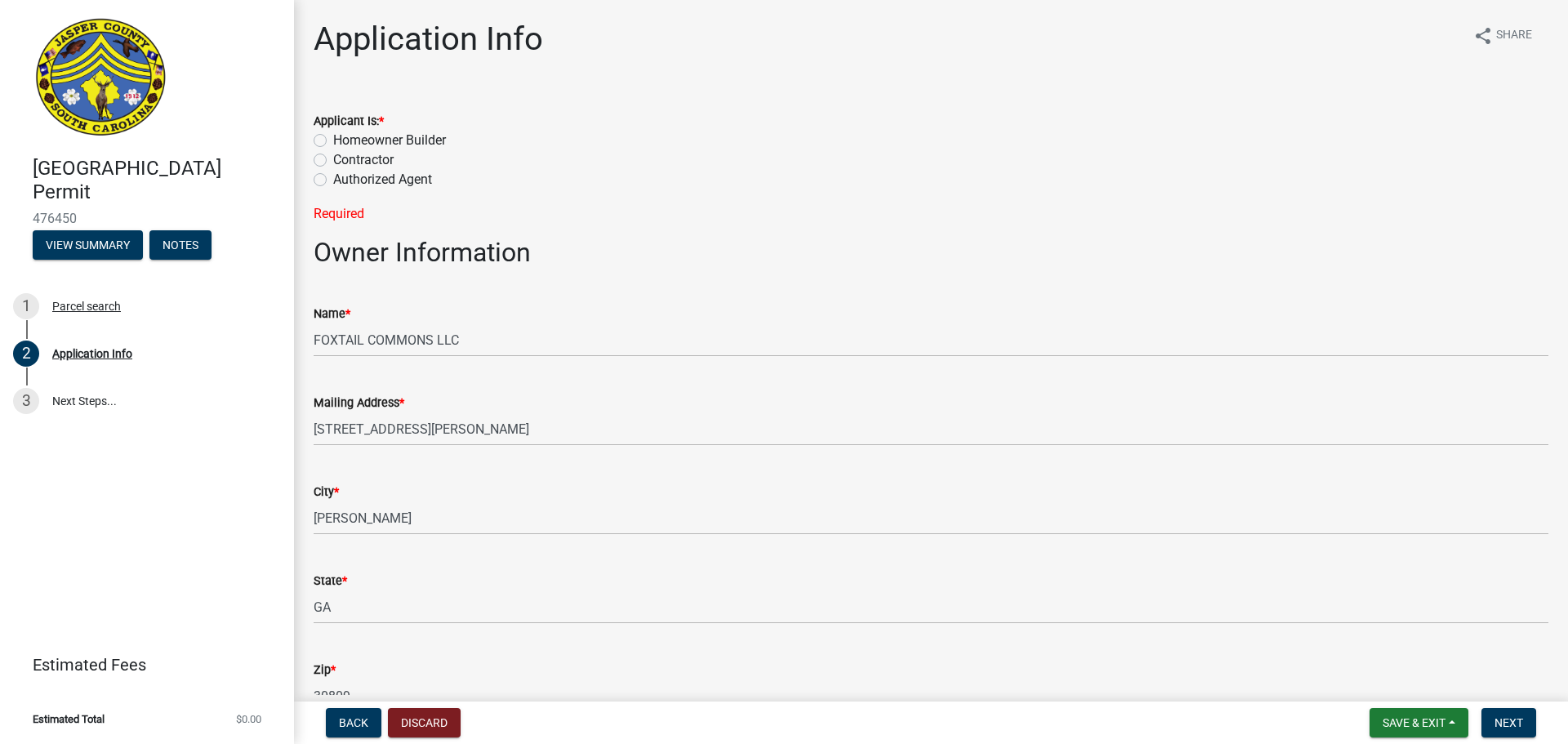
drag, startPoint x: 314, startPoint y: 157, endPoint x: 335, endPoint y: 160, distance: 21.2
click at [333, 157] on label "Contractor" at bounding box center [363, 161] width 60 height 20
click at [333, 157] on input "Contractor" at bounding box center [338, 156] width 11 height 11
radio input "true"
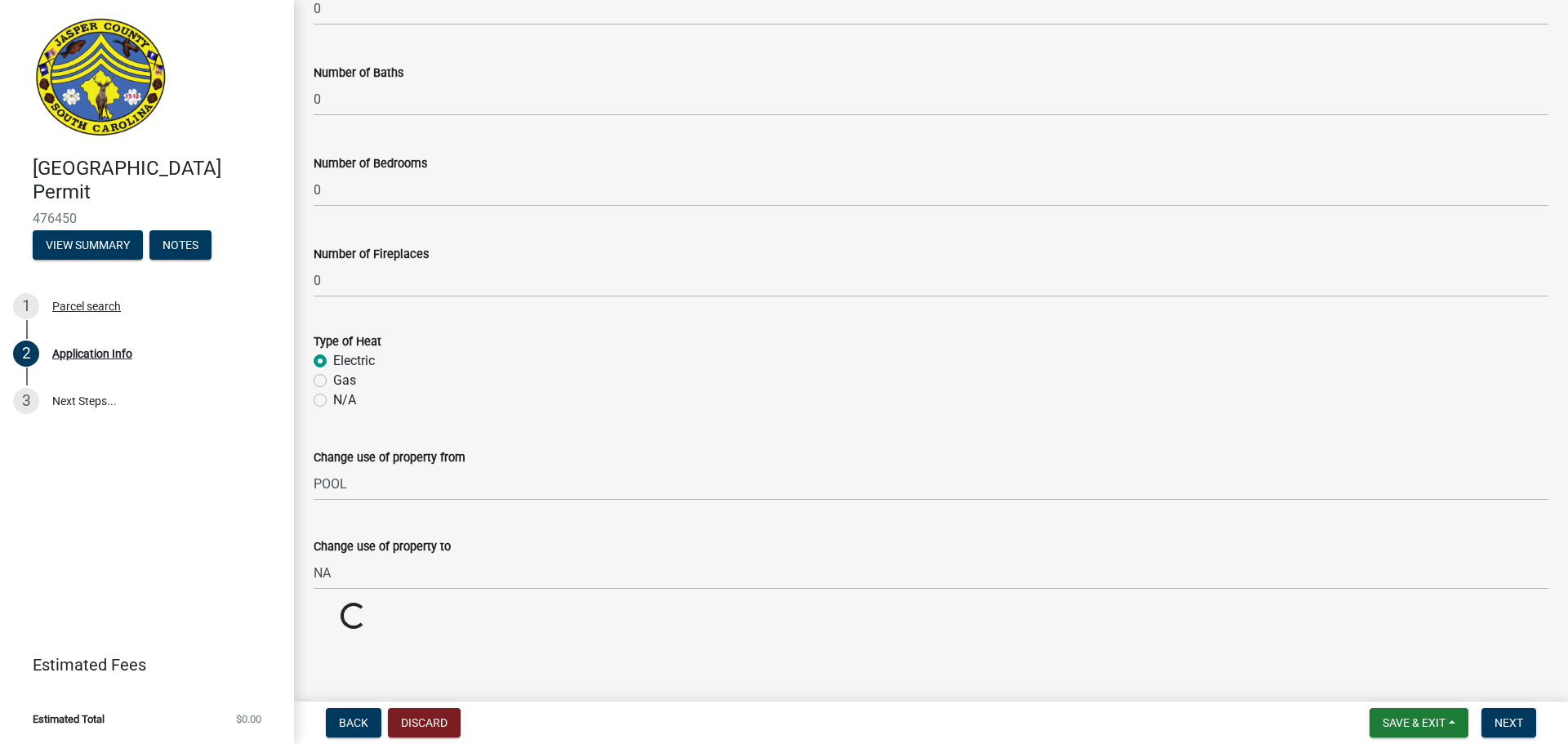
scroll to position [2585, 0]
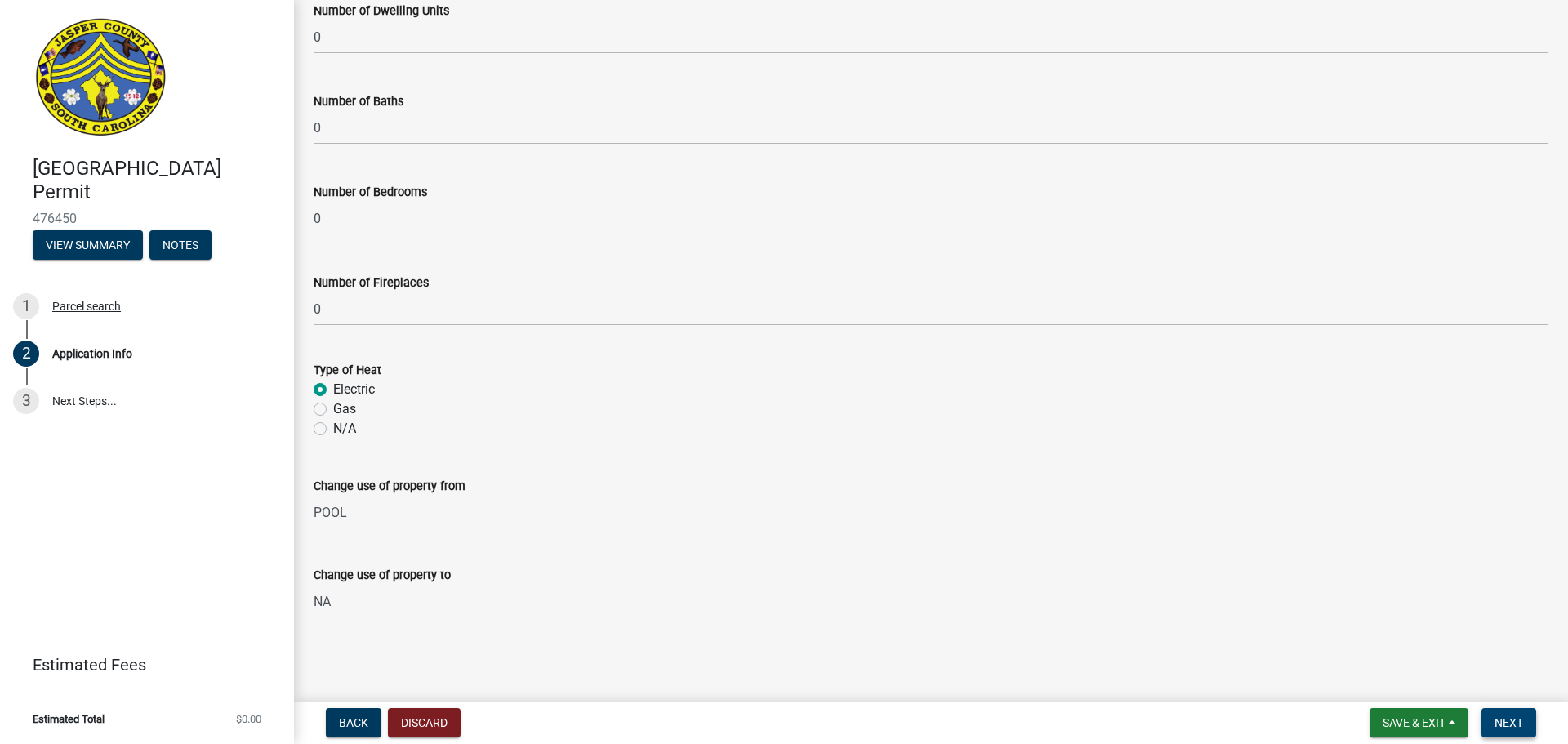
click at [1508, 718] on span "Next" at bounding box center [1508, 723] width 29 height 13
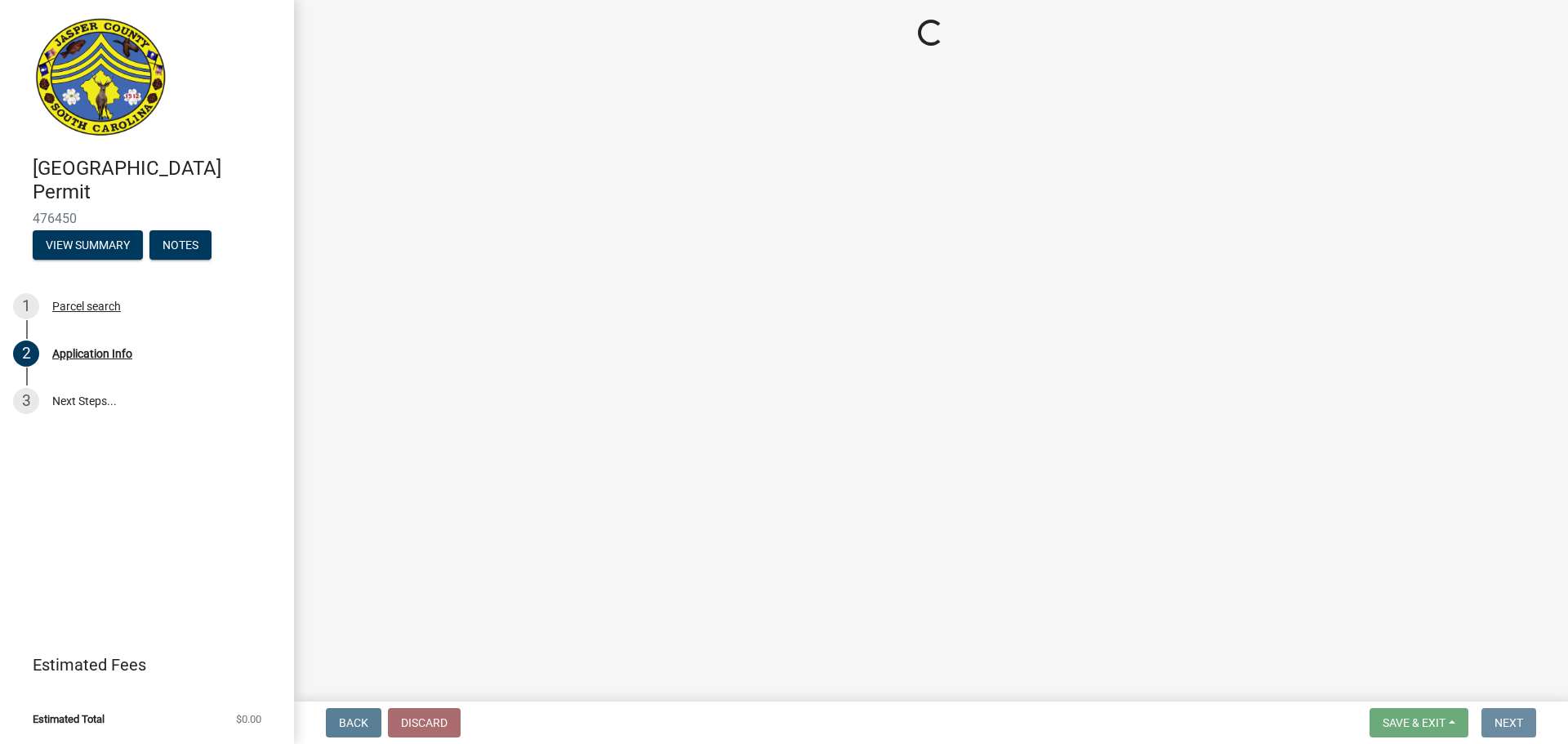
scroll to position [0, 0]
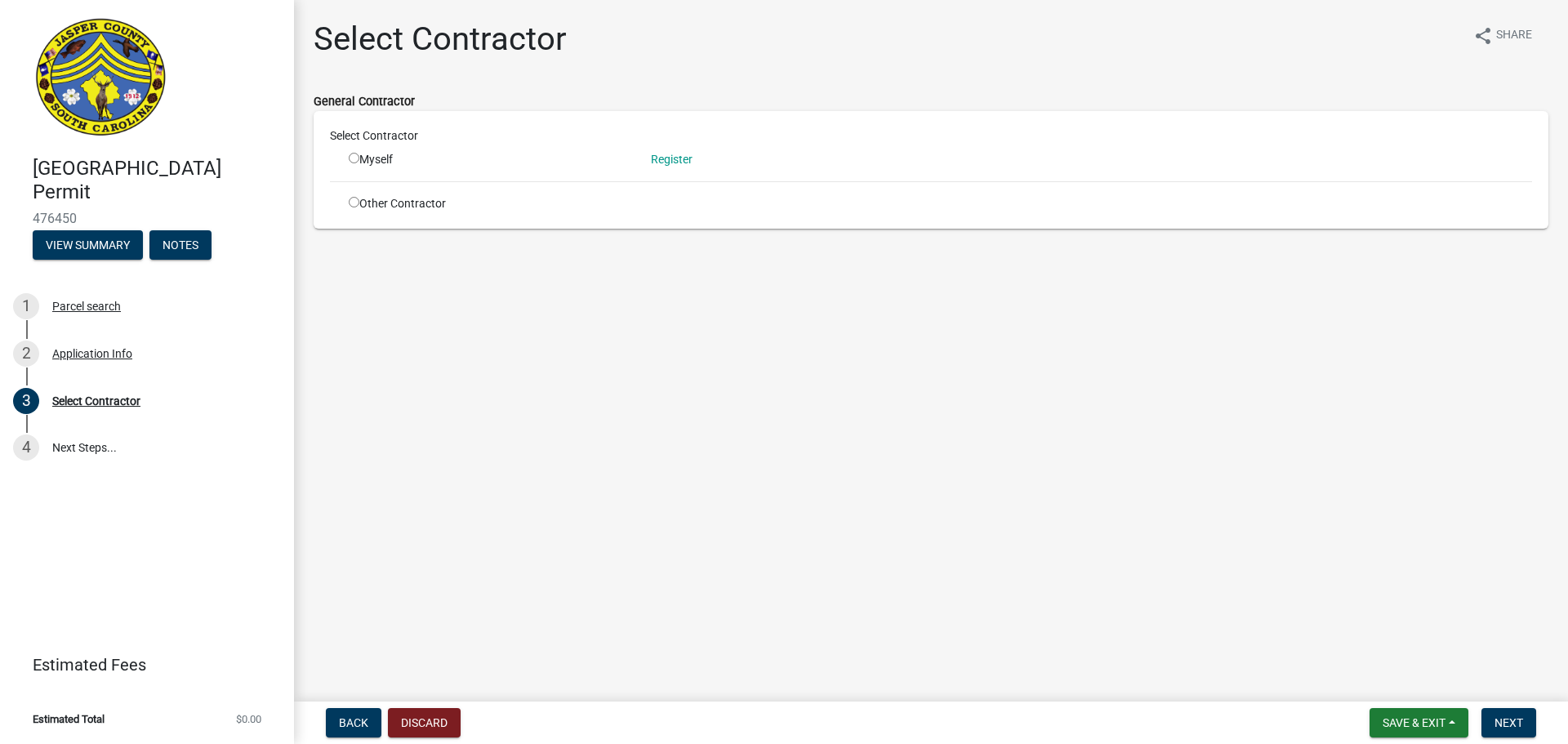
click at [355, 156] on input "radio" at bounding box center [353, 158] width 11 height 11
radio input "true"
drag, startPoint x: 1517, startPoint y: 719, endPoint x: 1501, endPoint y: 698, distance: 26.4
click at [1516, 718] on span "Next" at bounding box center [1508, 723] width 29 height 13
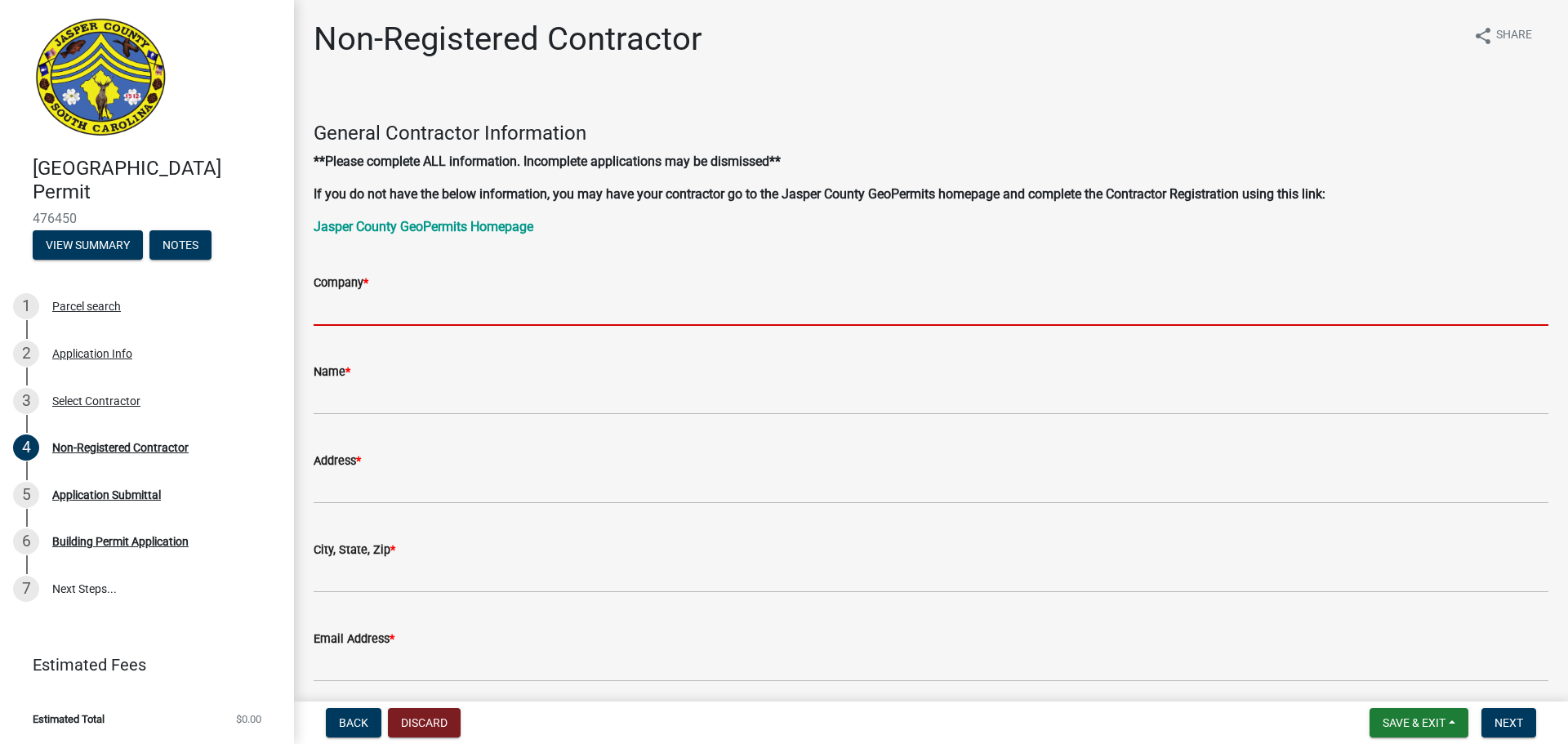
click at [380, 307] on input "Company *" at bounding box center [931, 309] width 1235 height 33
type input "Hot Springs Pools, LLC"
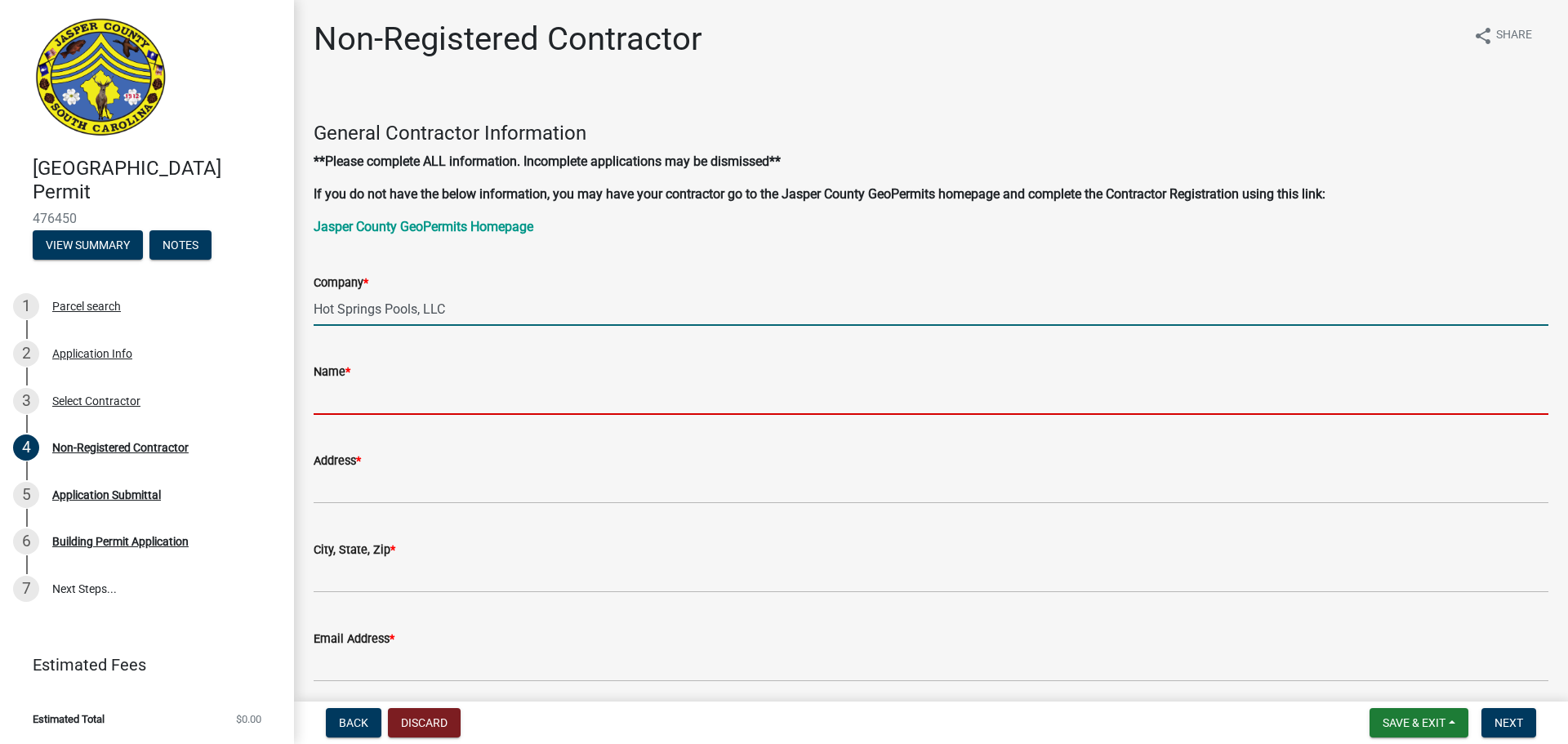
type input "[PERSON_NAME]"
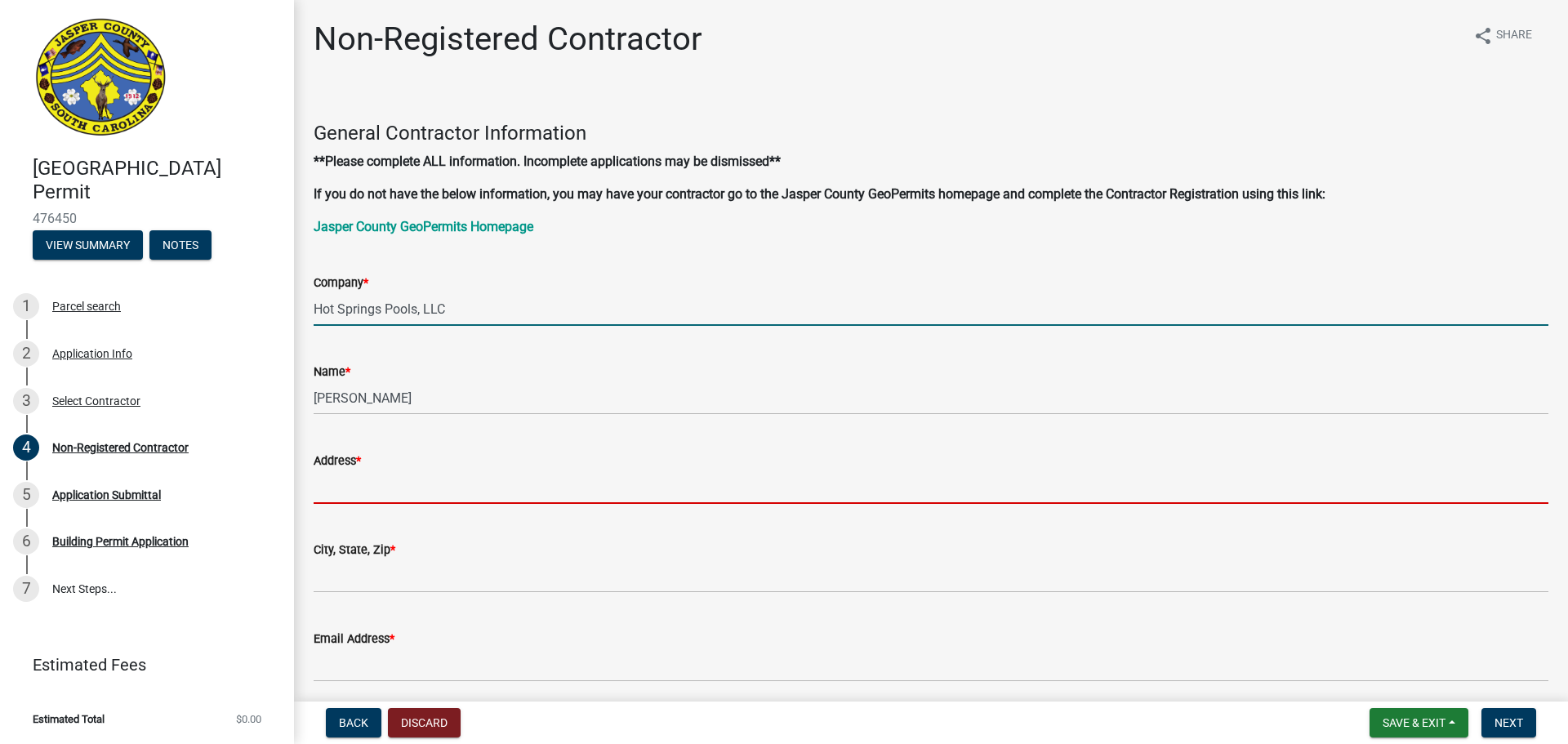
type input "[STREET_ADDRESS][PERSON_NAME]"
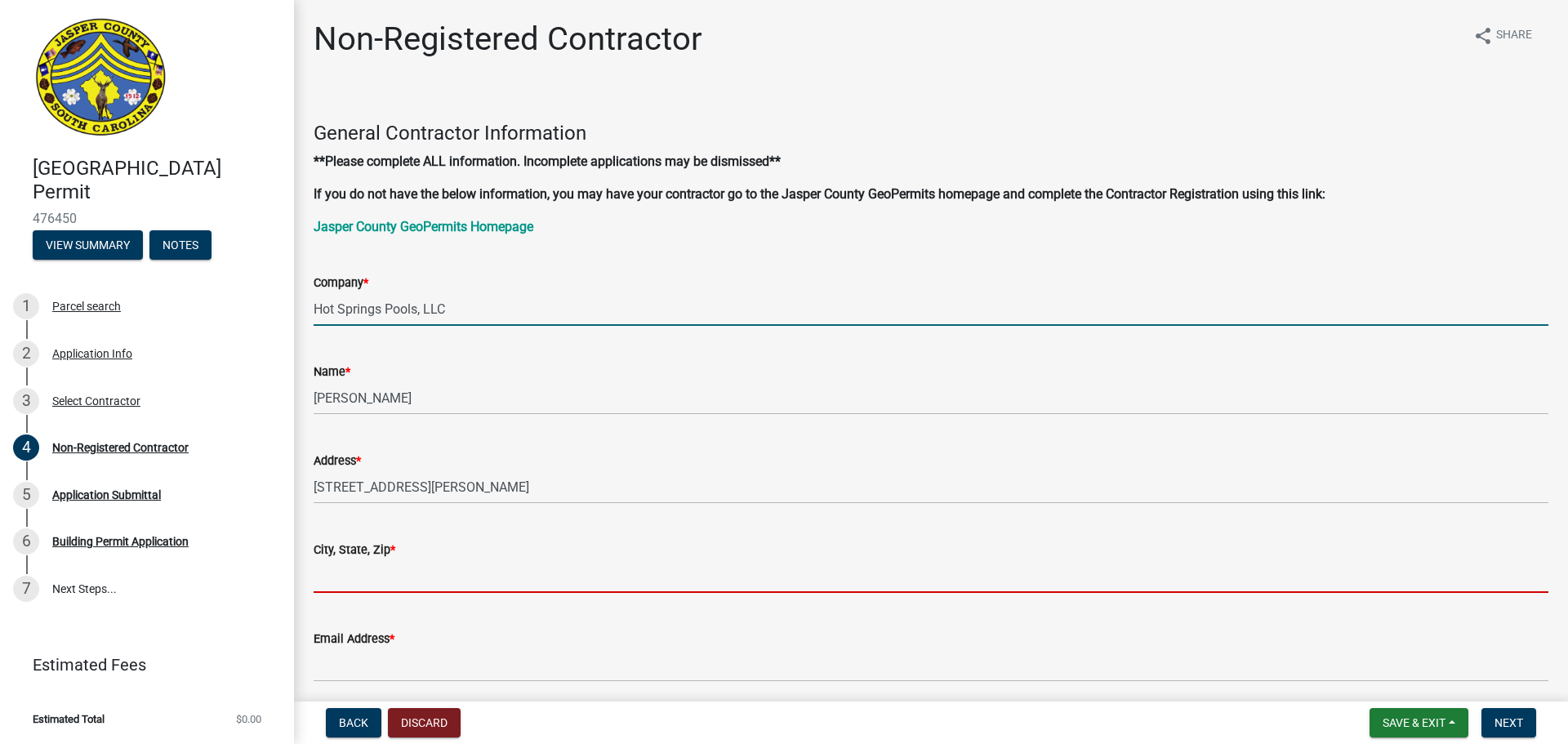
type input "[GEOGRAPHIC_DATA]"
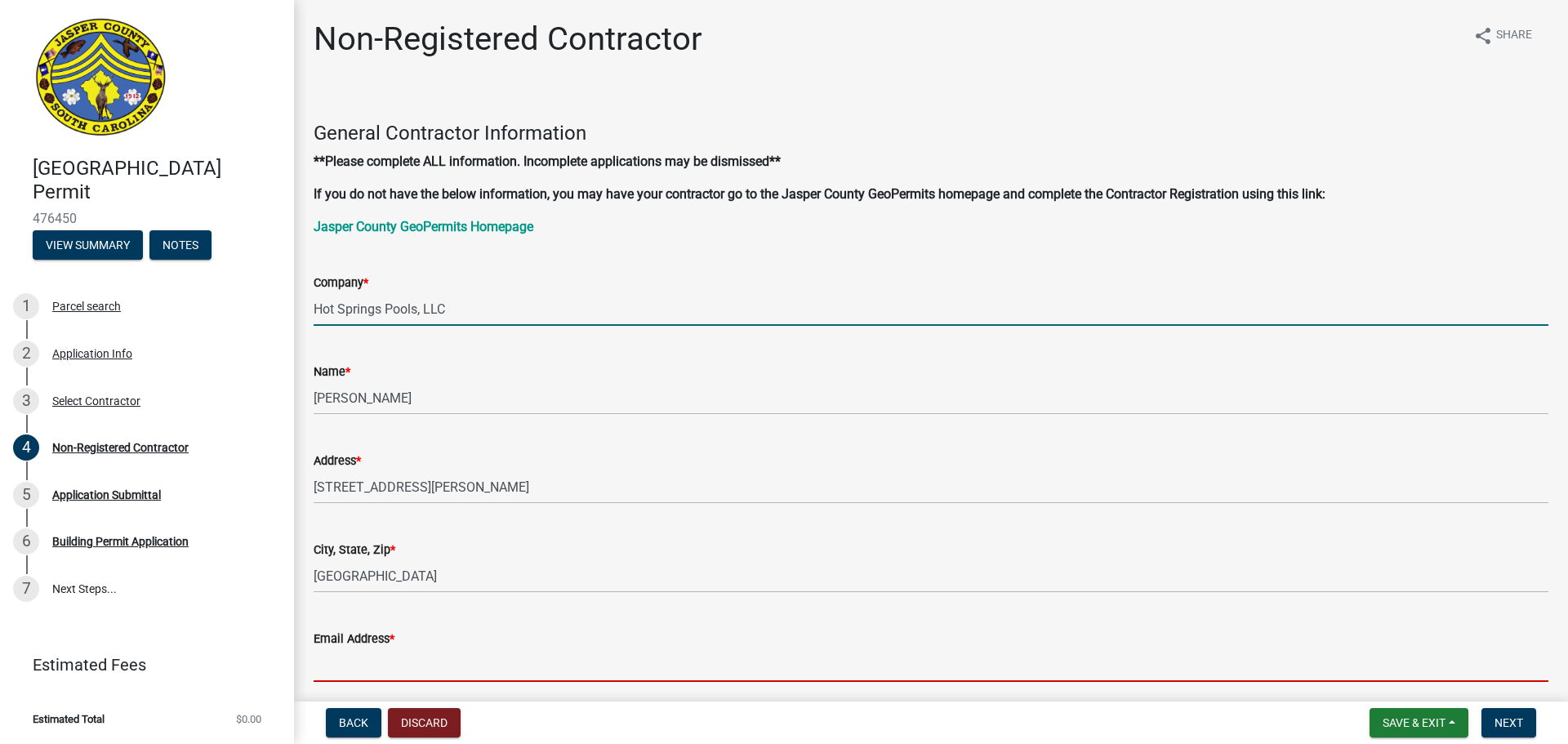
type input "[EMAIL_ADDRESS][DOMAIN_NAME]"
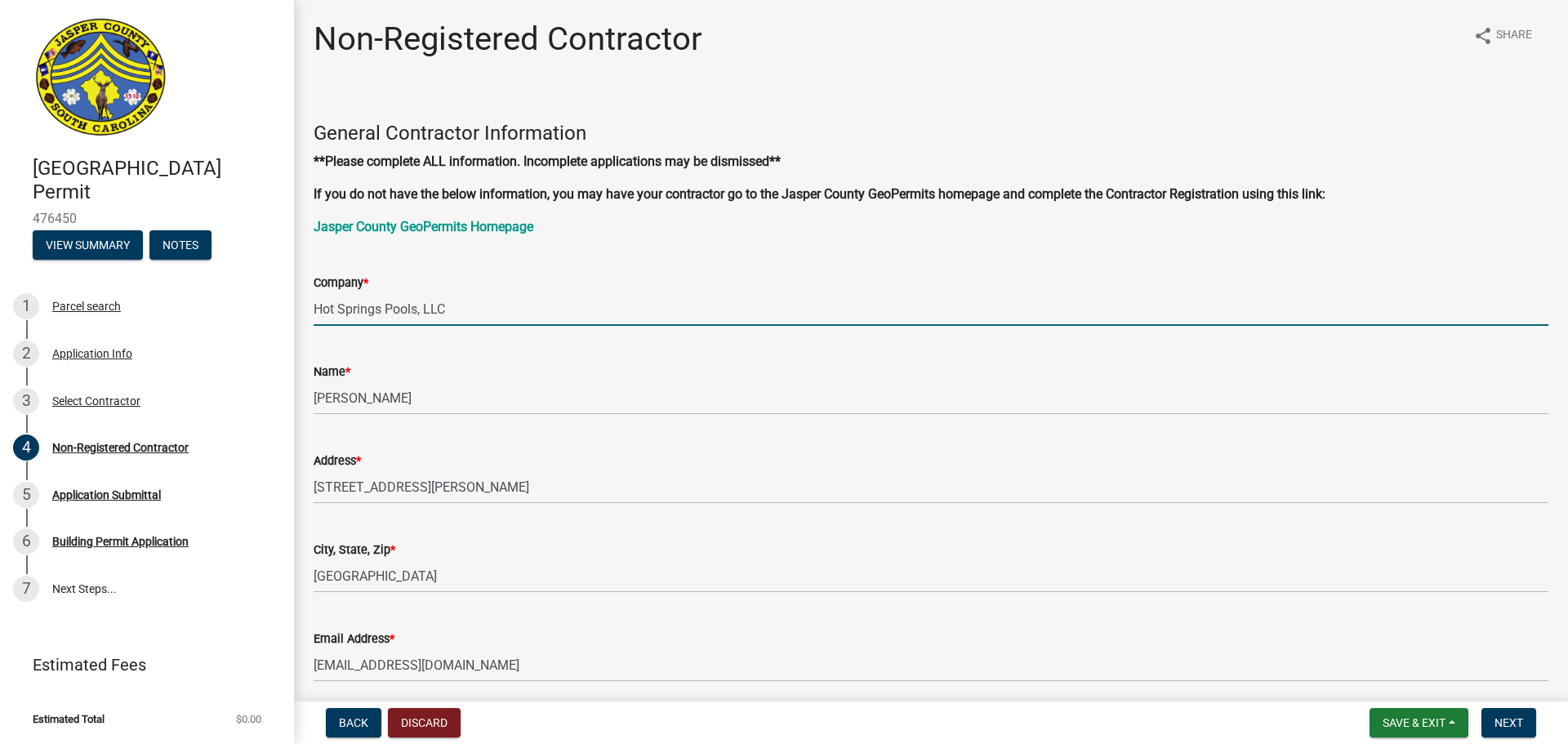
type input "8643033918"
type input "SC"
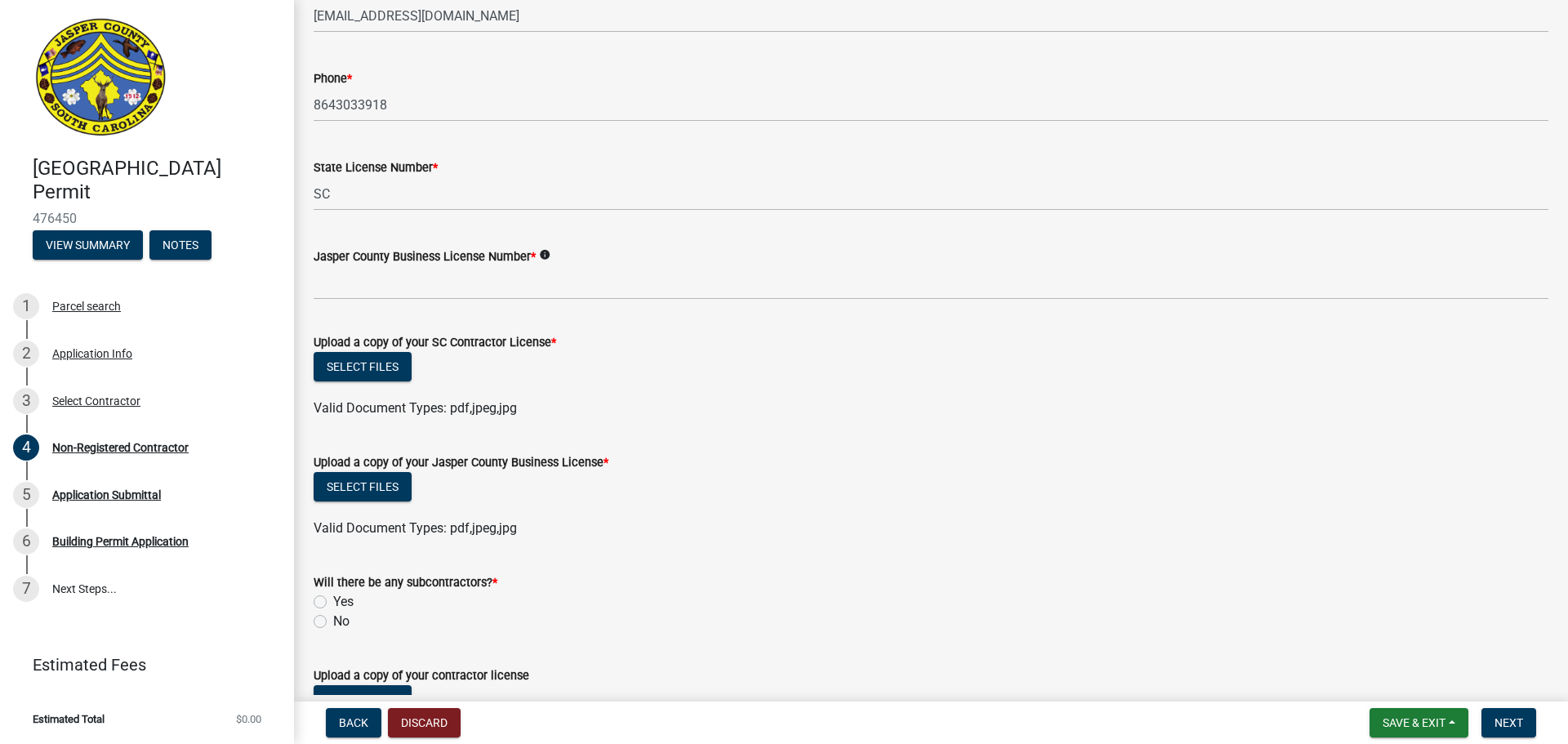
scroll to position [654, 0]
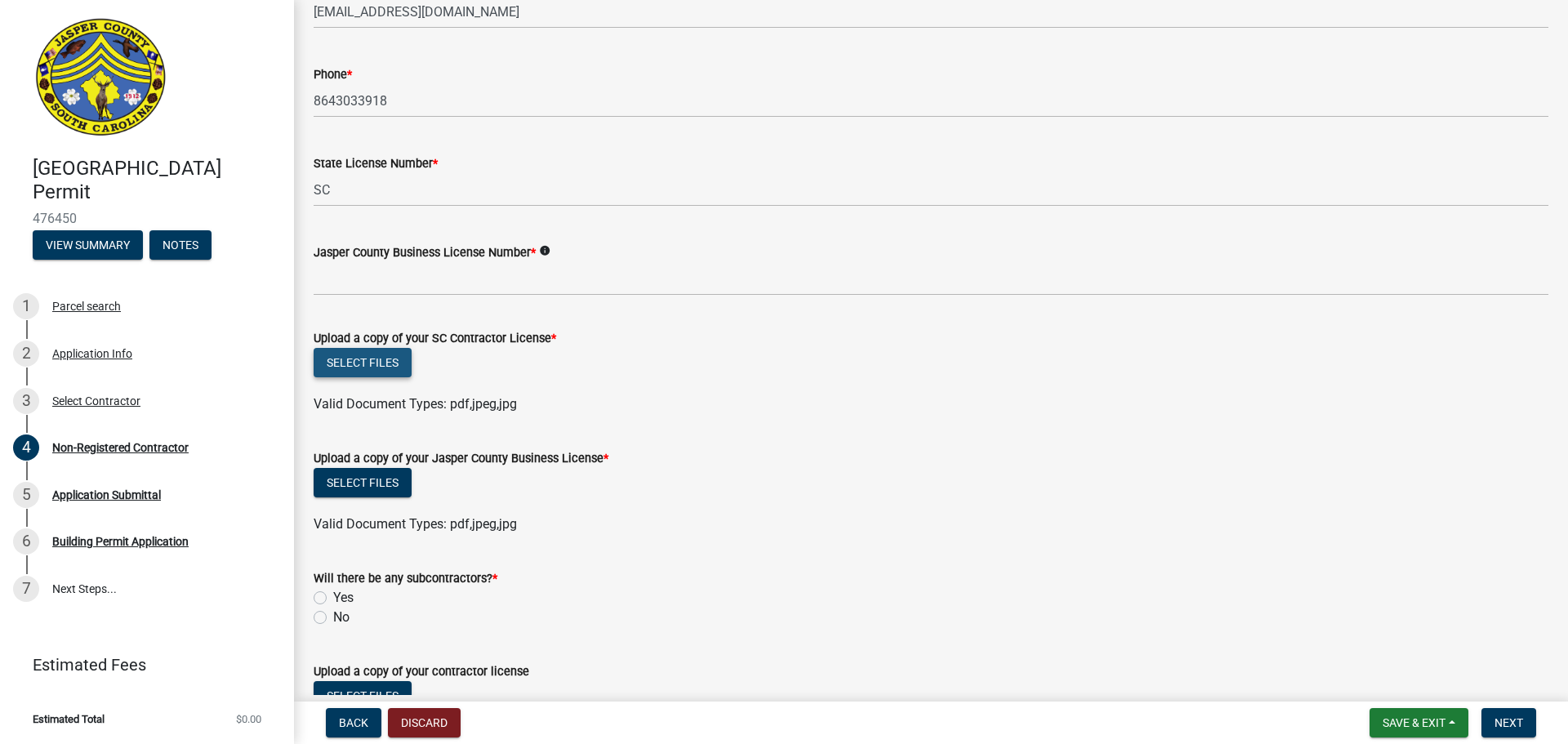
click at [361, 362] on button "Select files" at bounding box center [362, 362] width 98 height 30
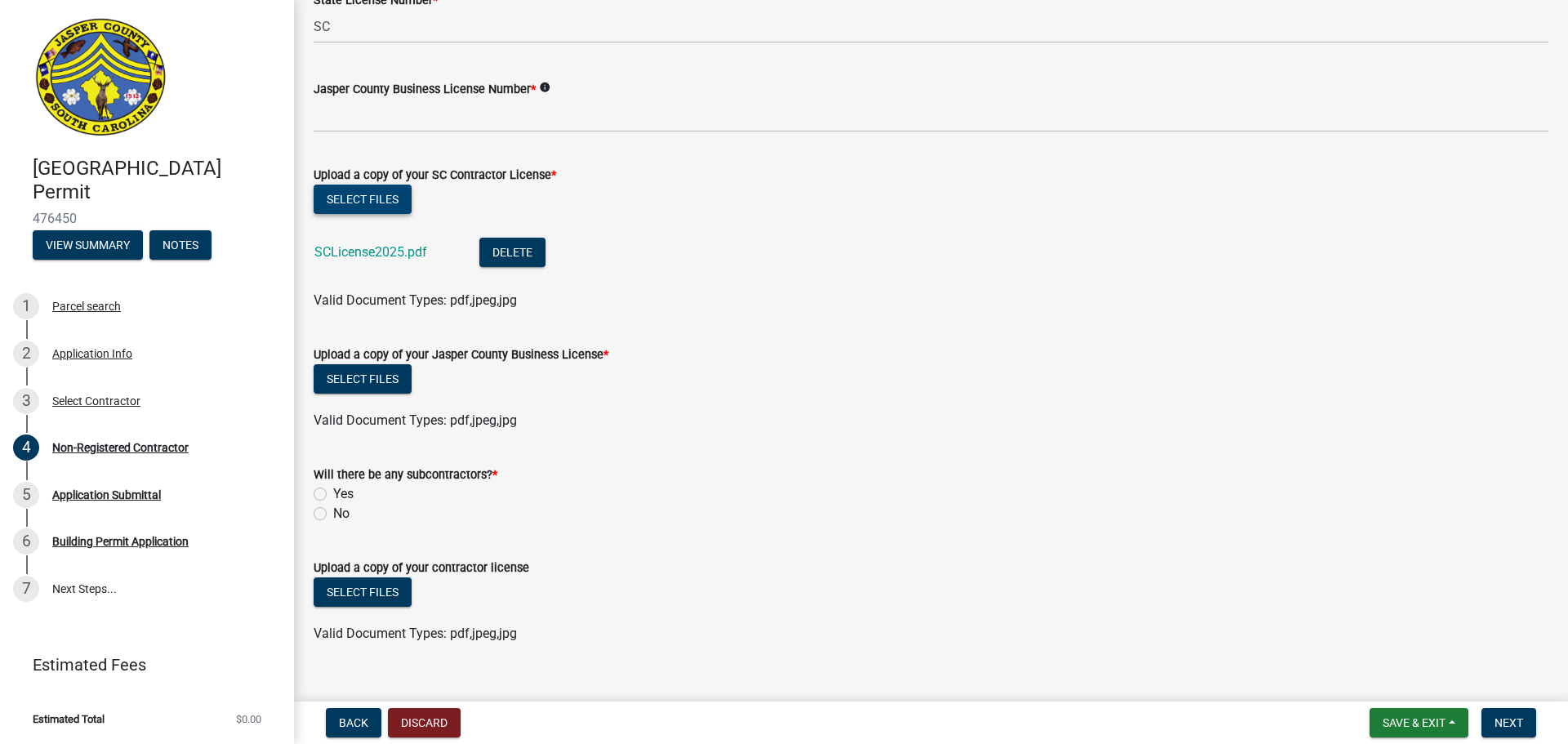
scroll to position [843, 0]
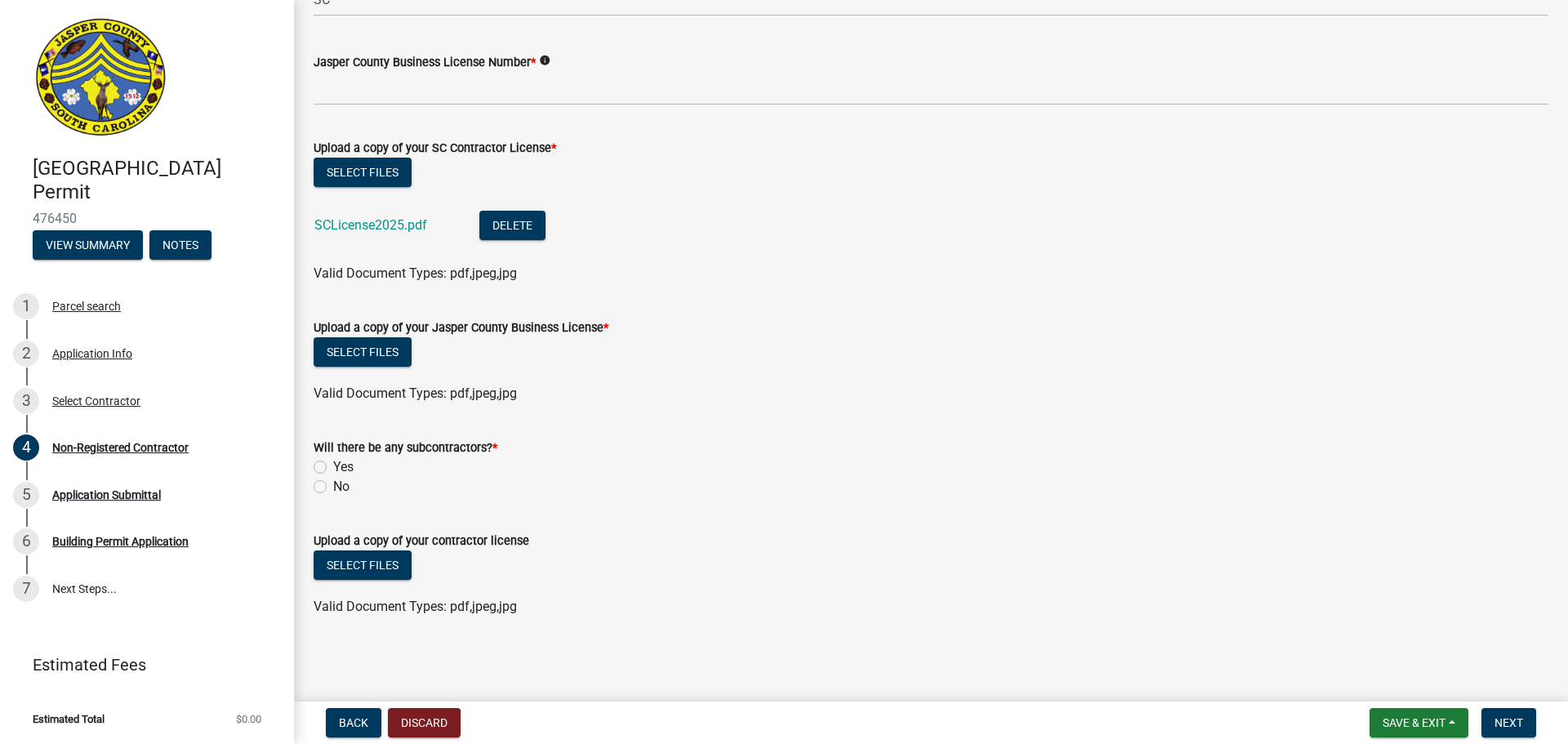
click at [333, 468] on label "Yes" at bounding box center [343, 468] width 21 height 20
click at [333, 468] on input "Yes" at bounding box center [338, 463] width 11 height 11
radio input "true"
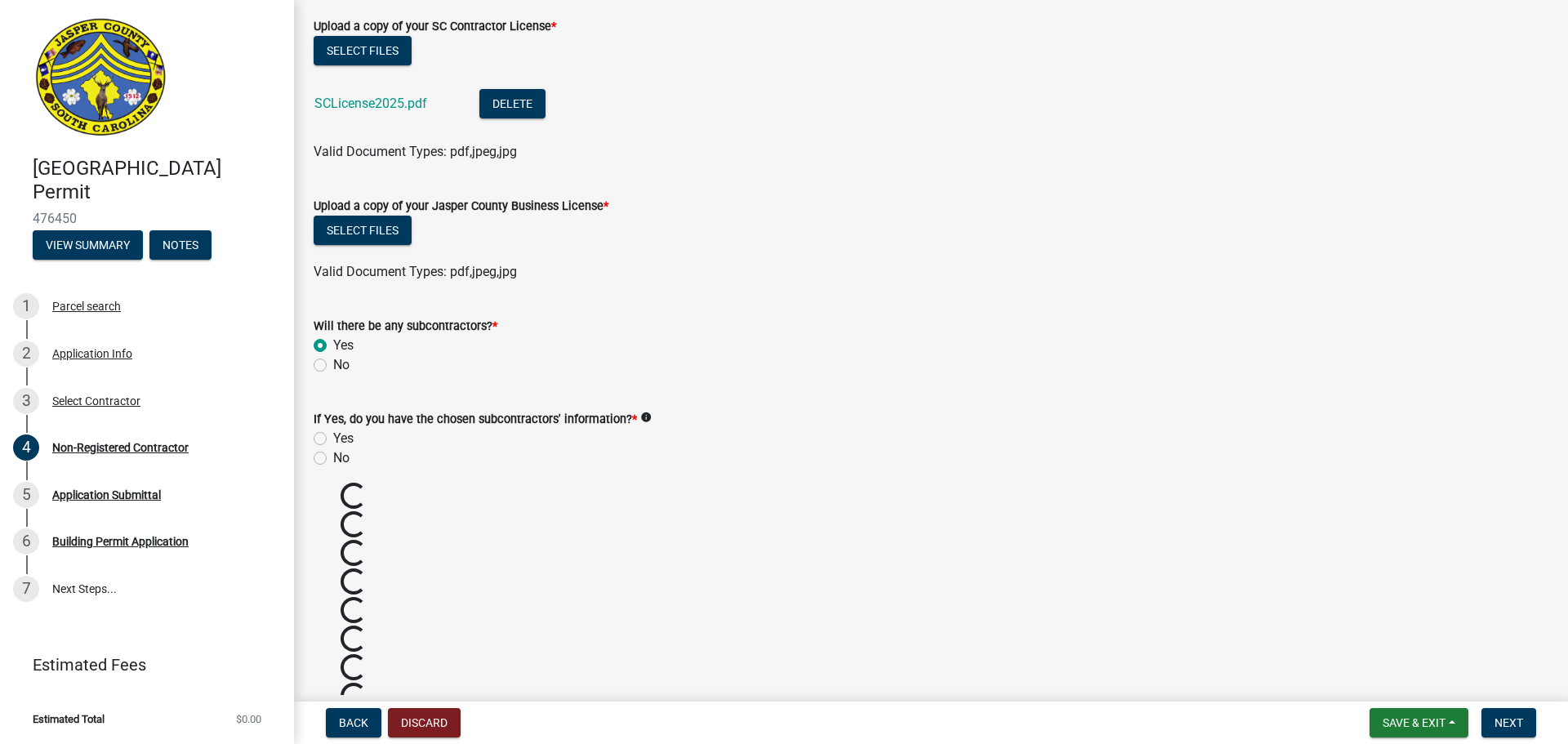
scroll to position [937, 0]
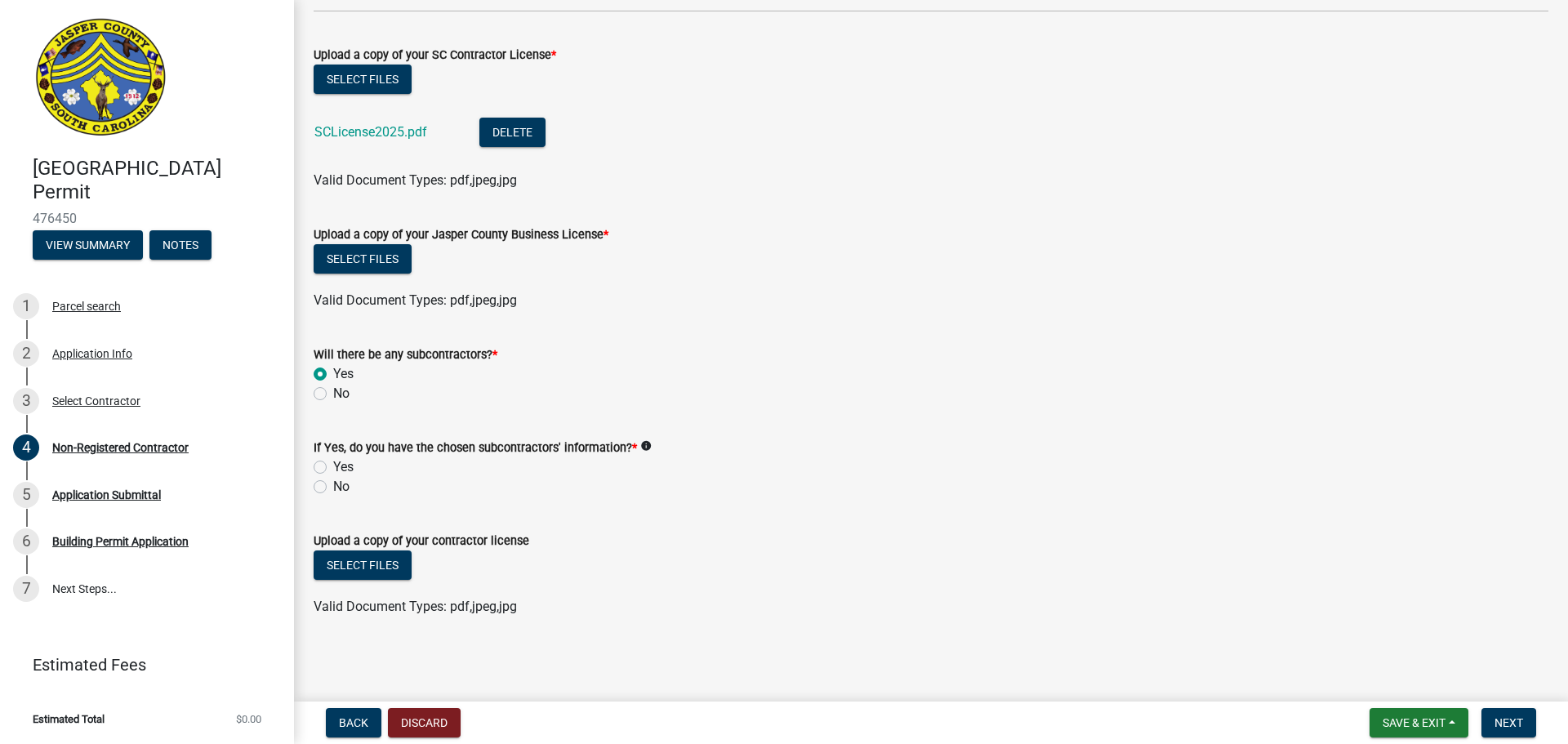
click at [333, 465] on label "Yes" at bounding box center [343, 468] width 21 height 20
click at [333, 465] on input "Yes" at bounding box center [338, 463] width 11 height 11
radio input "true"
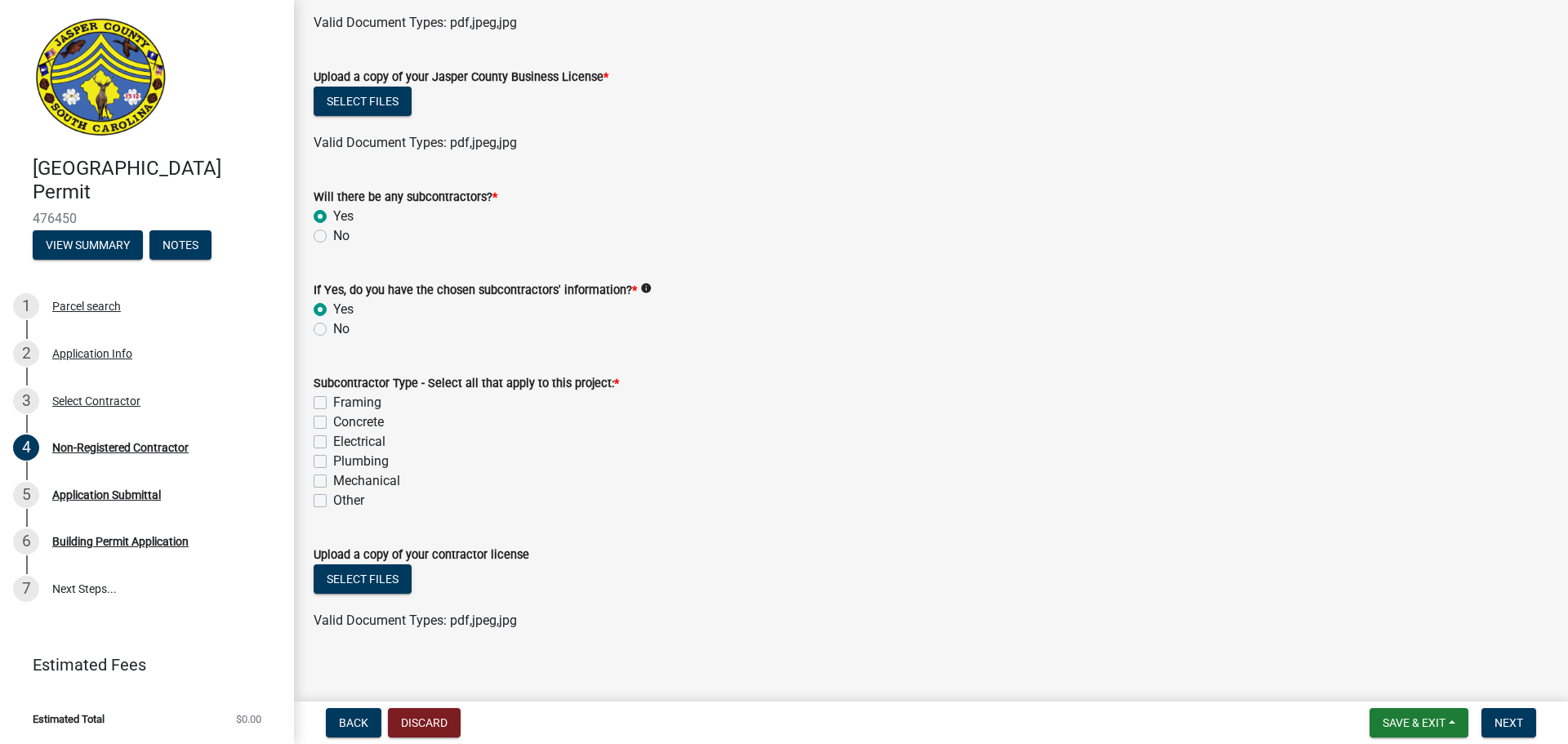
scroll to position [1108, 0]
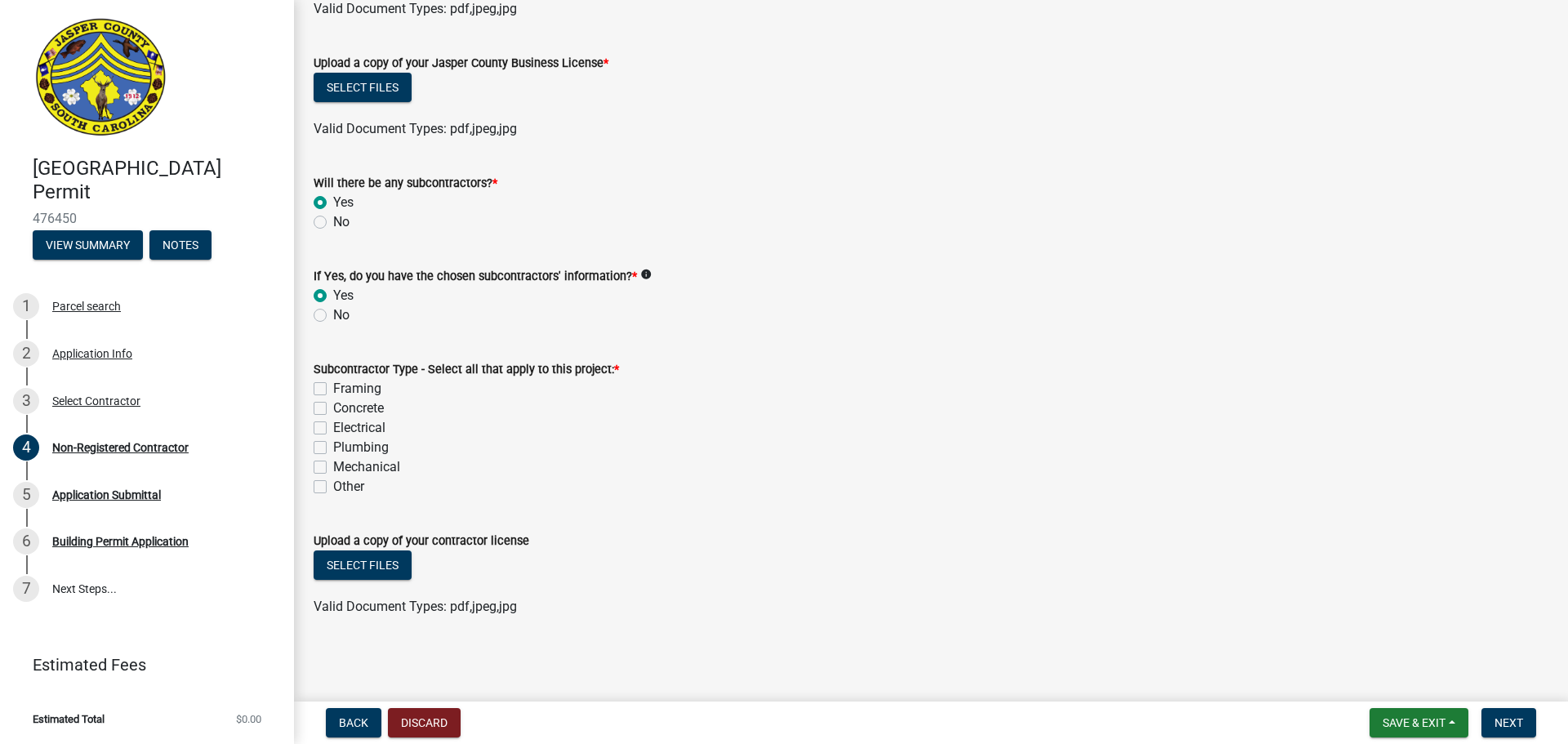
click at [333, 427] on label "Electrical" at bounding box center [359, 428] width 52 height 20
click at [333, 427] on input "Electrical" at bounding box center [338, 423] width 11 height 11
checkbox input "true"
checkbox input "false"
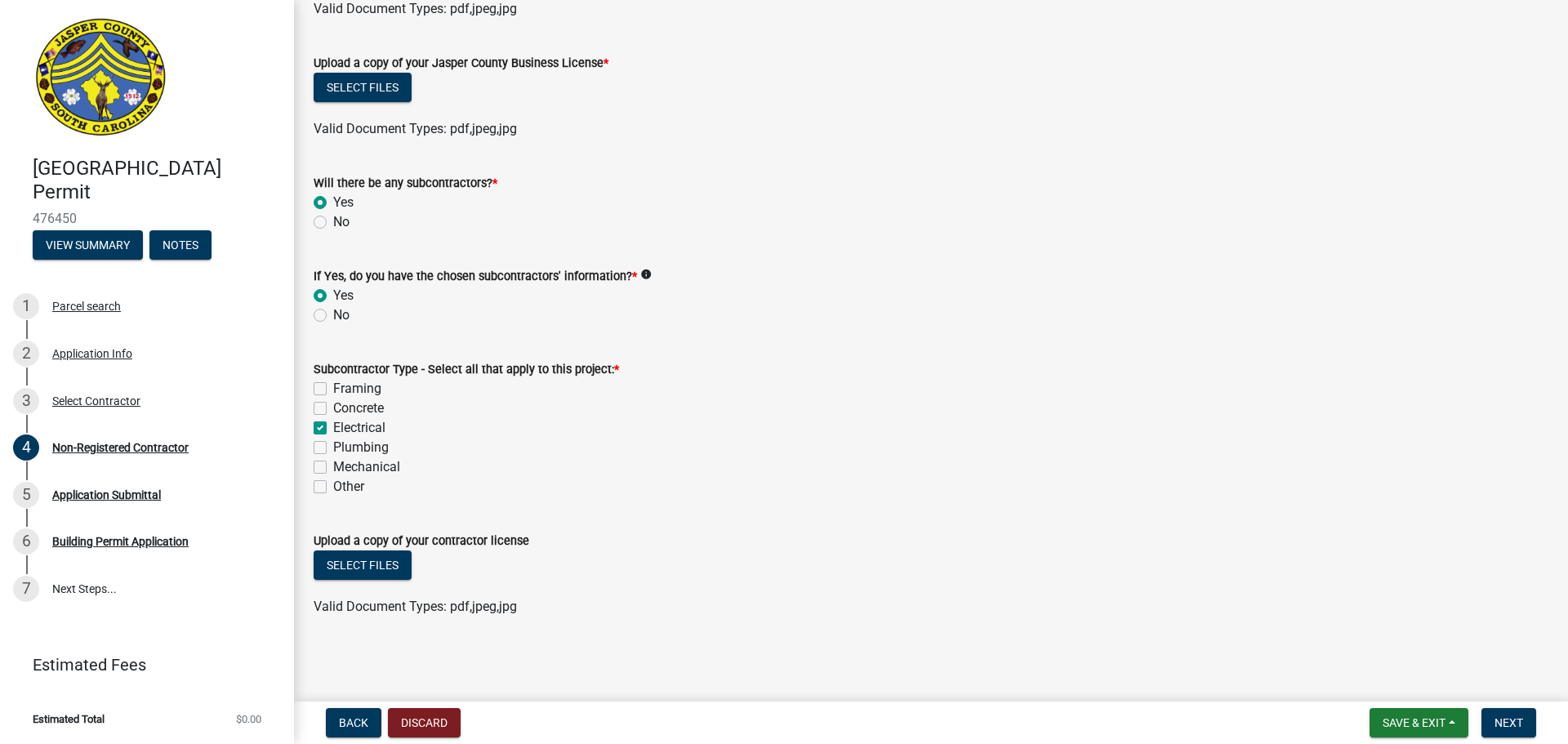
checkbox input "true"
checkbox input "false"
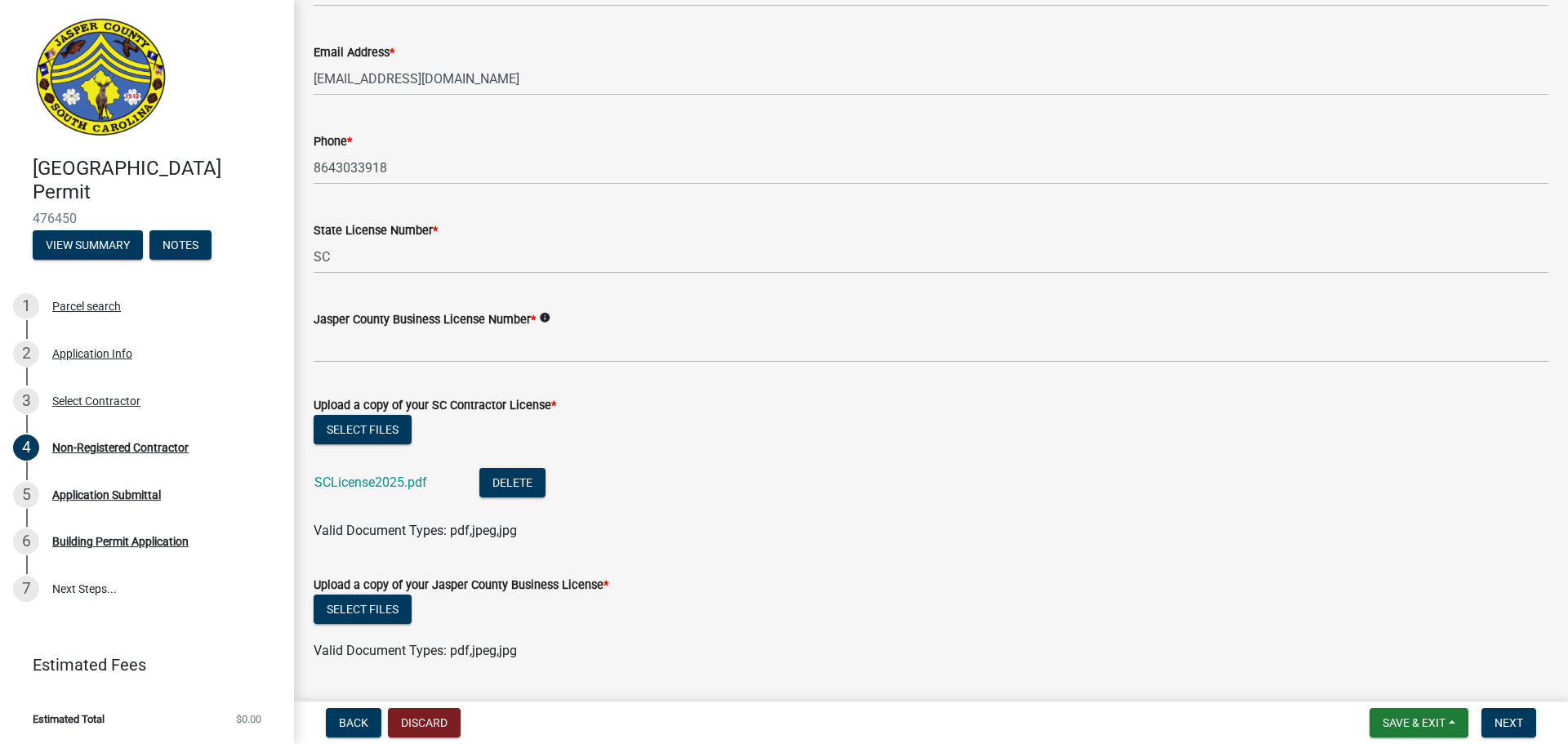
scroll to position [781, 0]
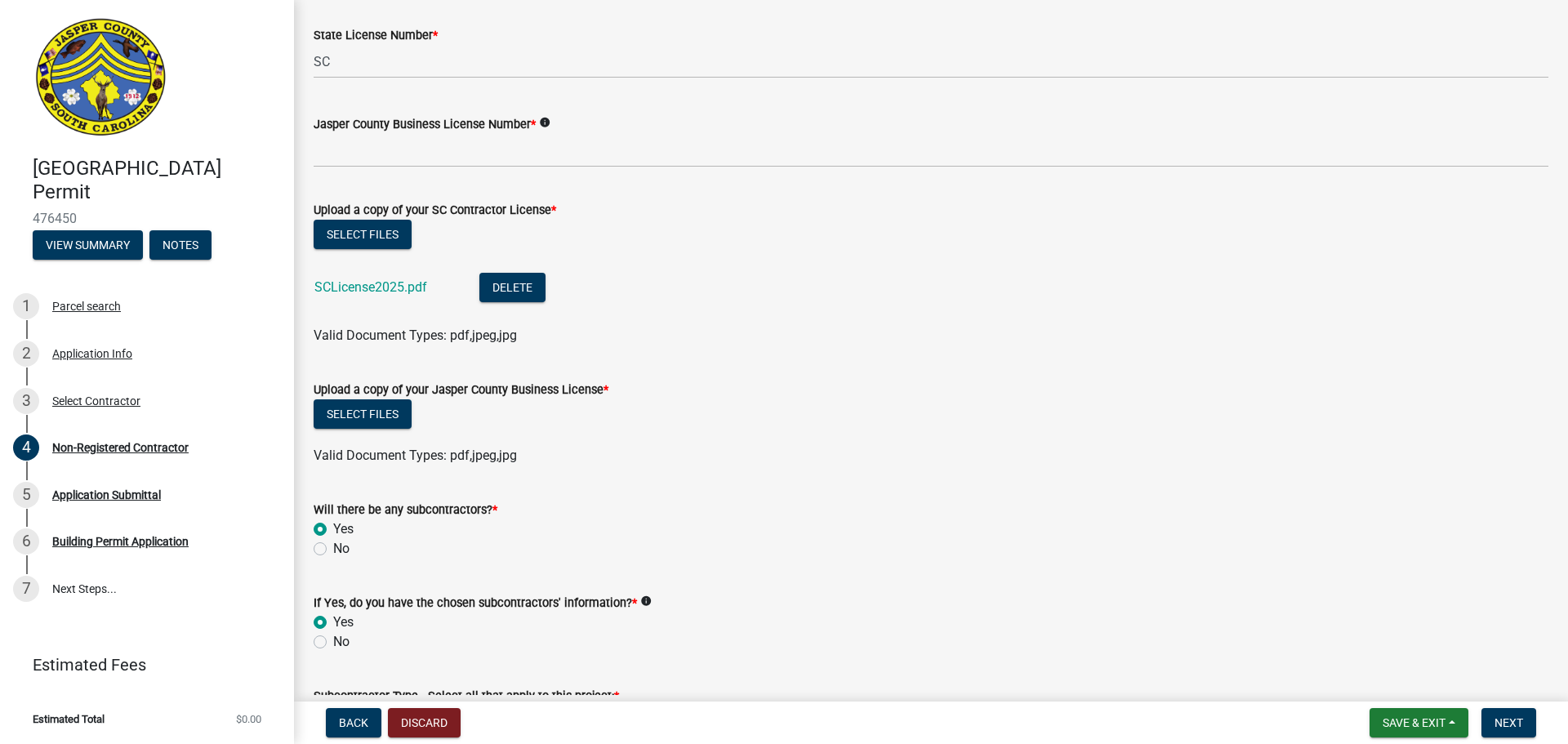
drag, startPoint x: 319, startPoint y: 641, endPoint x: 372, endPoint y: 626, distance: 55.1
click at [333, 639] on label "No" at bounding box center [342, 642] width 17 height 20
click at [333, 639] on input "No" at bounding box center [338, 637] width 11 height 11
radio input "true"
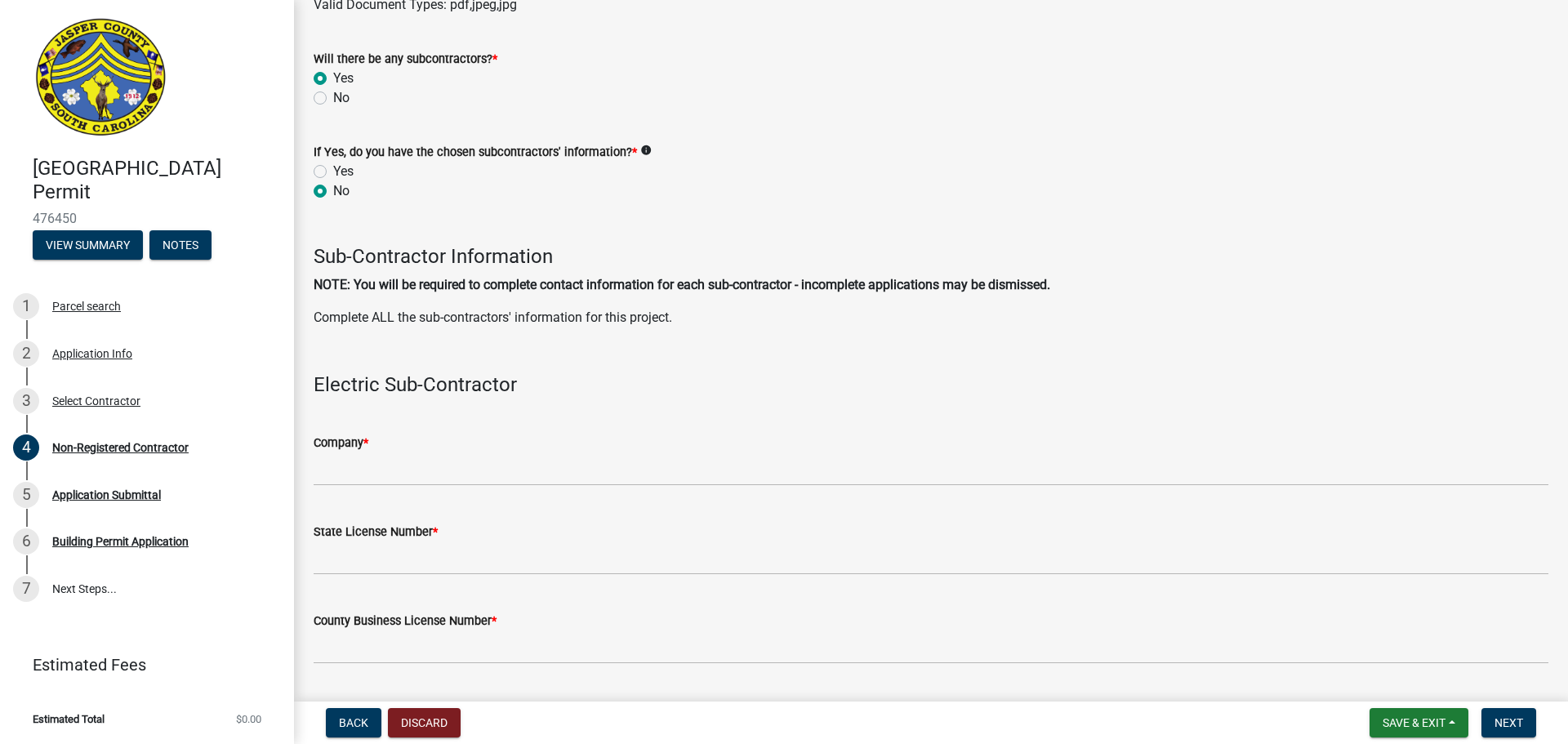
scroll to position [1272, 0]
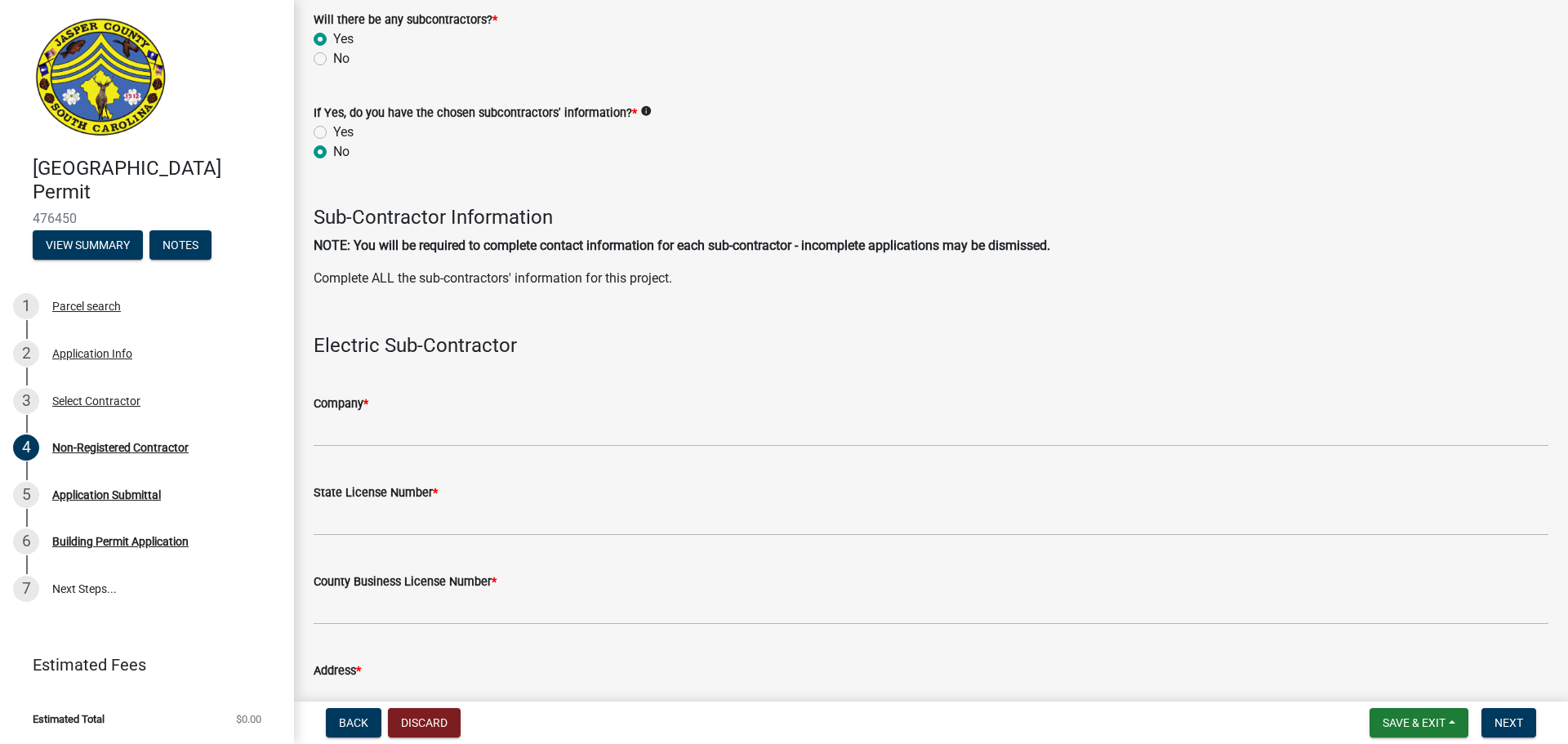
click at [333, 56] on label "No" at bounding box center [342, 59] width 17 height 20
click at [333, 56] on input "No" at bounding box center [338, 54] width 11 height 11
radio input "true"
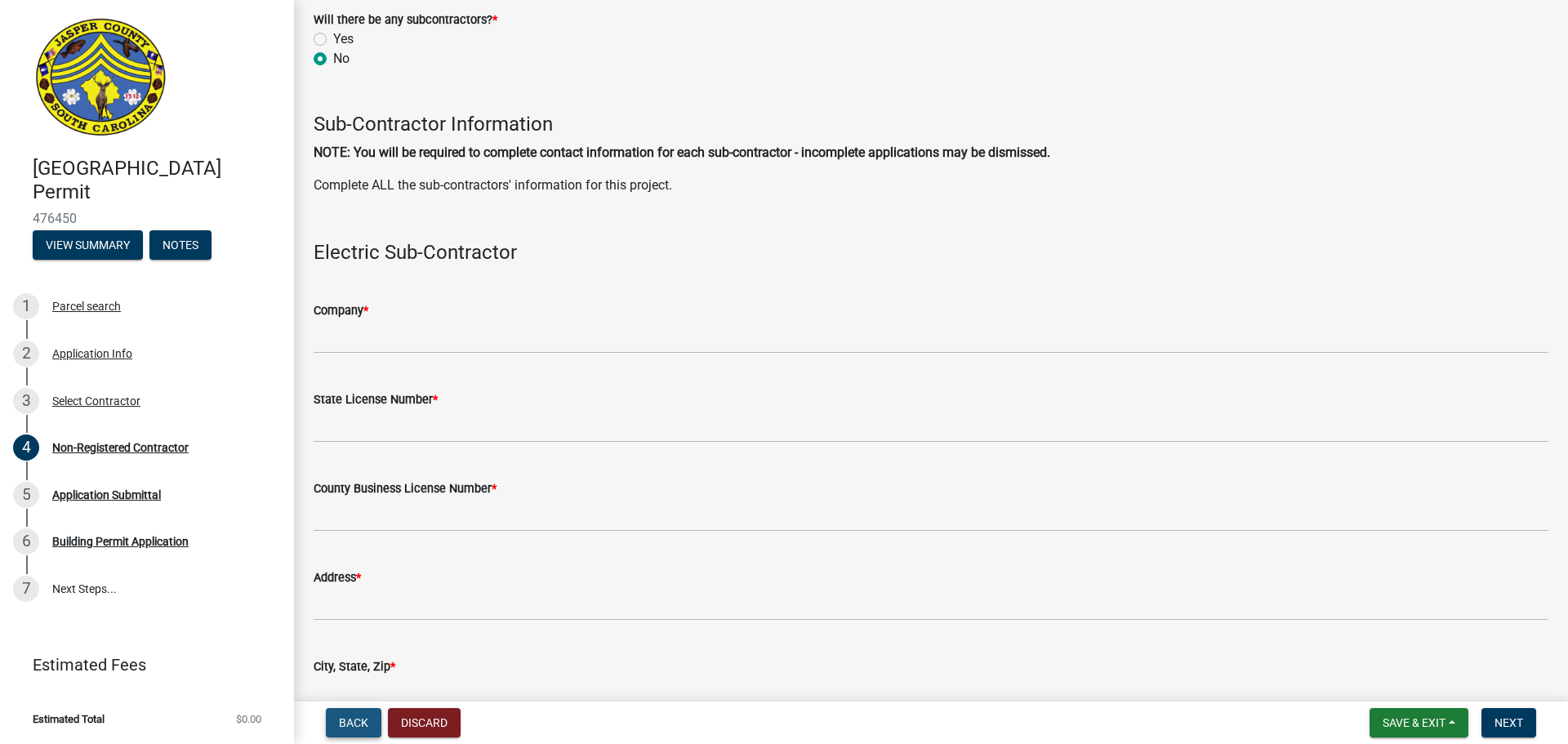
drag, startPoint x: 362, startPoint y: 722, endPoint x: 399, endPoint y: 698, distance: 44.1
click at [363, 721] on span "Back" at bounding box center [354, 723] width 30 height 13
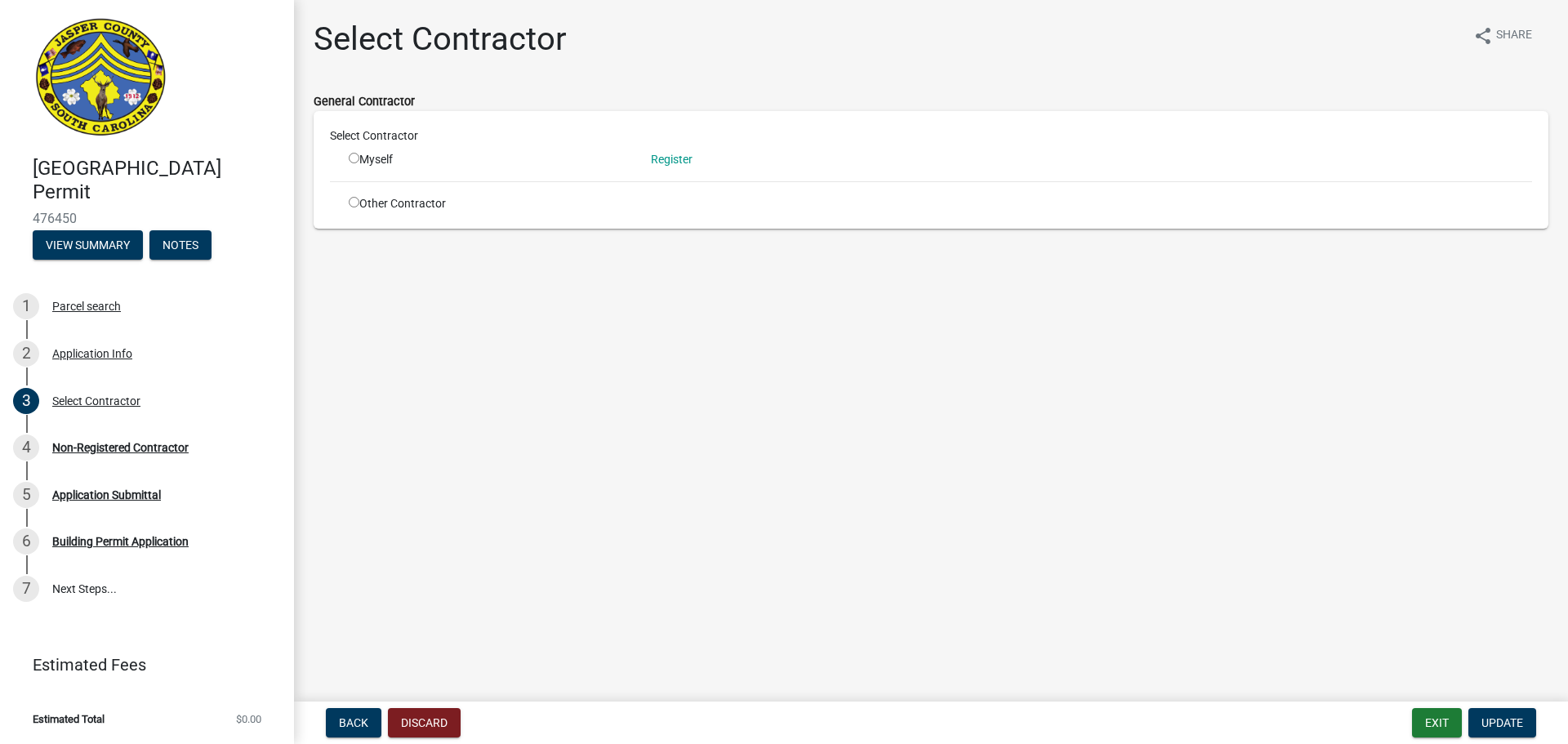
click at [352, 156] on input "radio" at bounding box center [353, 158] width 11 height 11
radio input "true"
click at [1494, 715] on button "Update" at bounding box center [1502, 723] width 68 height 30
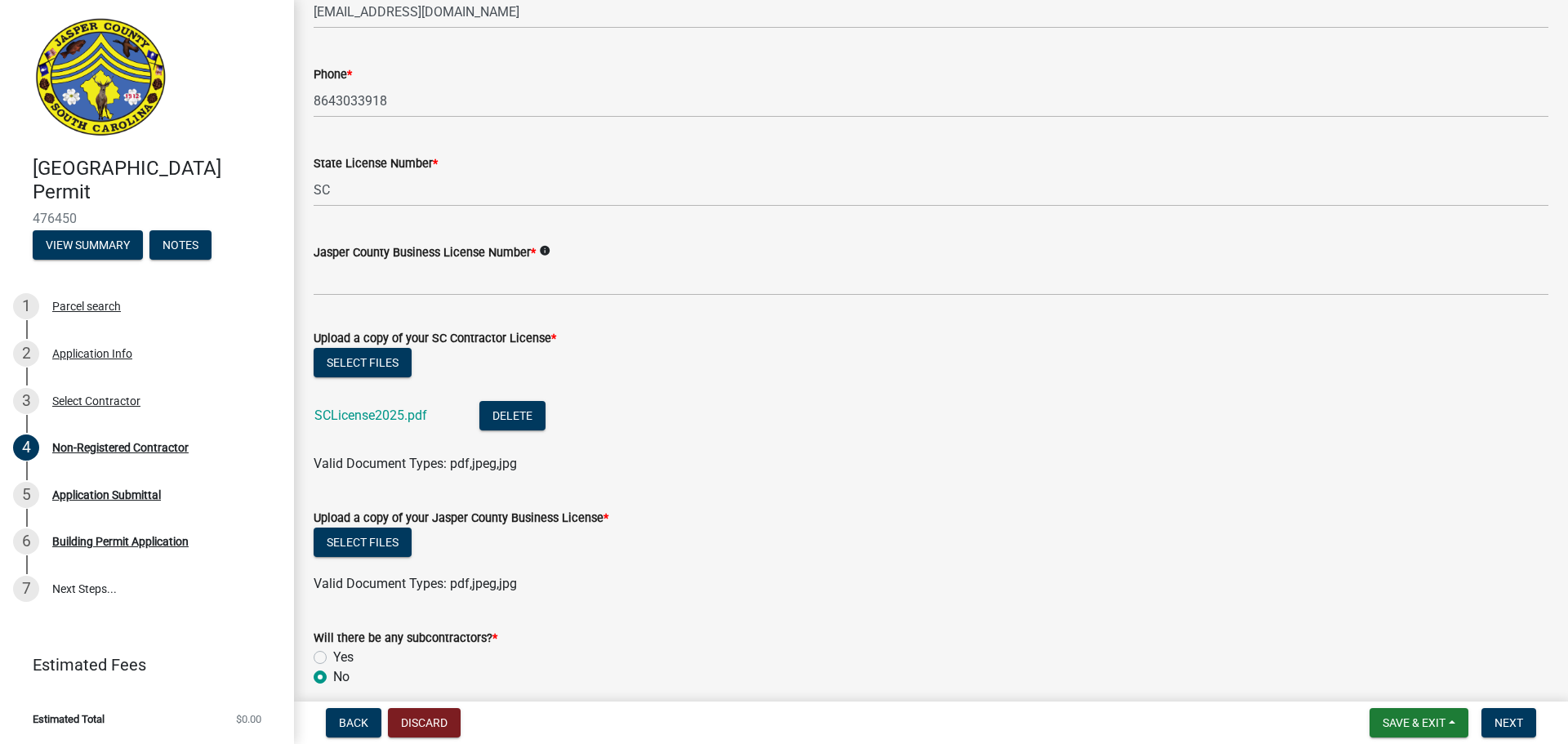
scroll to position [572, 0]
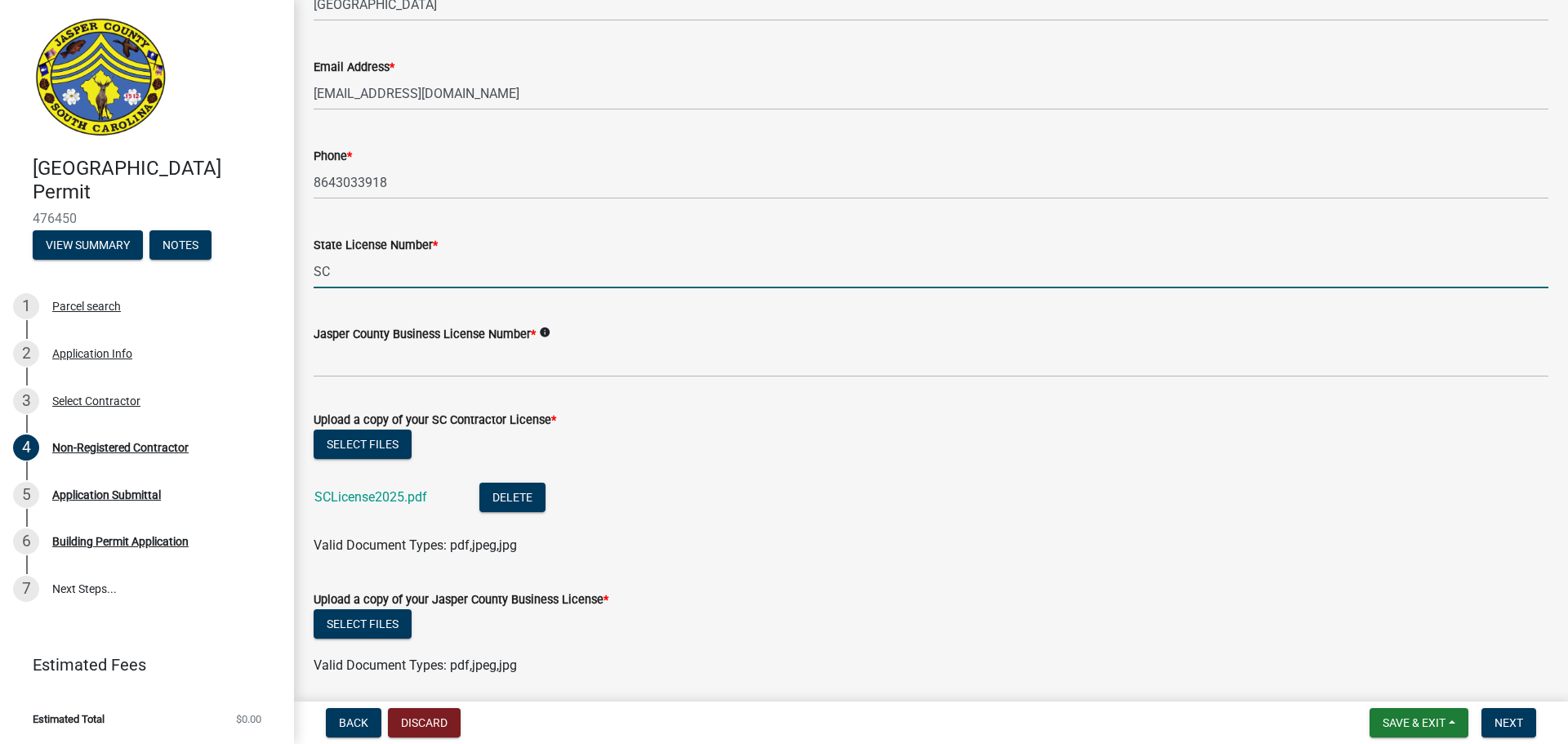
click at [348, 274] on input "SC" at bounding box center [931, 271] width 1235 height 33
type input "S"
type input "CLG103822"
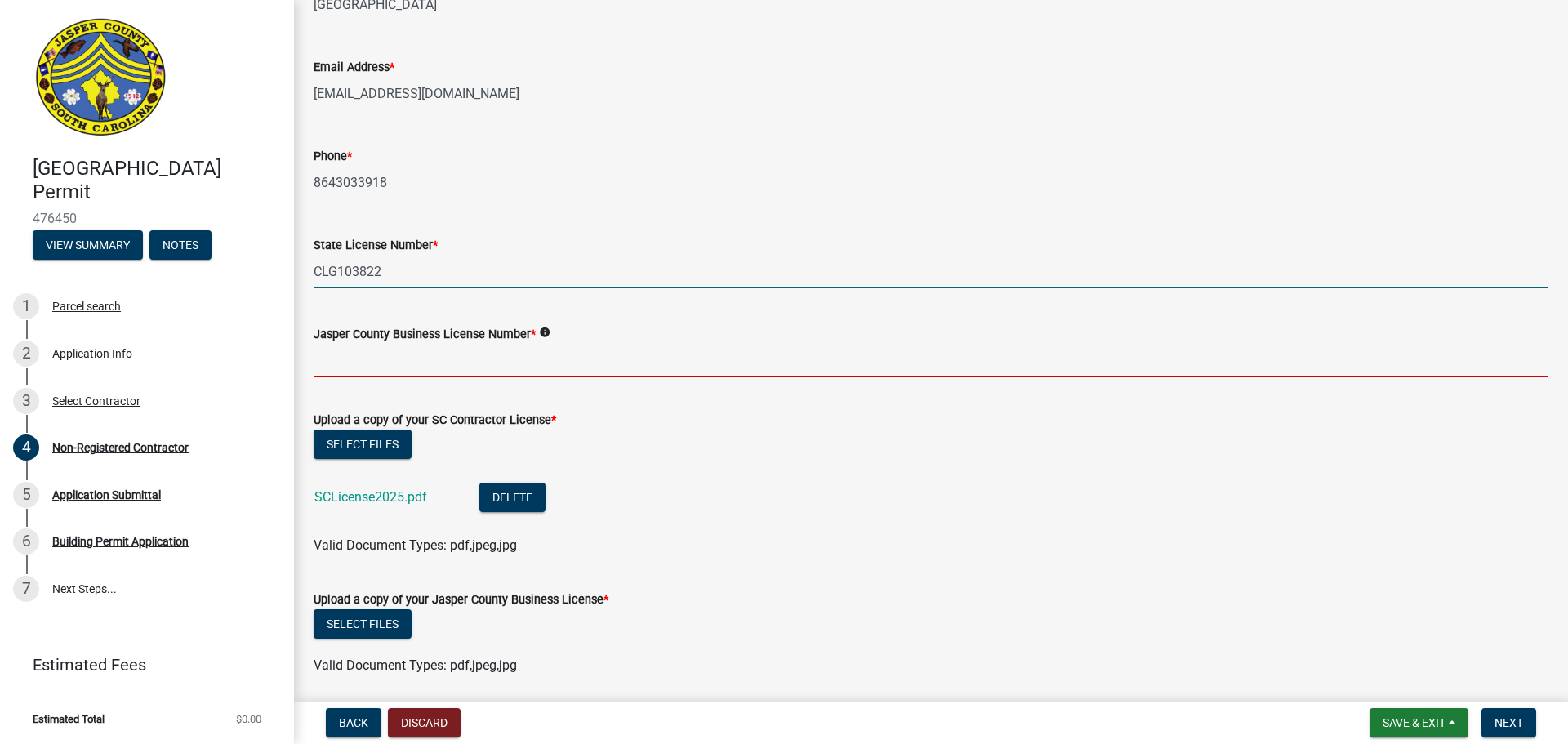
click at [379, 360] on input "Jasper County Business License Number *" at bounding box center [931, 360] width 1235 height 33
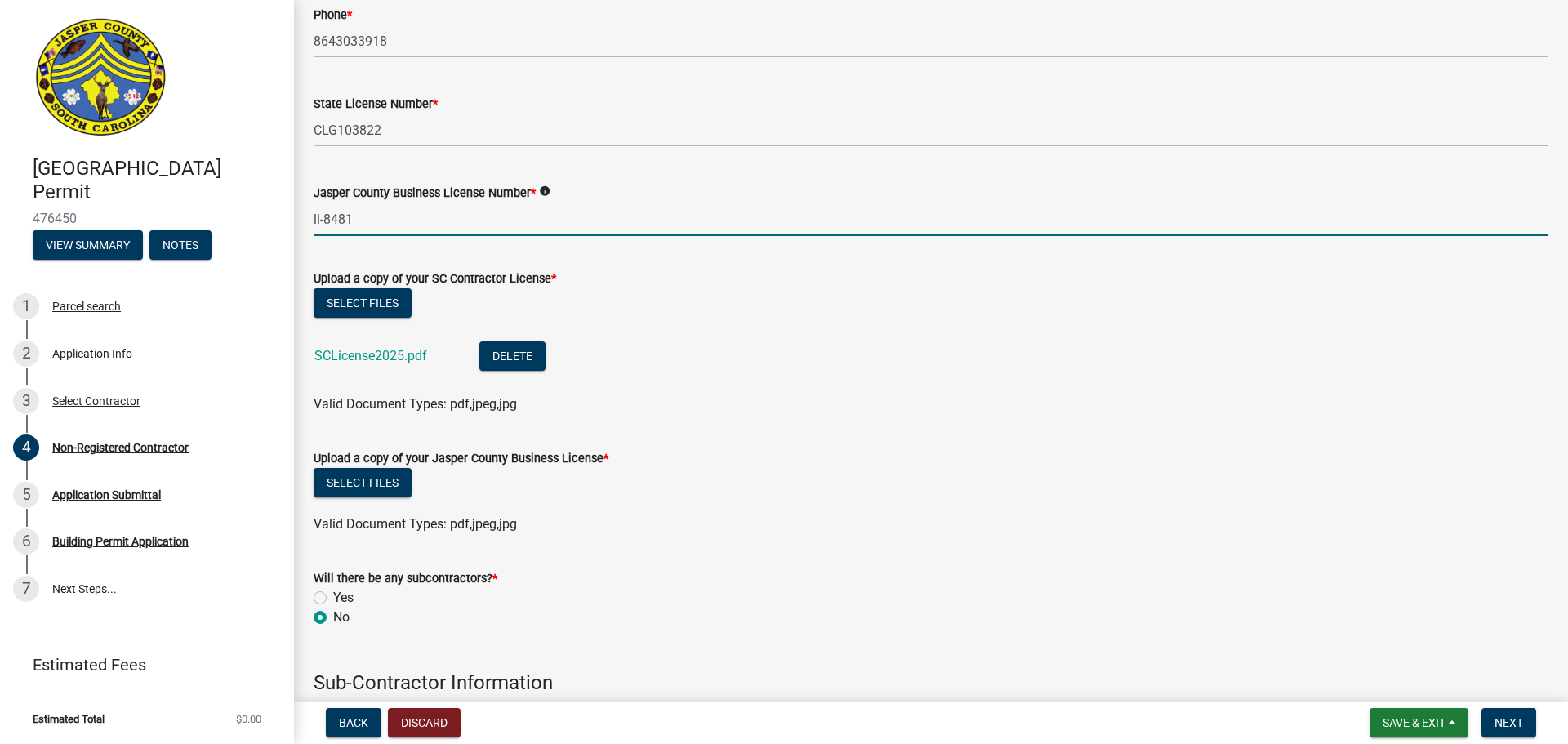
scroll to position [735, 0]
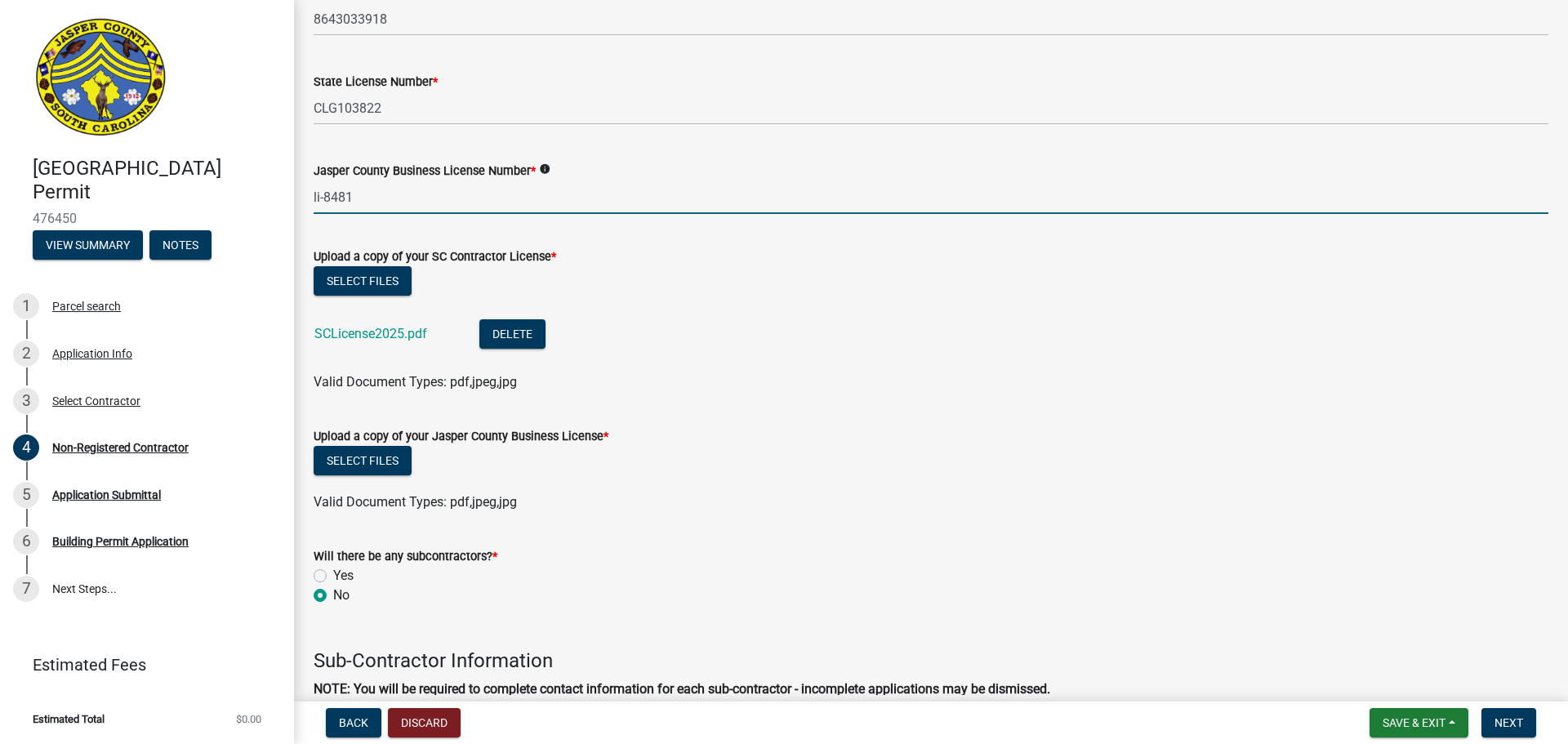
type input "li-8481"
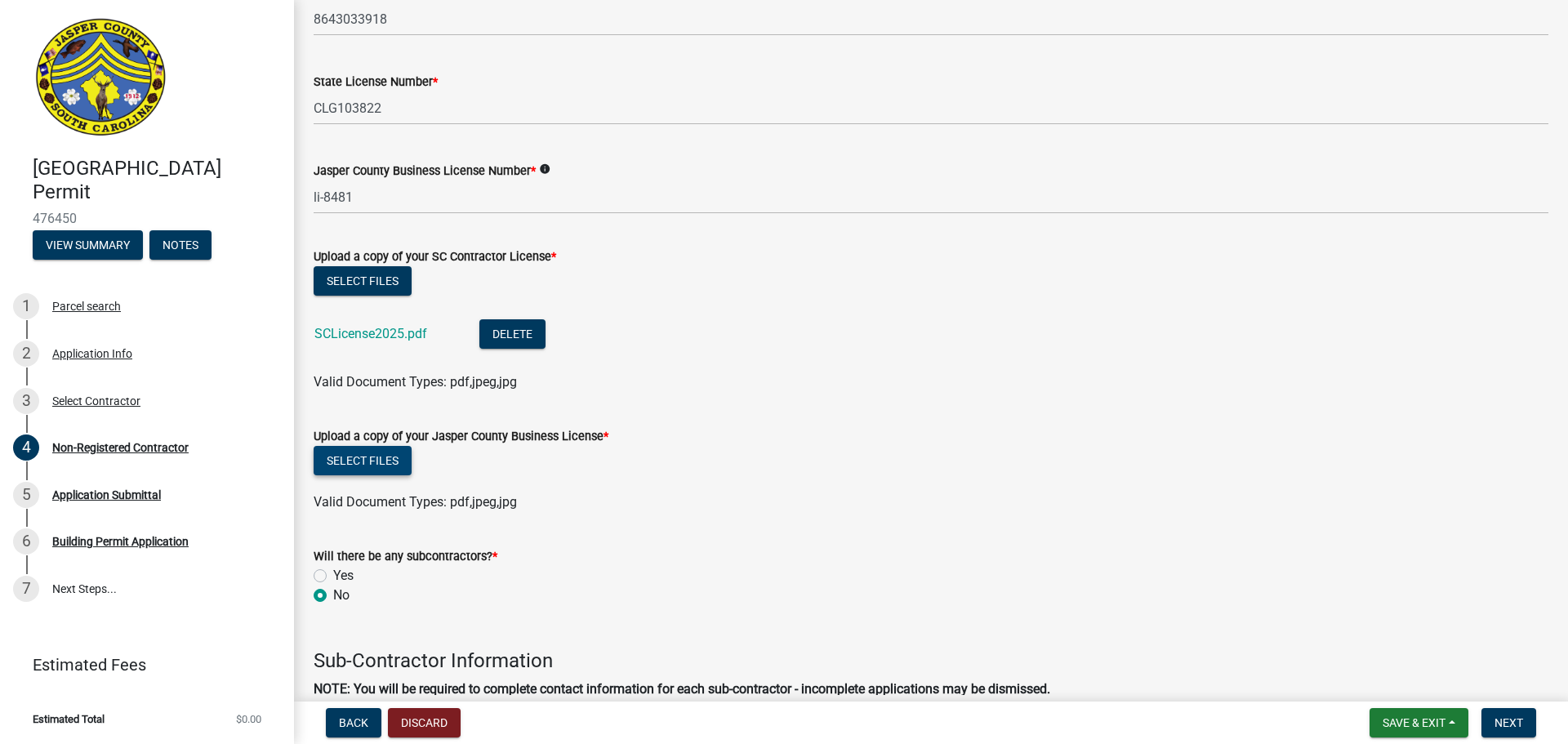
click at [357, 462] on button "Select files" at bounding box center [362, 461] width 98 height 30
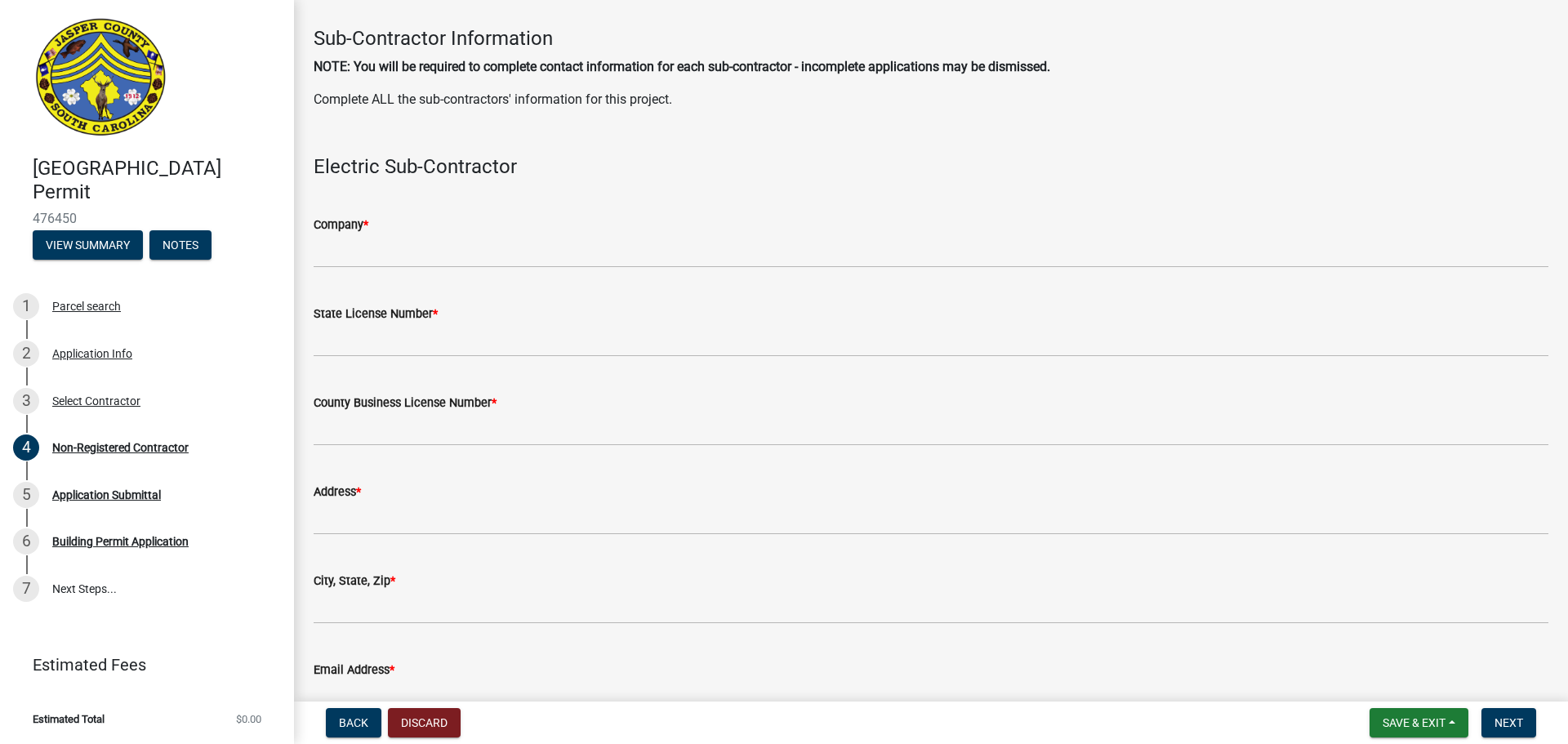
scroll to position [1389, 0]
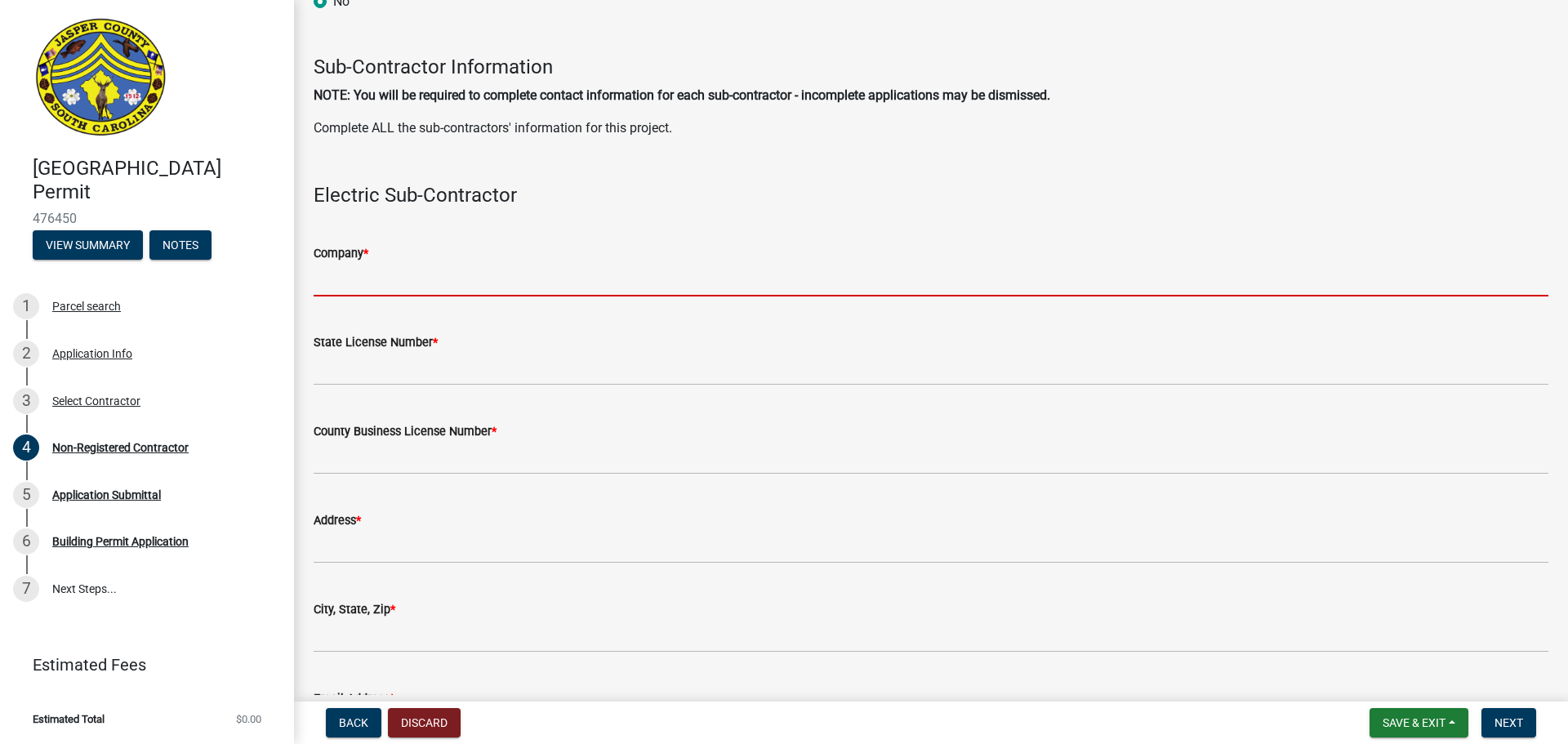
click at [383, 272] on input "Company *" at bounding box center [931, 280] width 1235 height 33
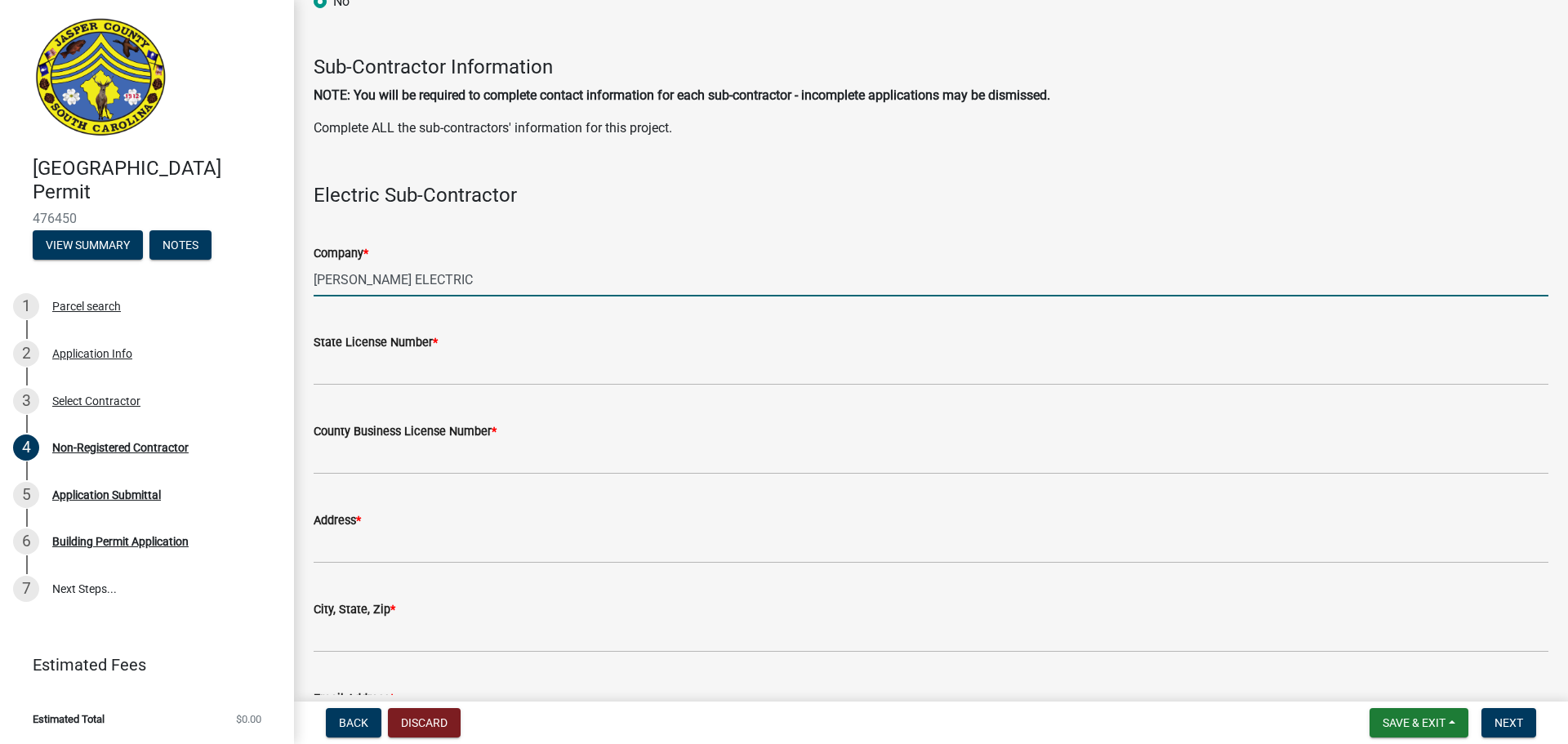
type input "[PERSON_NAME] ELECTRIC"
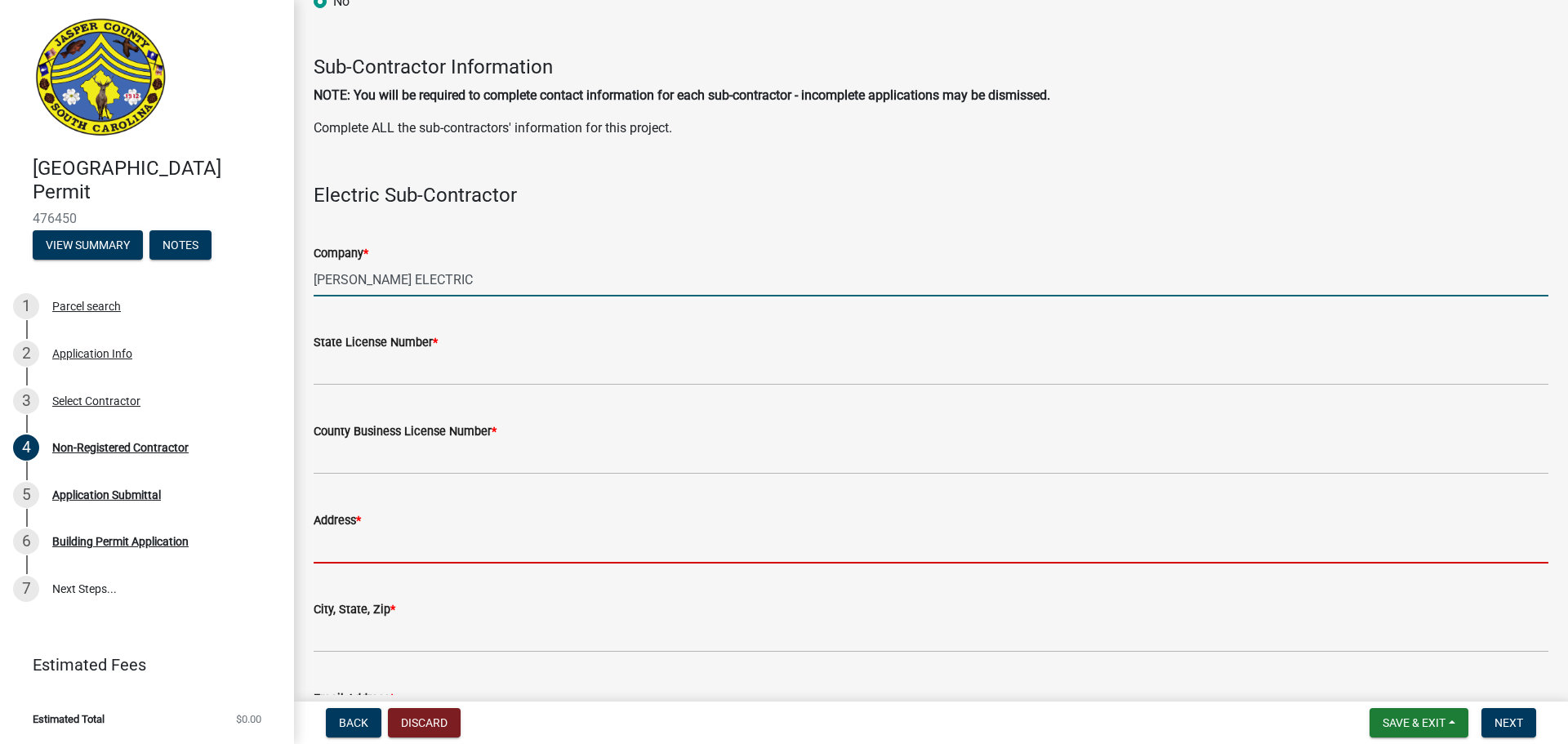
click at [343, 543] on input "Address *" at bounding box center [931, 547] width 1235 height 33
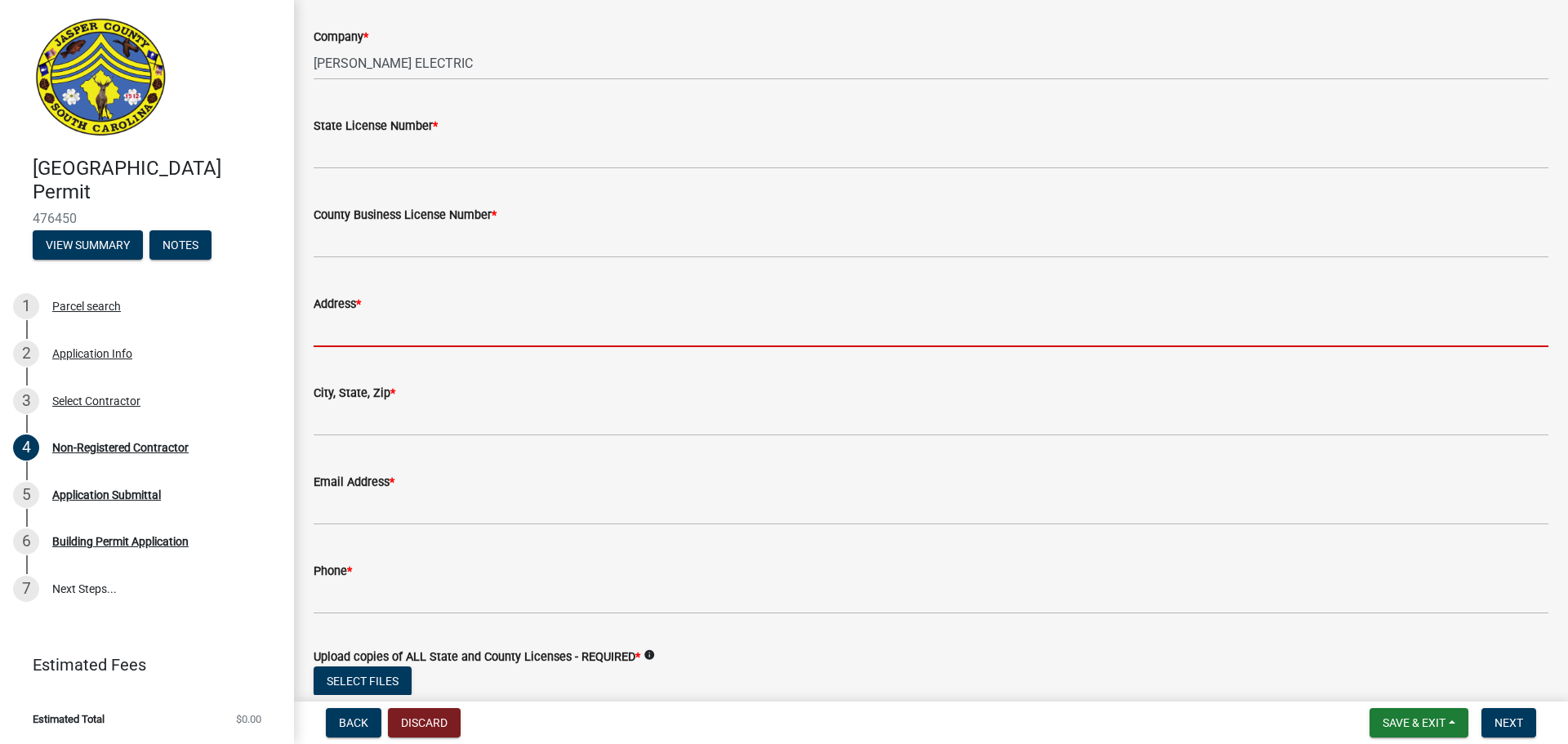
scroll to position [1634, 0]
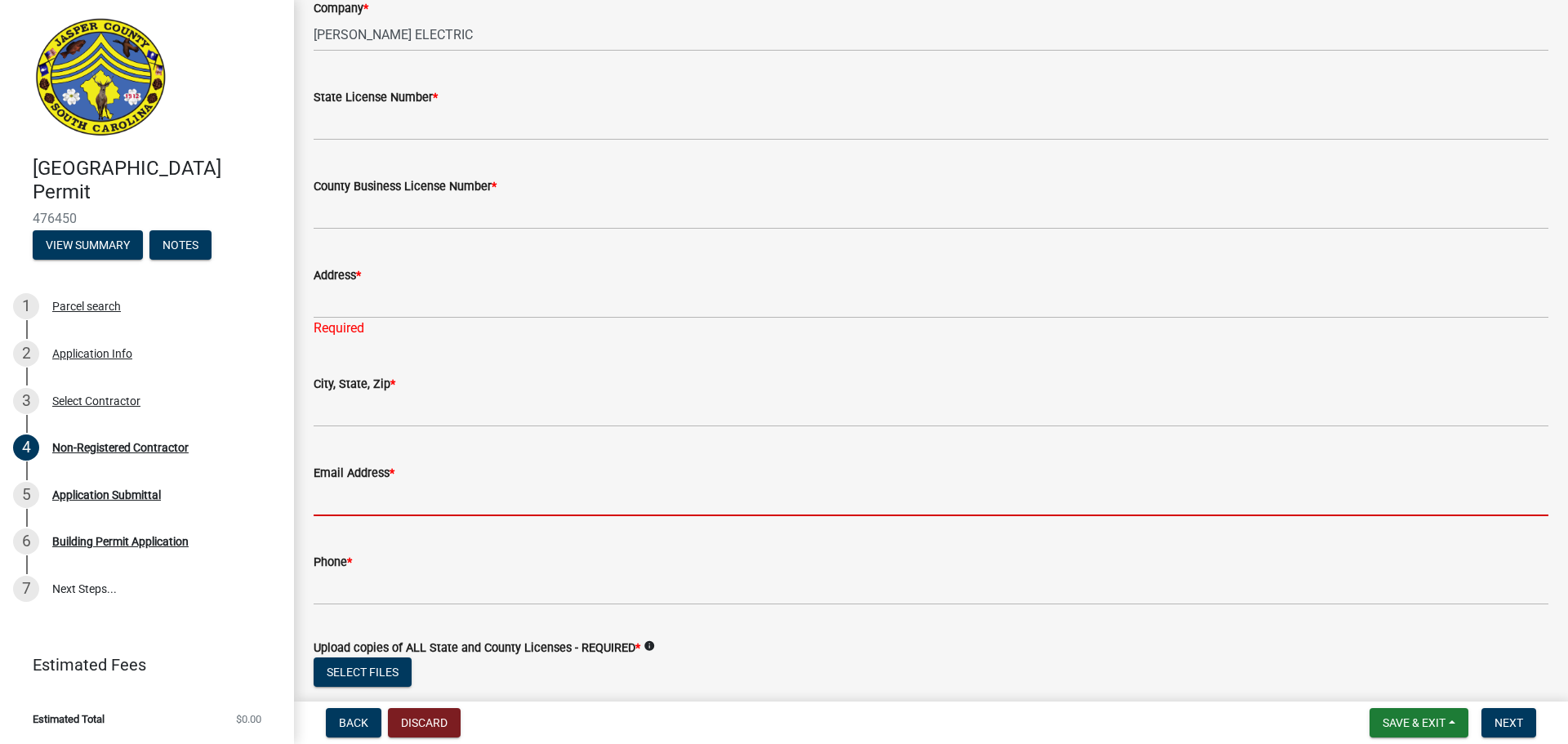
click at [320, 478] on form "Email Address *" at bounding box center [931, 490] width 1235 height 53
click at [319, 504] on input "Email Address *" at bounding box center [931, 499] width 1235 height 33
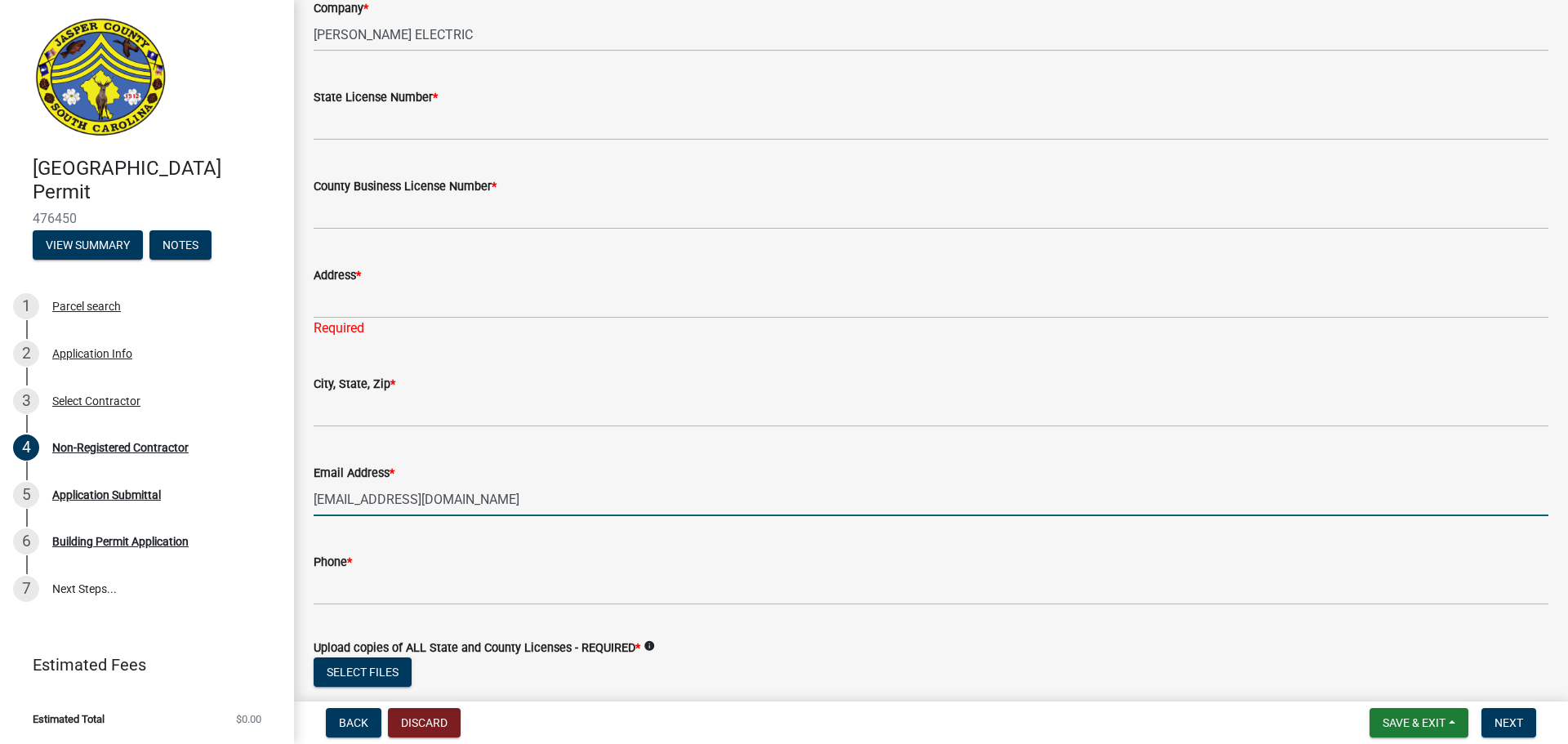
type input "[EMAIL_ADDRESS][DOMAIN_NAME]"
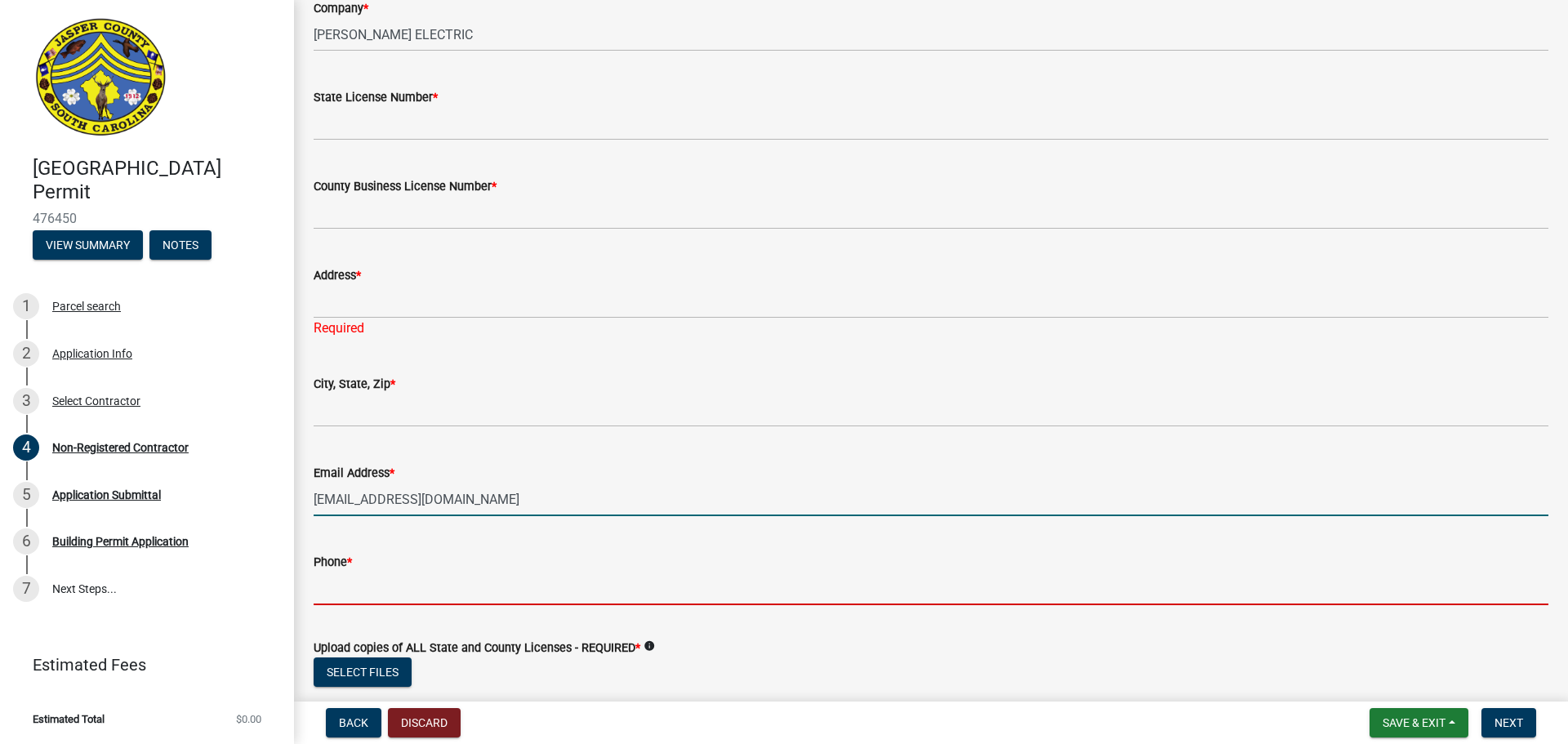
click at [346, 578] on input "Phone *" at bounding box center [931, 588] width 1235 height 33
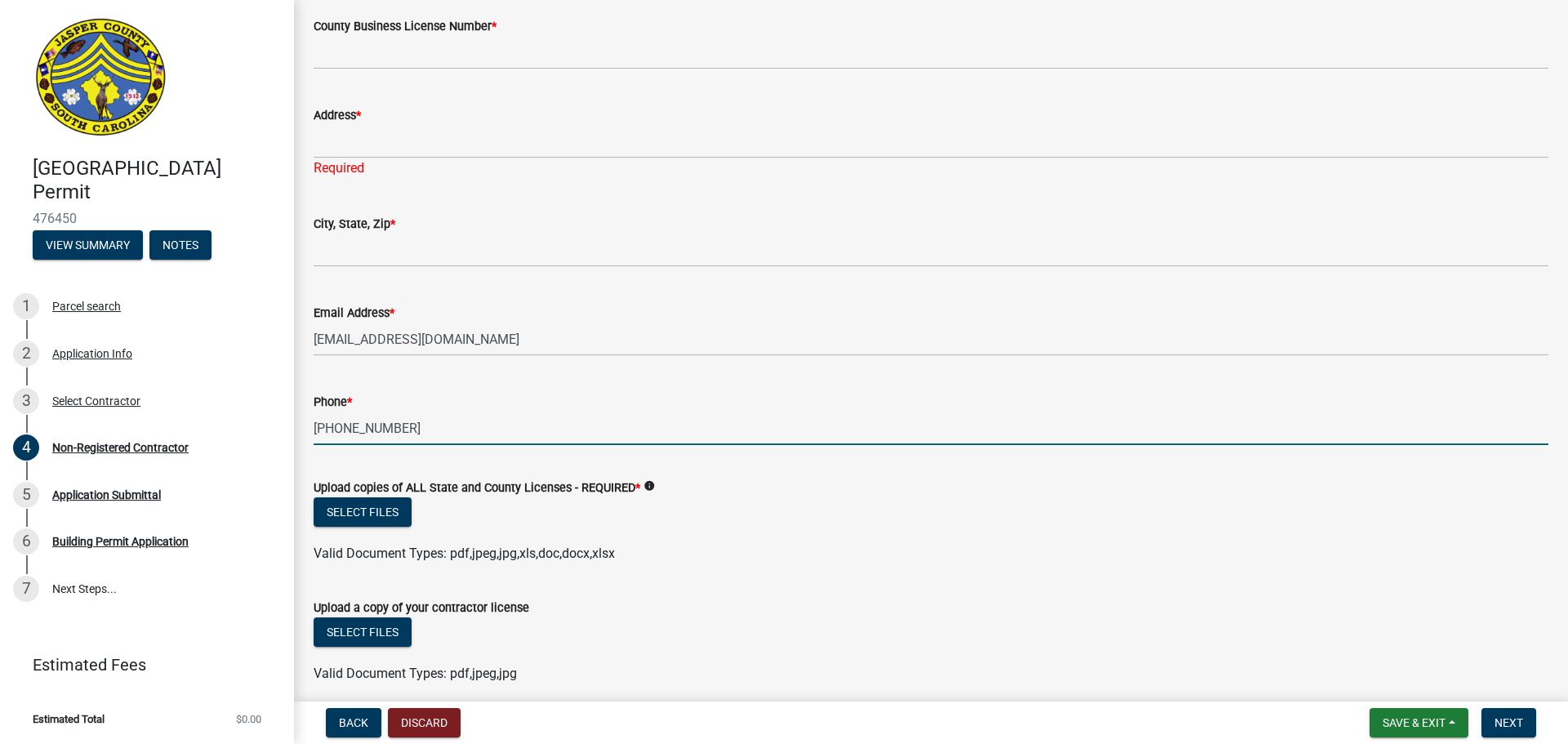
scroll to position [1860, 0]
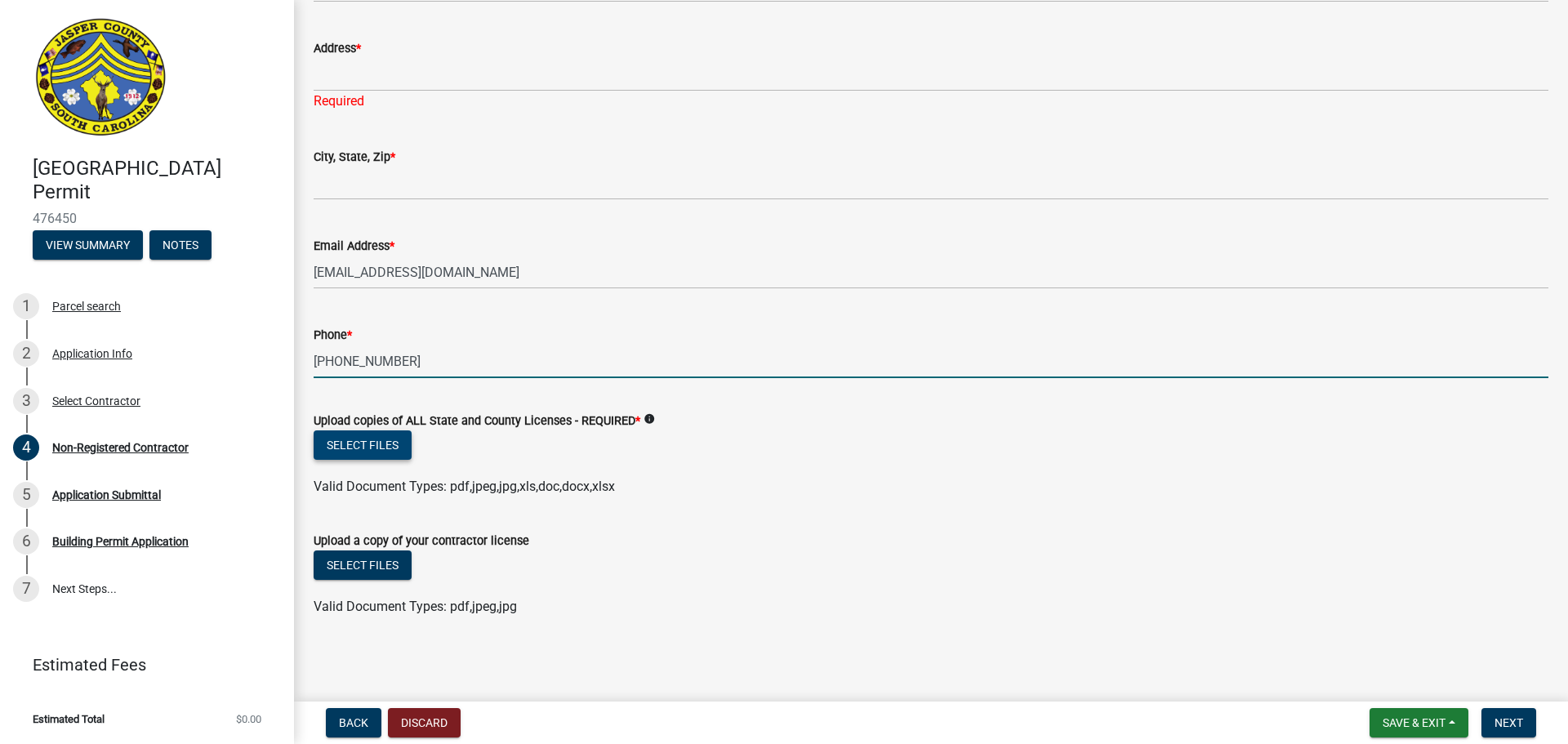
type input "[PHONE_NUMBER]"
click at [358, 442] on button "Select files" at bounding box center [362, 445] width 98 height 30
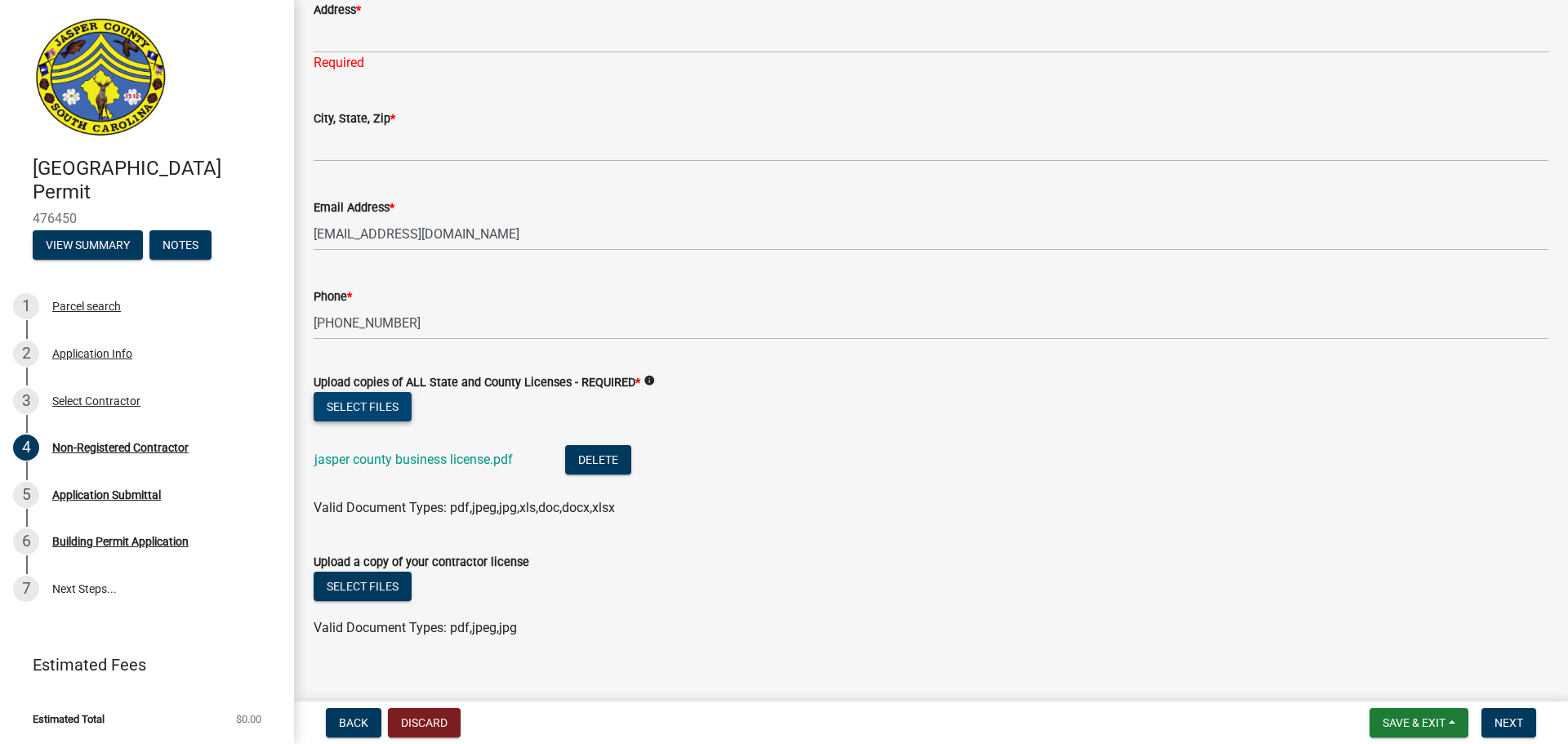
scroll to position [1920, 0]
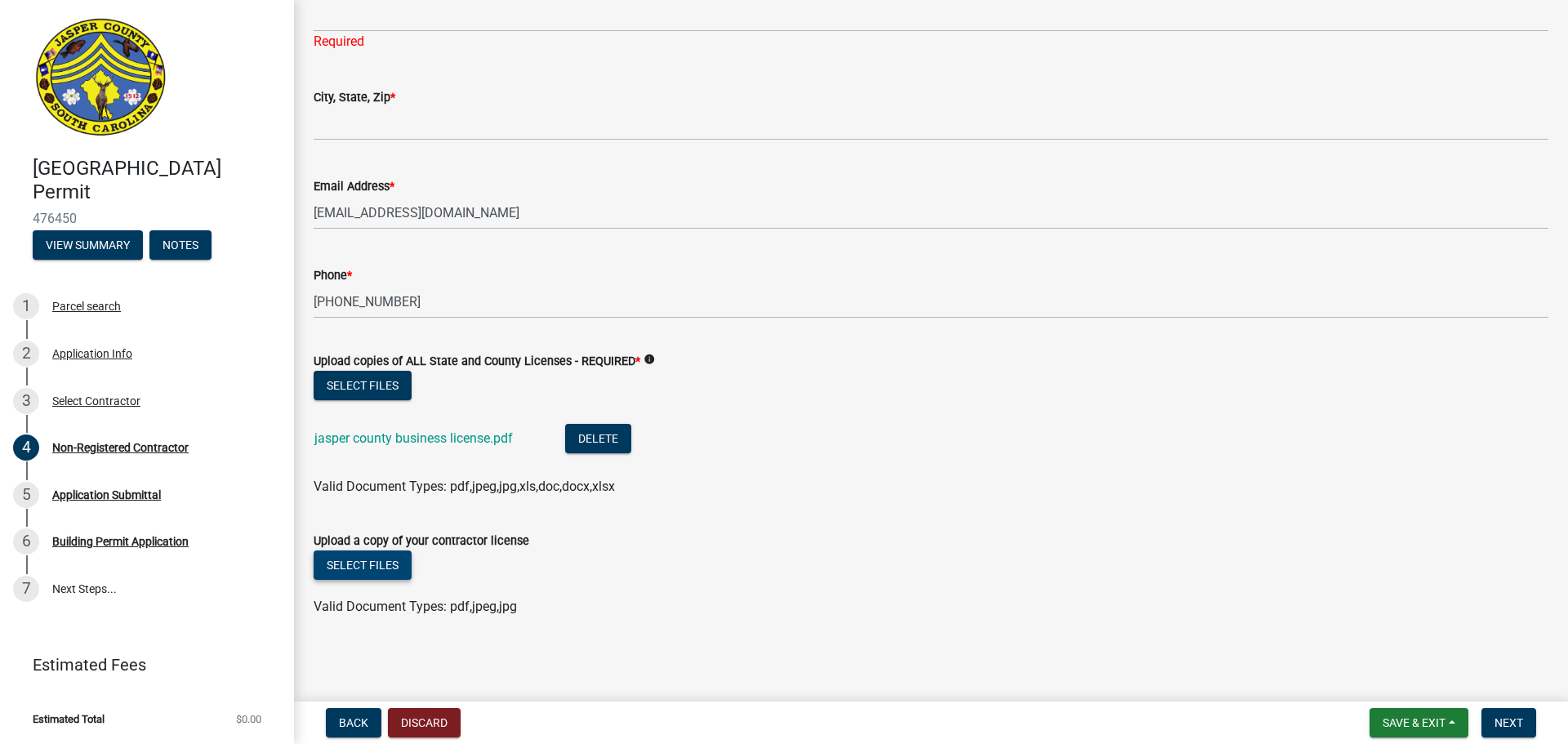
click at [355, 568] on button "Select files" at bounding box center [362, 565] width 98 height 30
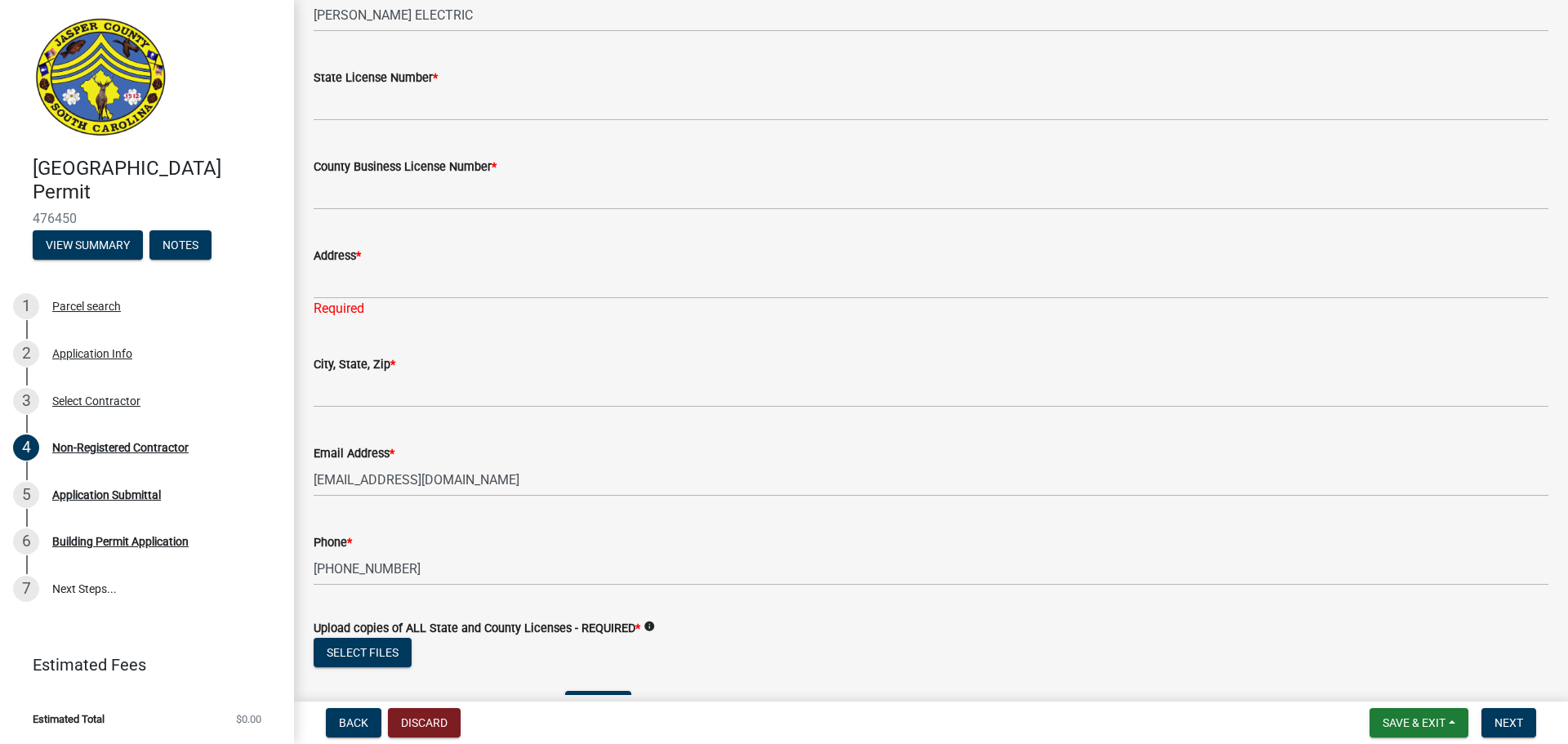
scroll to position [1572, 0]
